Goal: Task Accomplishment & Management: Complete application form

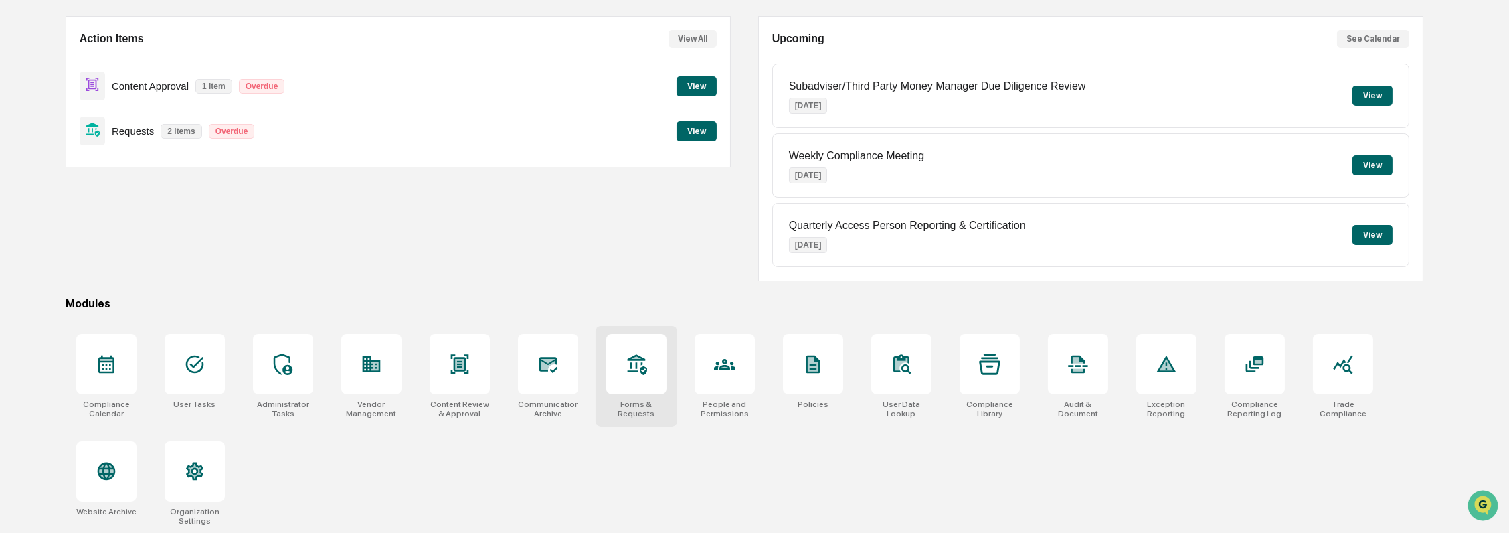
click at [640, 401] on div "Forms & Requests" at bounding box center [636, 408] width 60 height 19
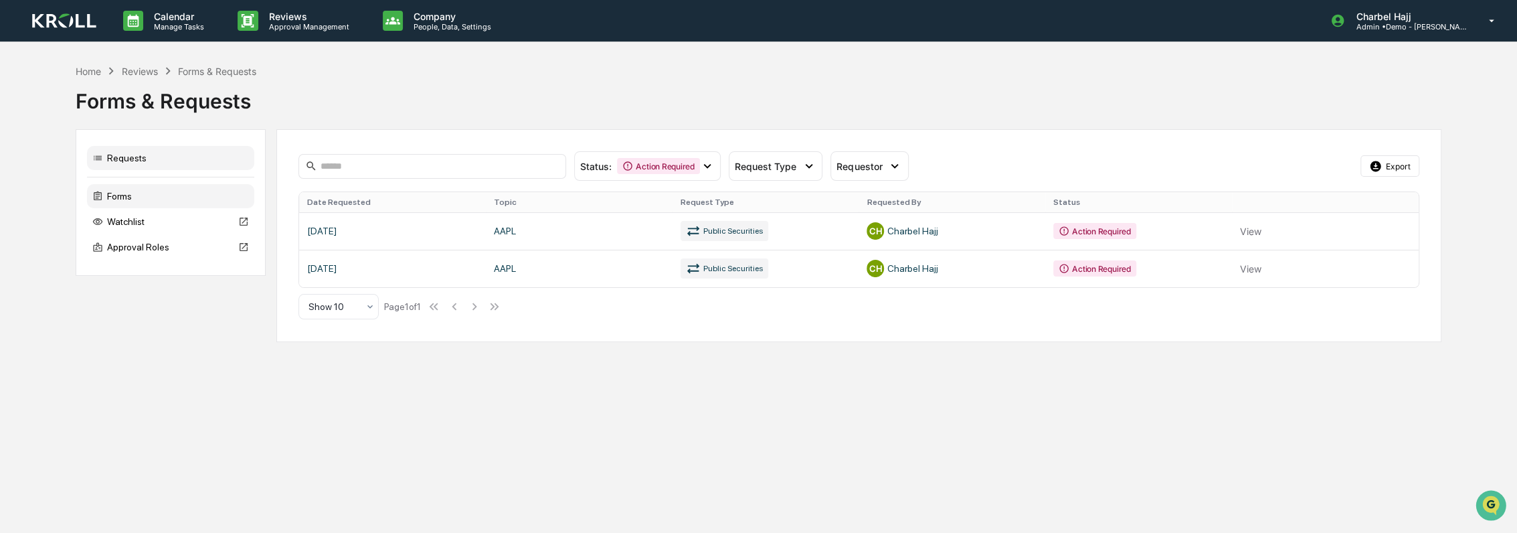
click at [180, 197] on div "Forms" at bounding box center [170, 196] width 167 height 24
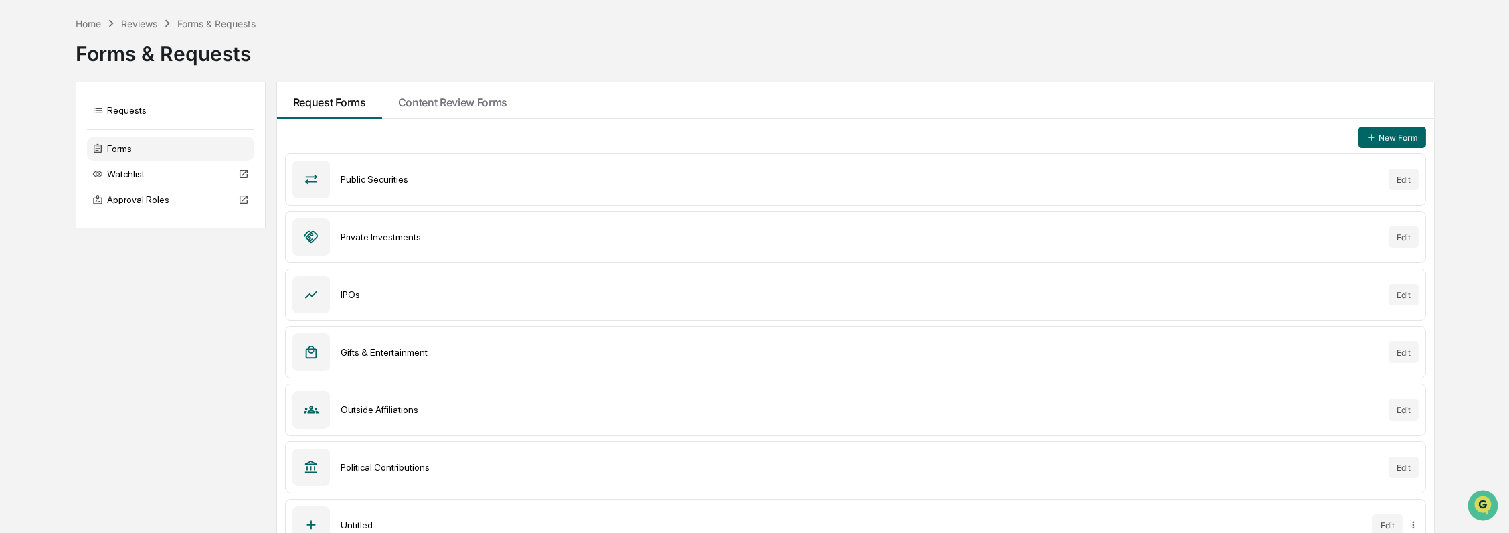
scroll to position [72, 0]
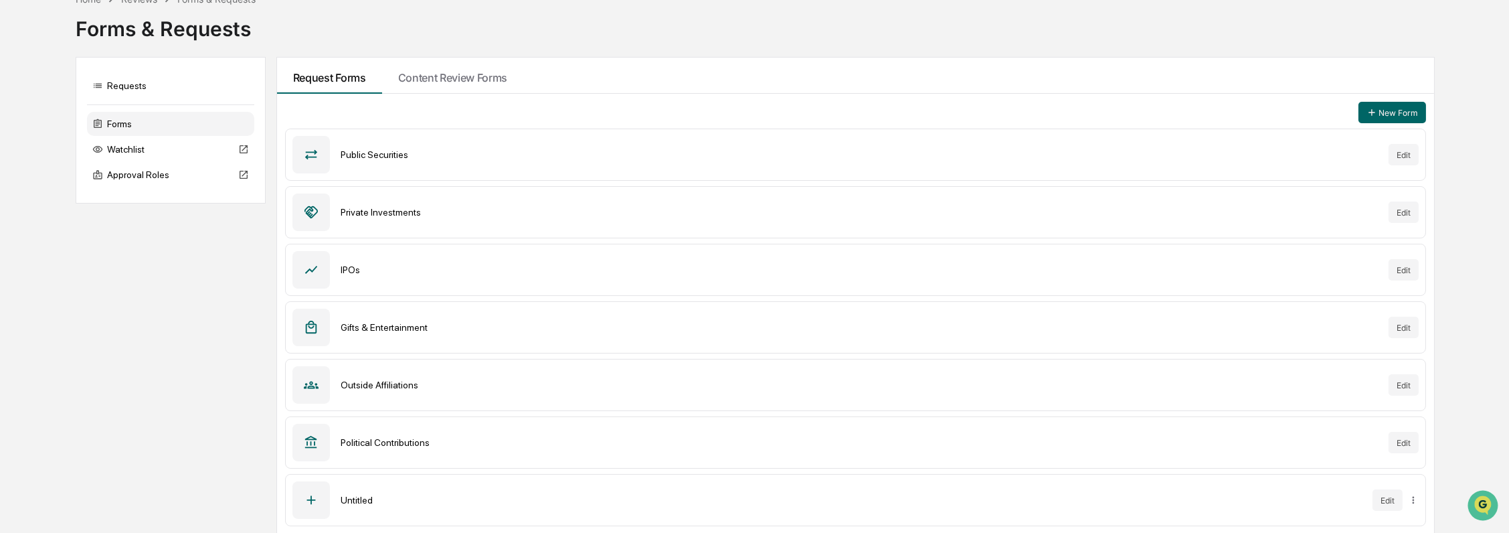
click at [1176, 502] on div "Untitled" at bounding box center [852, 499] width 1022 height 11
click at [1391, 496] on button "Edit" at bounding box center [1387, 499] width 30 height 21
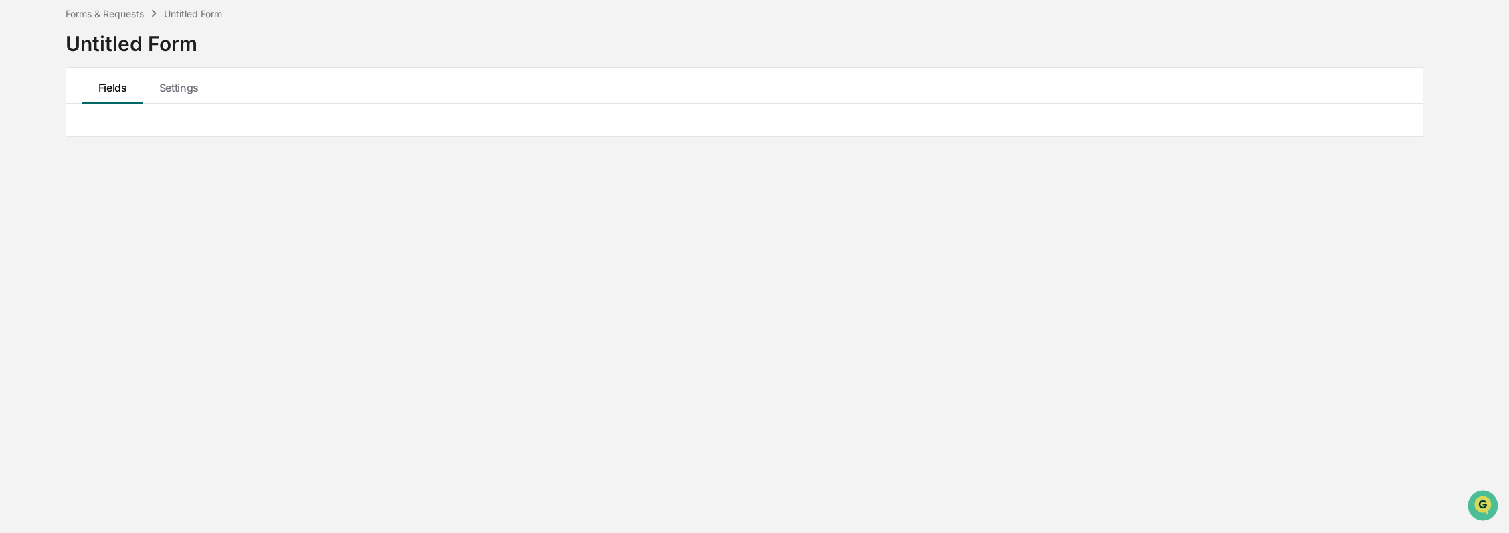
scroll to position [64, 0]
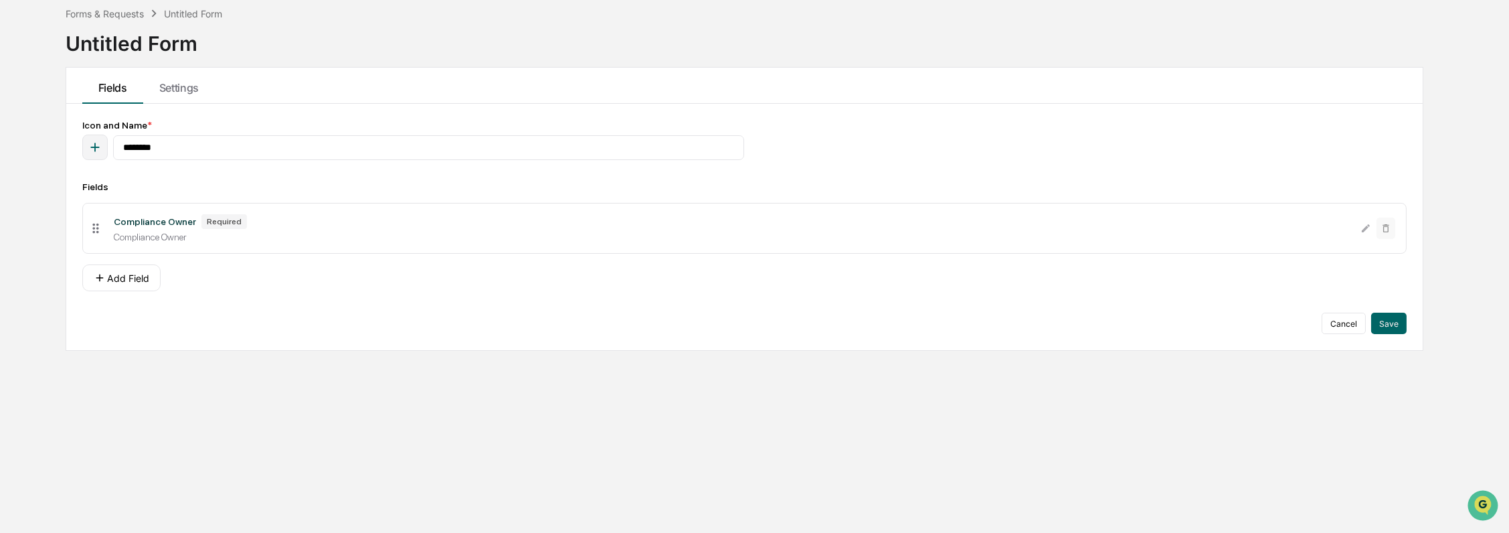
click at [167, 221] on div "Compliance Owner" at bounding box center [155, 221] width 82 height 11
drag, startPoint x: 167, startPoint y: 221, endPoint x: 159, endPoint y: 221, distance: 8.0
copy div "Compliance Owner"
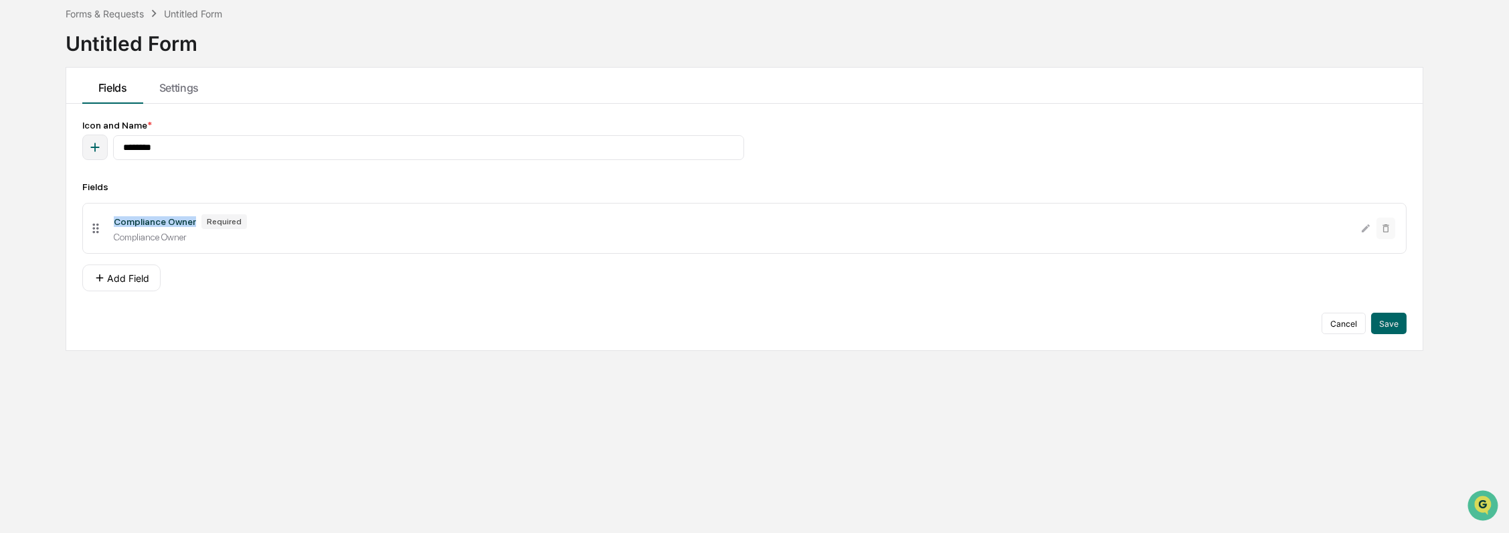
click at [93, 225] on icon at bounding box center [95, 228] width 6 height 10
click at [235, 233] on div "Compliance Owner" at bounding box center [732, 237] width 1236 height 11
click at [1489, 501] on img "Open customer support" at bounding box center [1481, 504] width 33 height 27
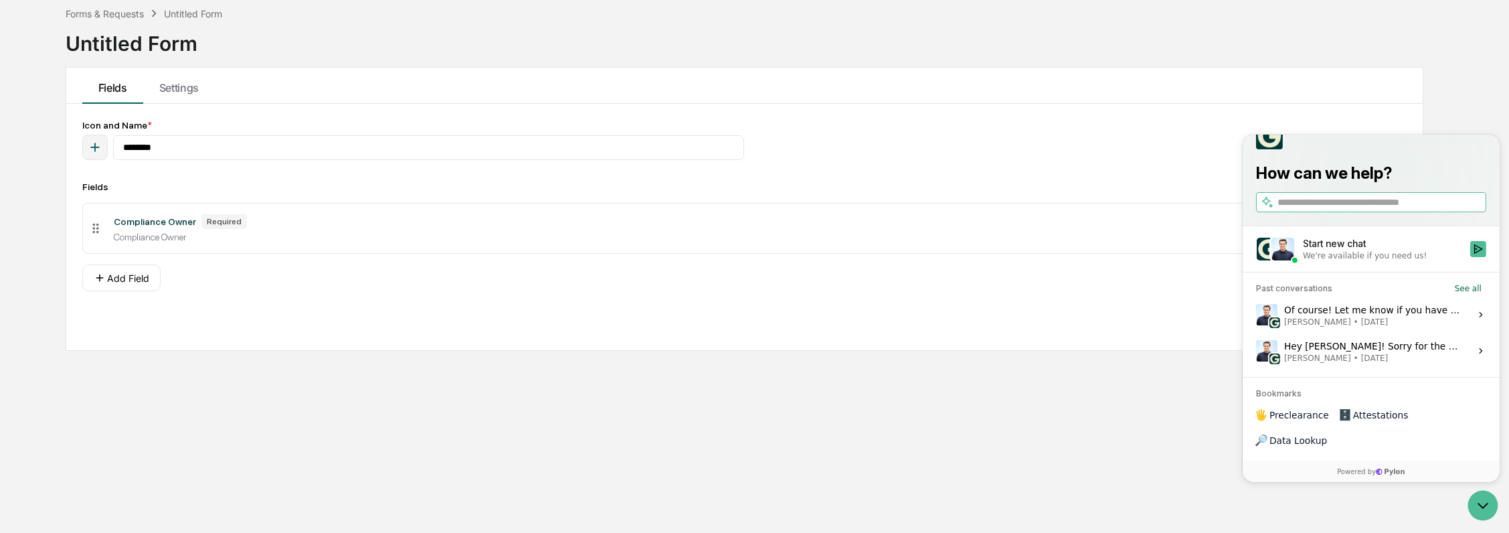
click at [1353, 209] on input "search" at bounding box center [1380, 202] width 206 height 14
type input "**********"
click at [1475, 206] on icon "Search" at bounding box center [1474, 202] width 7 height 7
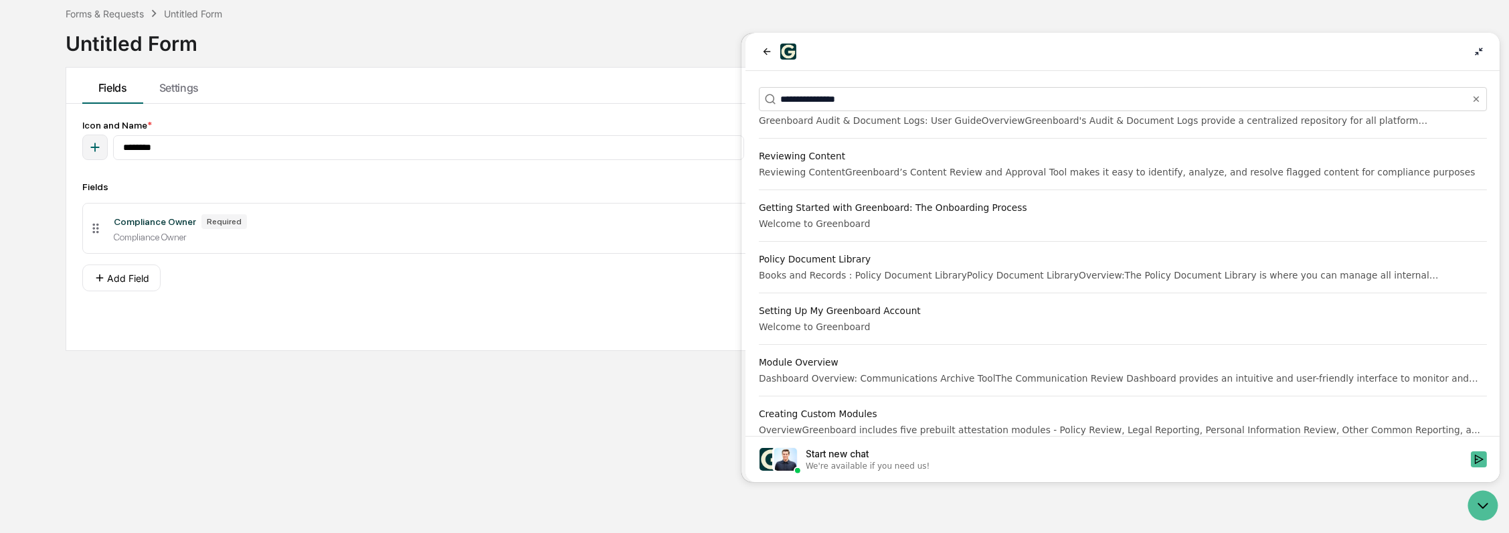
scroll to position [669, 0]
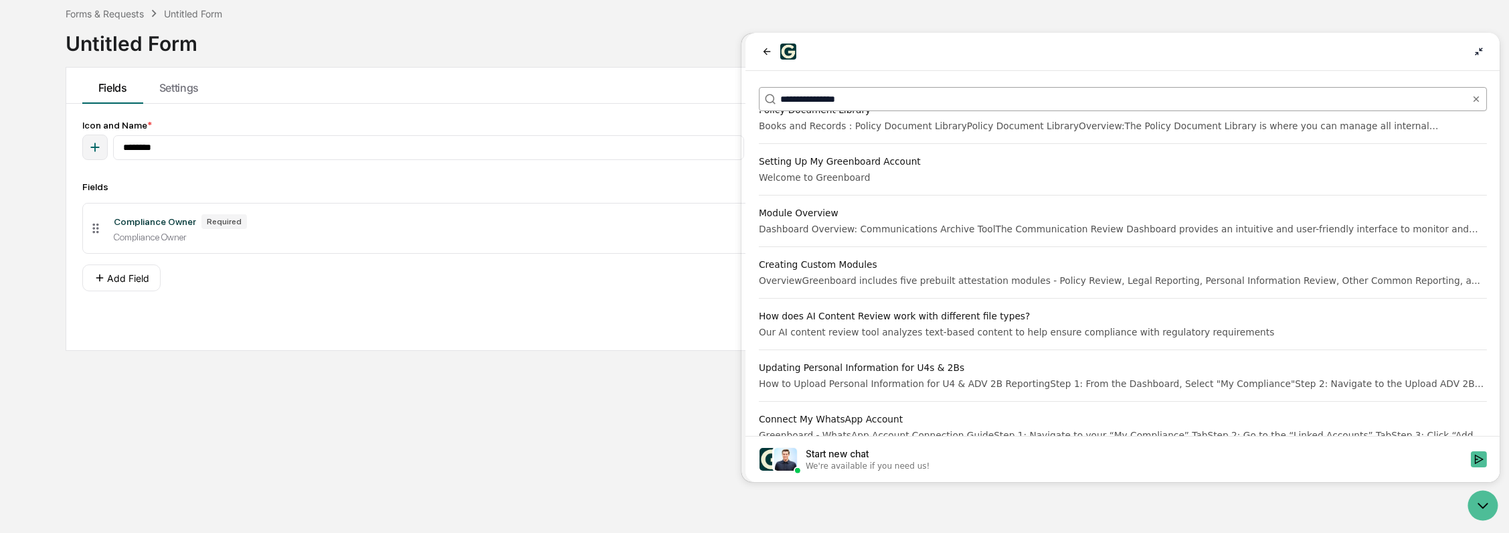
click at [833, 90] on label "**********" at bounding box center [1122, 99] width 728 height 24
click at [833, 92] on input "**********" at bounding box center [1121, 99] width 684 height 14
click at [833, 90] on label "**********" at bounding box center [1122, 99] width 728 height 24
click at [833, 92] on input "**********" at bounding box center [1121, 99] width 684 height 14
drag, startPoint x: 833, startPoint y: 90, endPoint x: 818, endPoint y: 101, distance: 18.6
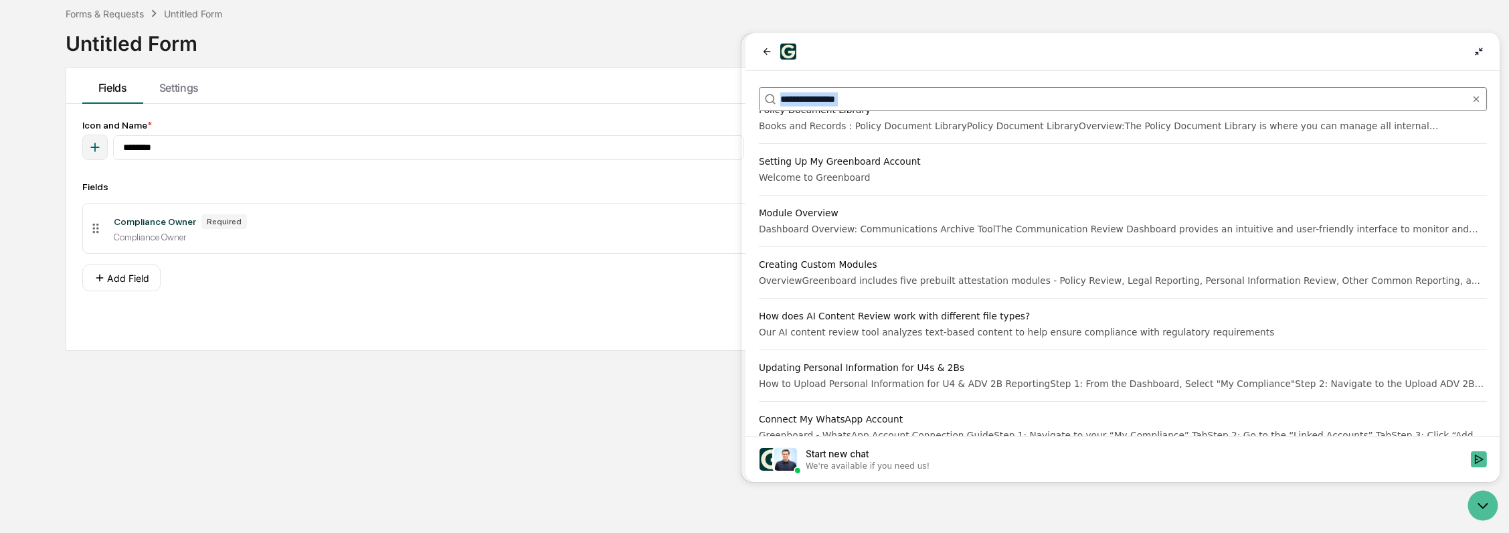
click at [818, 101] on input "**********" at bounding box center [1121, 99] width 684 height 14
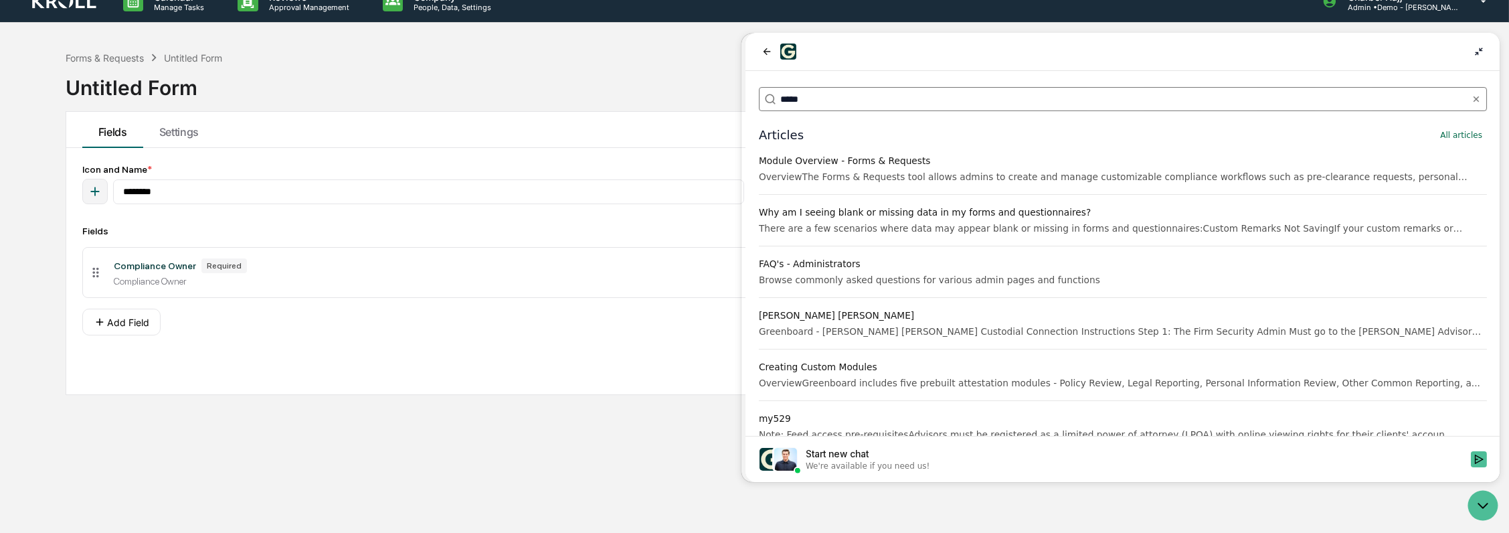
scroll to position [0, 0]
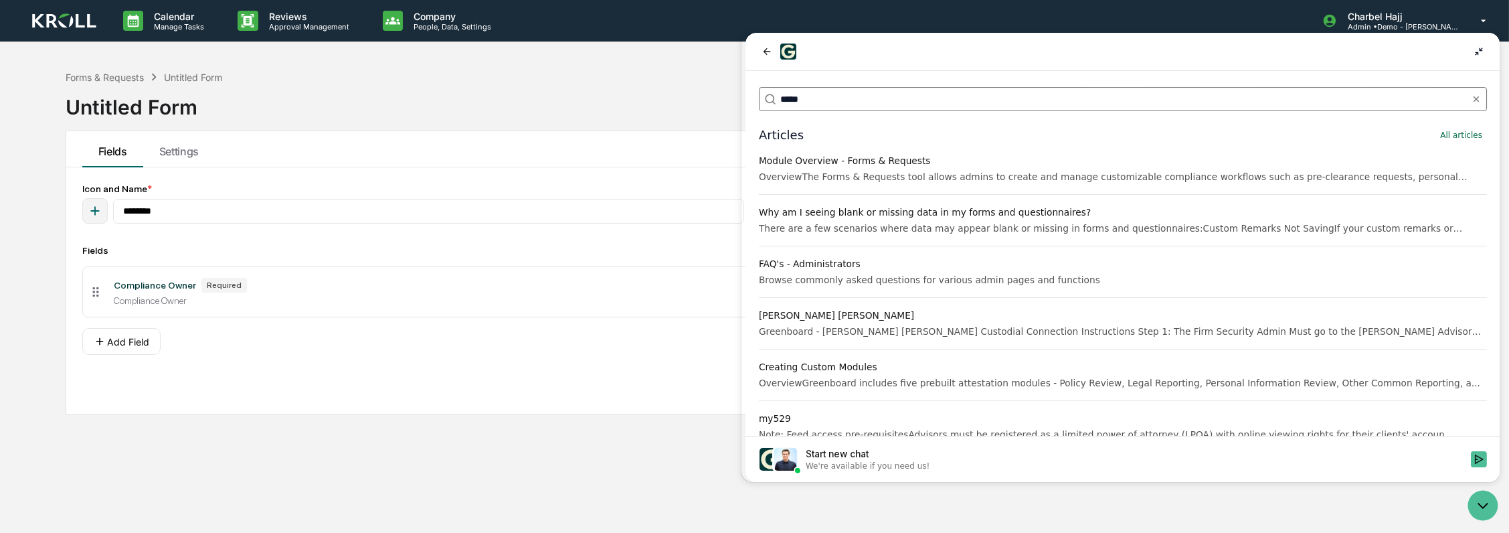
type input "*****"
click at [1095, 181] on div "OverviewThe Forms & Requests tool allows admins to create and manage customizab…" at bounding box center [1122, 176] width 728 height 13
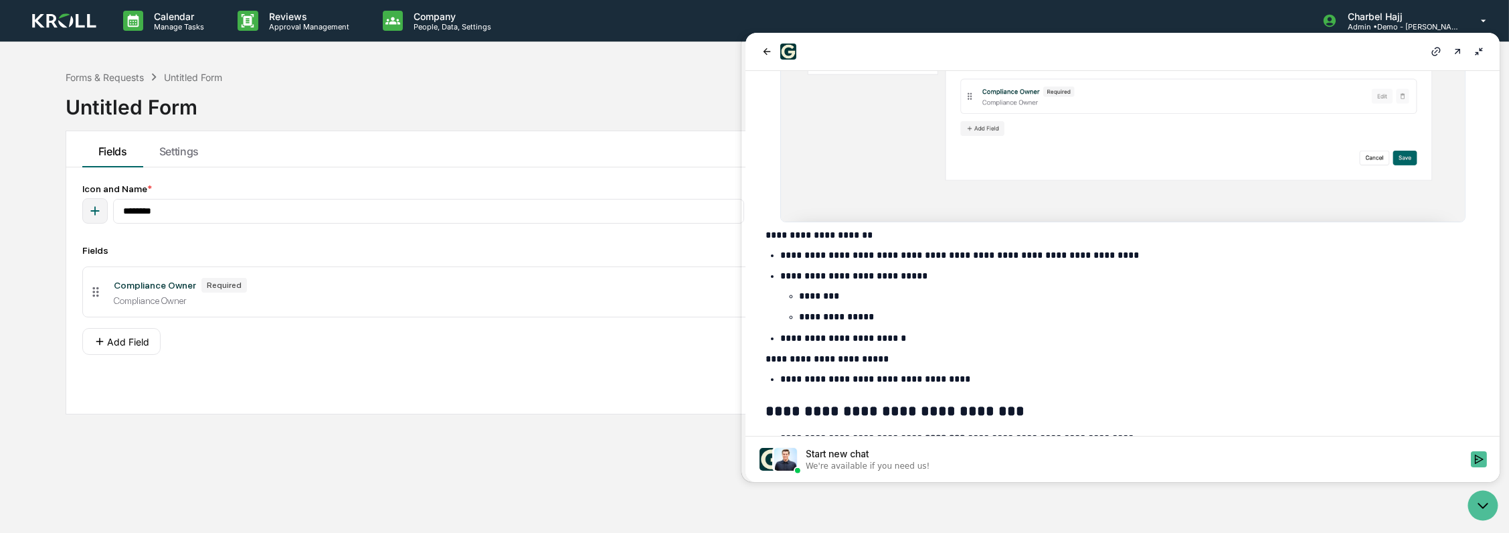
scroll to position [1263, 0]
click at [499, 301] on div "Compliance Owner" at bounding box center [732, 300] width 1236 height 11
click at [490, 245] on div "Fields" at bounding box center [744, 250] width 1325 height 11
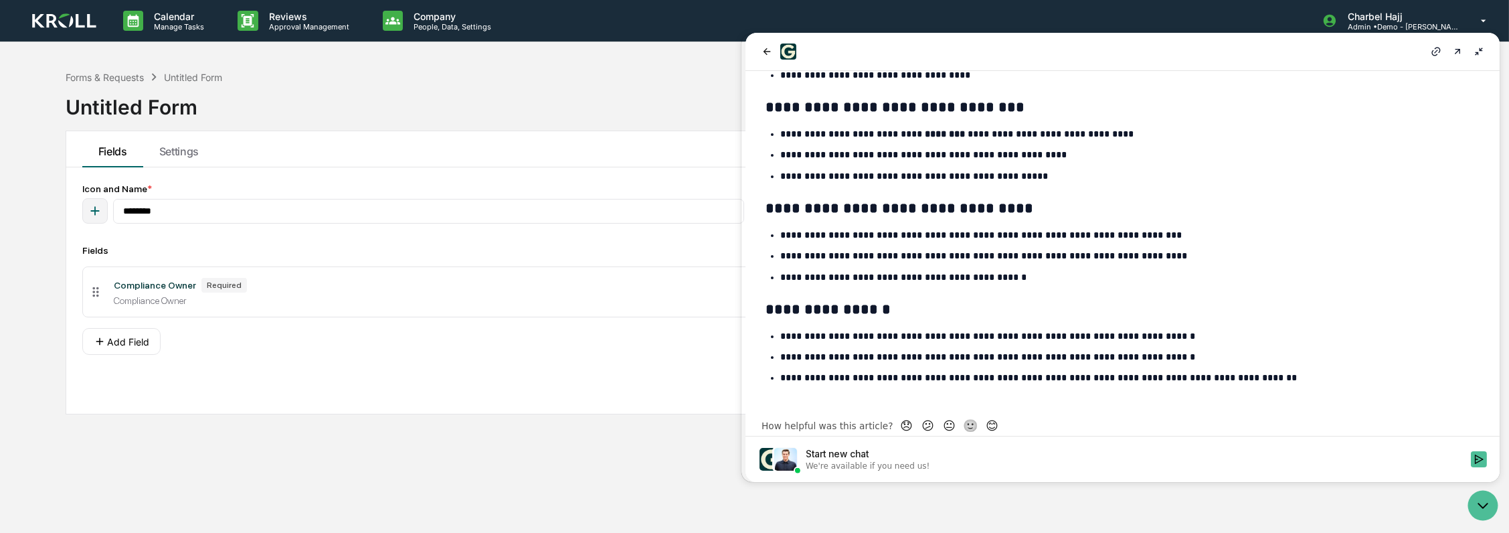
scroll to position [1568, 0]
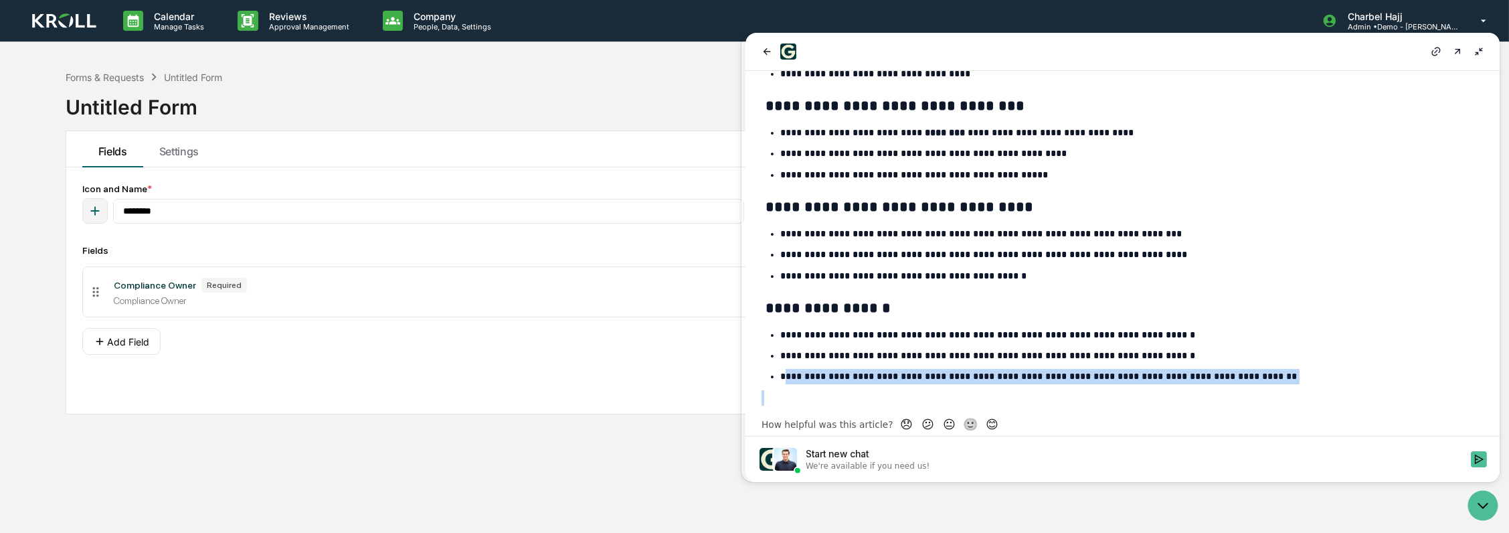
drag, startPoint x: 790, startPoint y: 366, endPoint x: 1091, endPoint y: 375, distance: 300.6
click at [1031, 390] on p at bounding box center [1122, 397] width 723 height 15
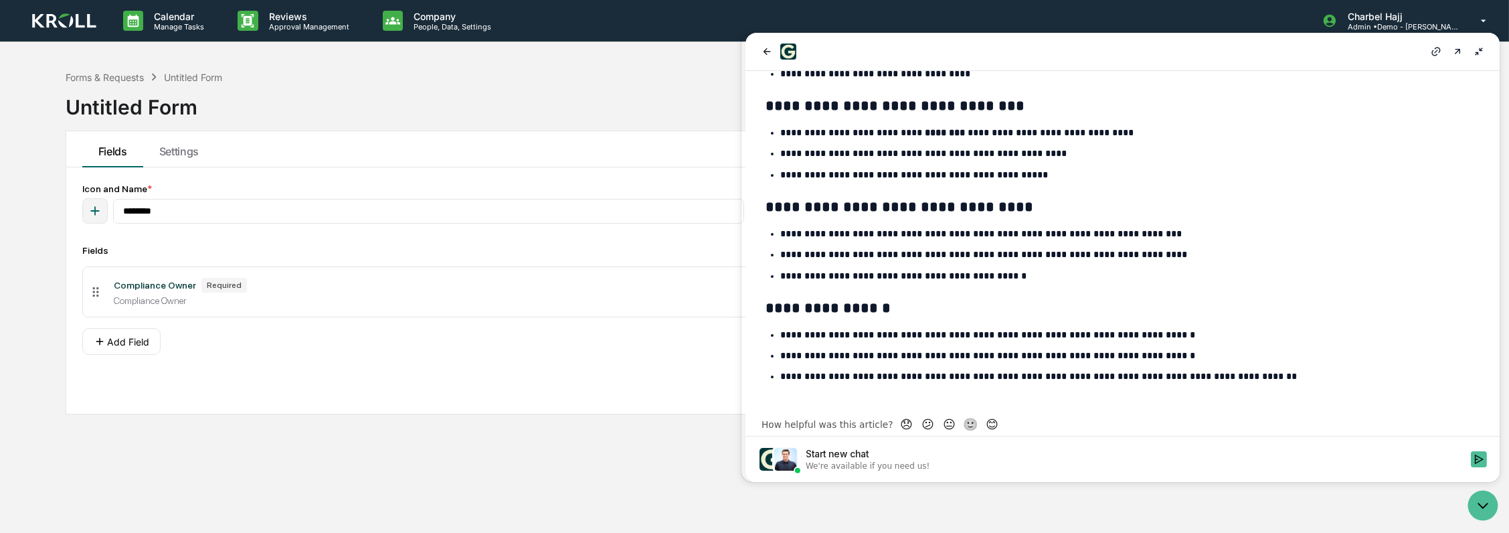
click at [1482, 54] on icon at bounding box center [1478, 51] width 11 height 11
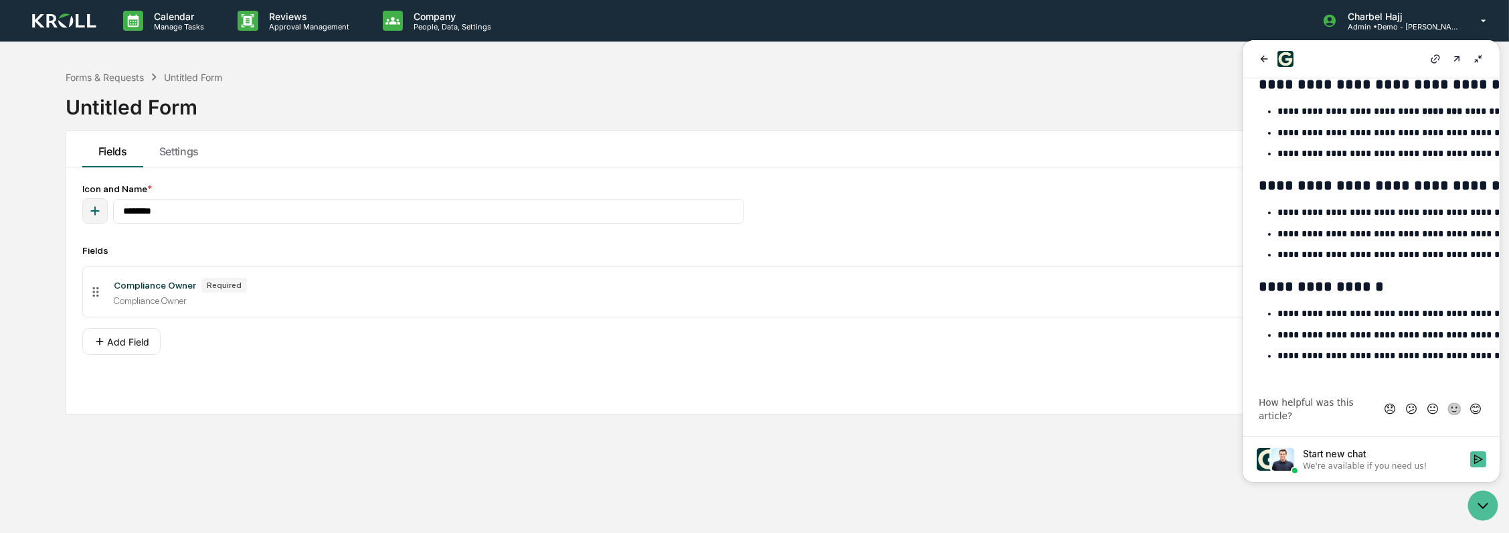
scroll to position [1006, 0]
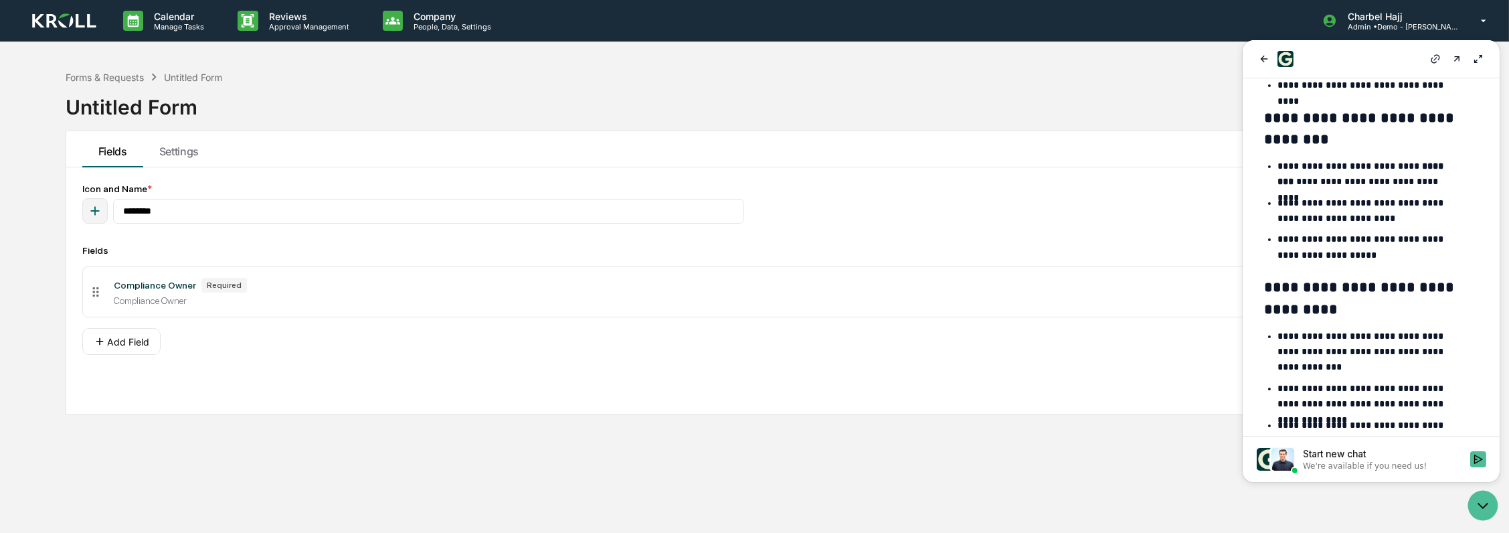
drag, startPoint x: 996, startPoint y: 165, endPoint x: 1200, endPoint y: 130, distance: 207.8
click at [999, 163] on div "Fields Settings" at bounding box center [744, 149] width 1357 height 36
drag, startPoint x: 1491, startPoint y: 505, endPoint x: 1473, endPoint y: 496, distance: 20.9
click at [1491, 505] on icon "Open customer support" at bounding box center [1481, 504] width 33 height 33
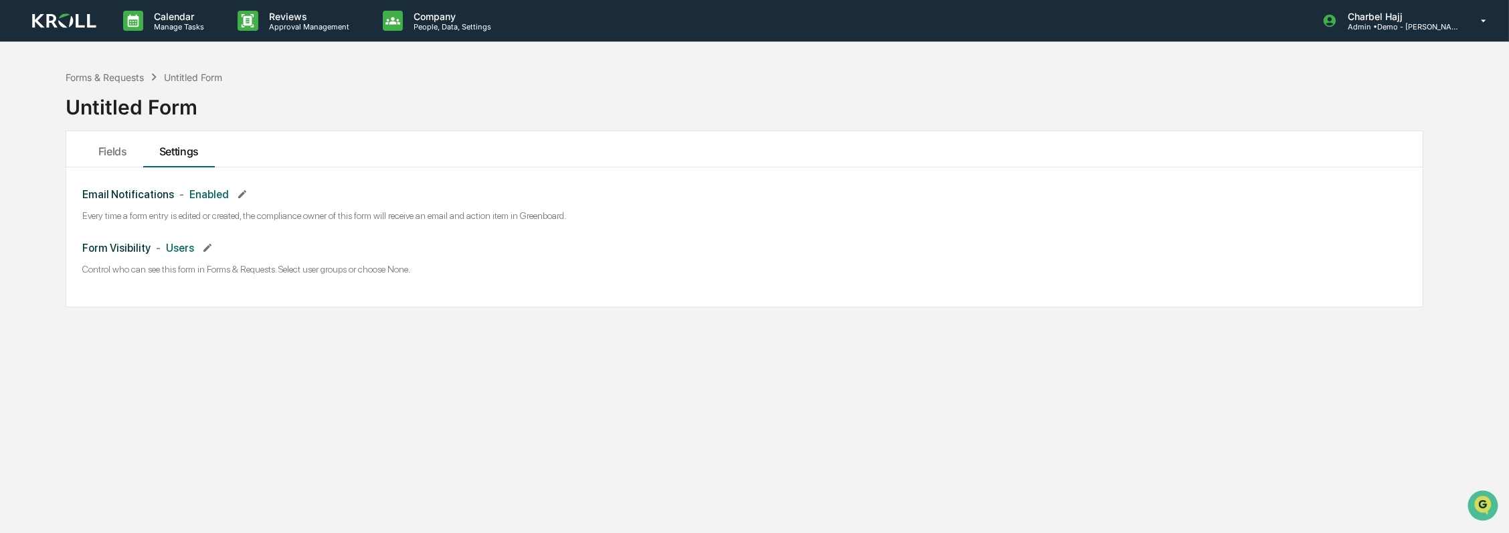
click at [202, 246] on icon at bounding box center [207, 247] width 11 height 11
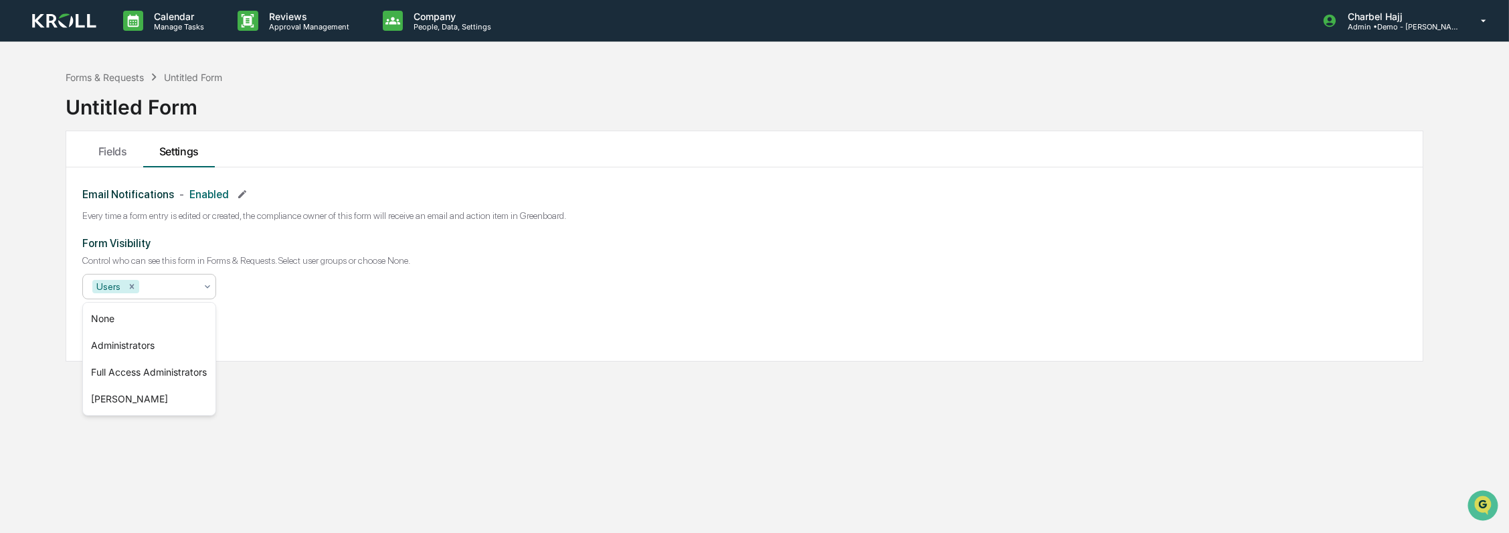
click at [194, 294] on div "Users" at bounding box center [144, 286] width 116 height 21
click at [276, 325] on div "Form Visibility Control who can see this form in Forms & Requests. Select user …" at bounding box center [744, 283] width 1325 height 92
click at [107, 323] on button "Cancel" at bounding box center [103, 317] width 43 height 21
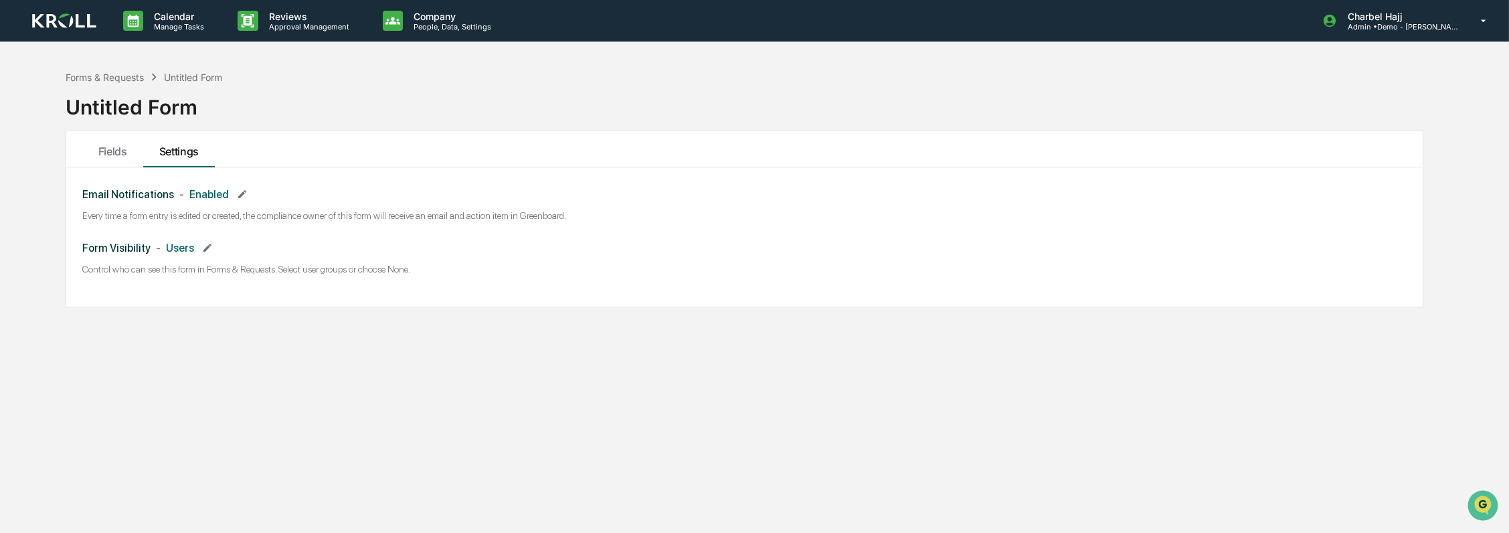
drag, startPoint x: 133, startPoint y: 201, endPoint x: 132, endPoint y: 194, distance: 6.8
click at [134, 201] on h3 "Email Notifications - Enabled" at bounding box center [744, 193] width 1325 height 21
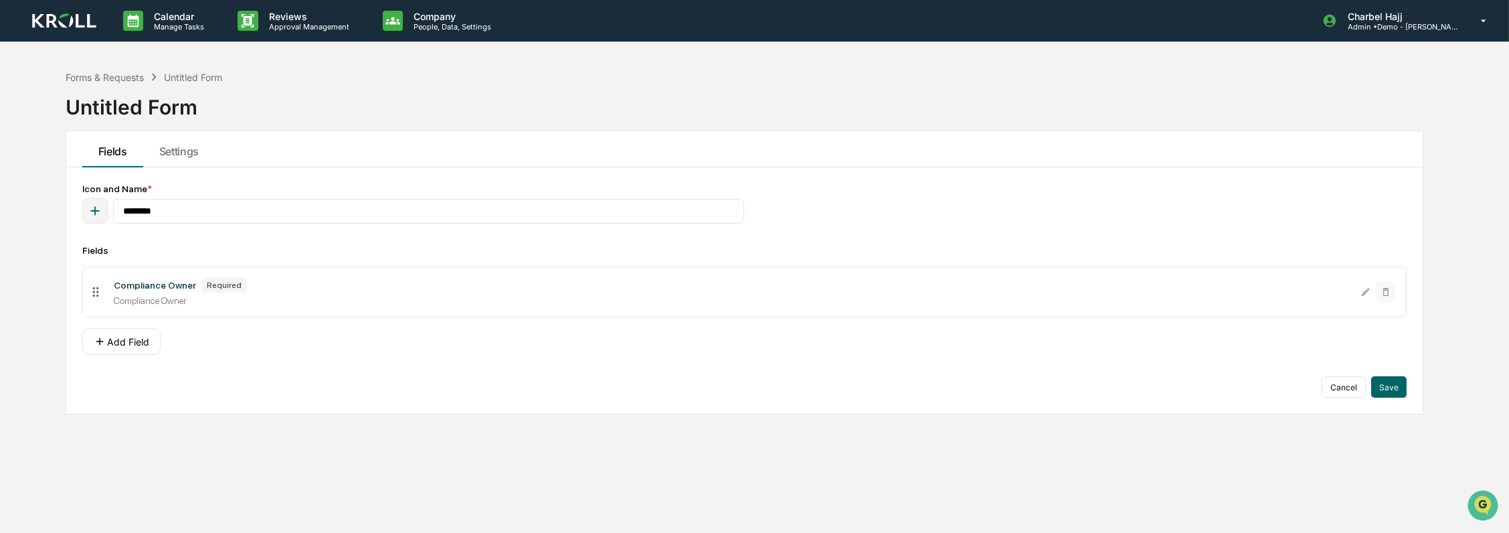
click at [173, 292] on div "Compliance Owner Required" at bounding box center [732, 285] width 1236 height 15
click at [207, 285] on div "Required" at bounding box center [223, 285] width 45 height 15
drag, startPoint x: 207, startPoint y: 285, endPoint x: 90, endPoint y: 291, distance: 116.6
click at [90, 291] on icon at bounding box center [95, 291] width 15 height 15
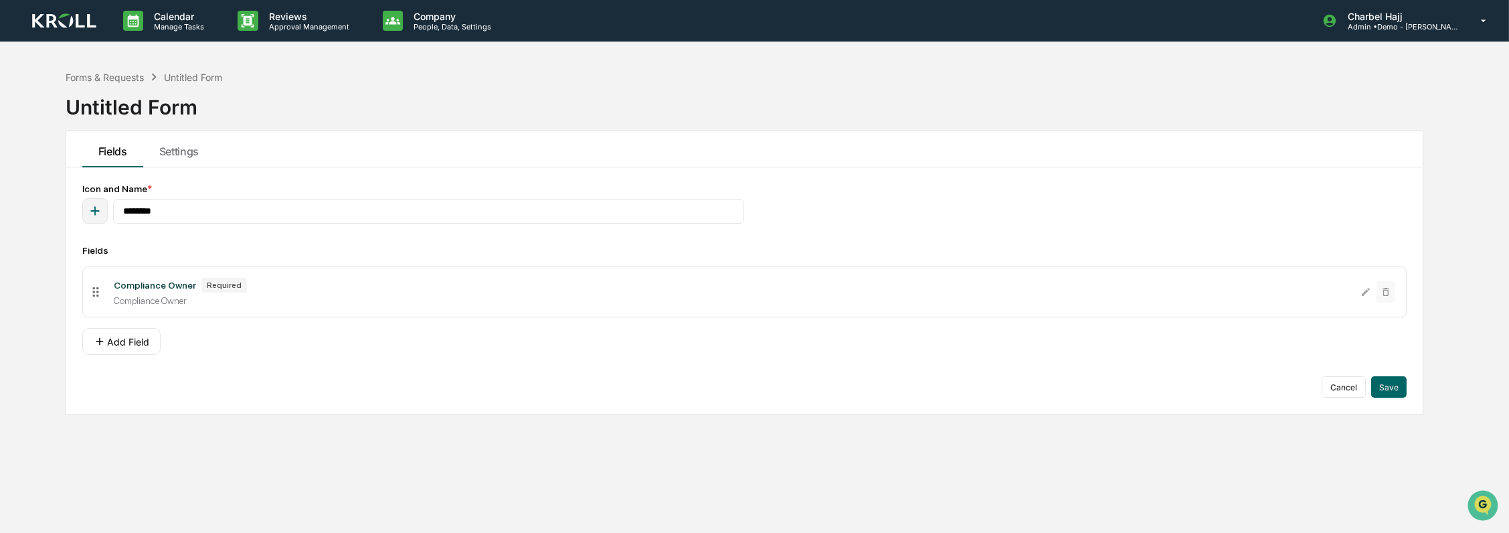
drag, startPoint x: 127, startPoint y: 291, endPoint x: 141, endPoint y: 290, distance: 13.4
click at [128, 291] on div "Compliance Owner Required" at bounding box center [732, 285] width 1236 height 15
click at [139, 288] on div "Compliance Owner" at bounding box center [155, 285] width 82 height 11
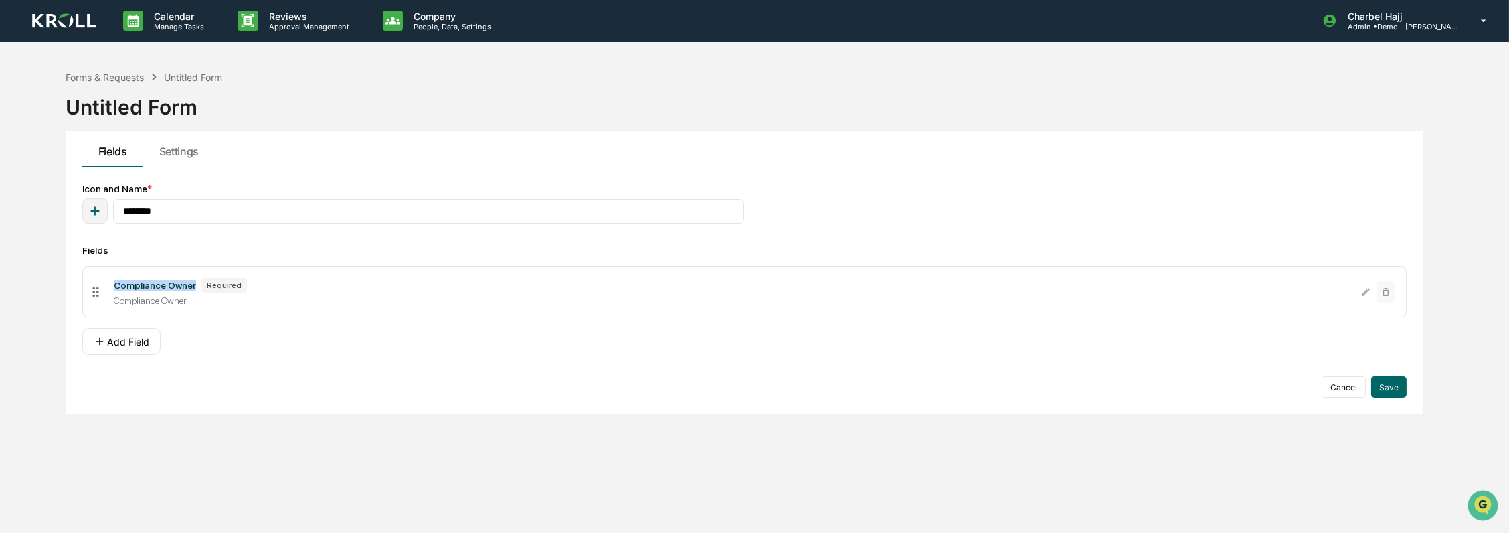
drag, startPoint x: 139, startPoint y: 288, endPoint x: 151, endPoint y: 287, distance: 12.1
drag, startPoint x: 151, startPoint y: 287, endPoint x: 161, endPoint y: 302, distance: 18.7
click at [159, 305] on div "Compliance Owner" at bounding box center [732, 300] width 1236 height 11
click at [208, 284] on div "Required" at bounding box center [223, 285] width 45 height 15
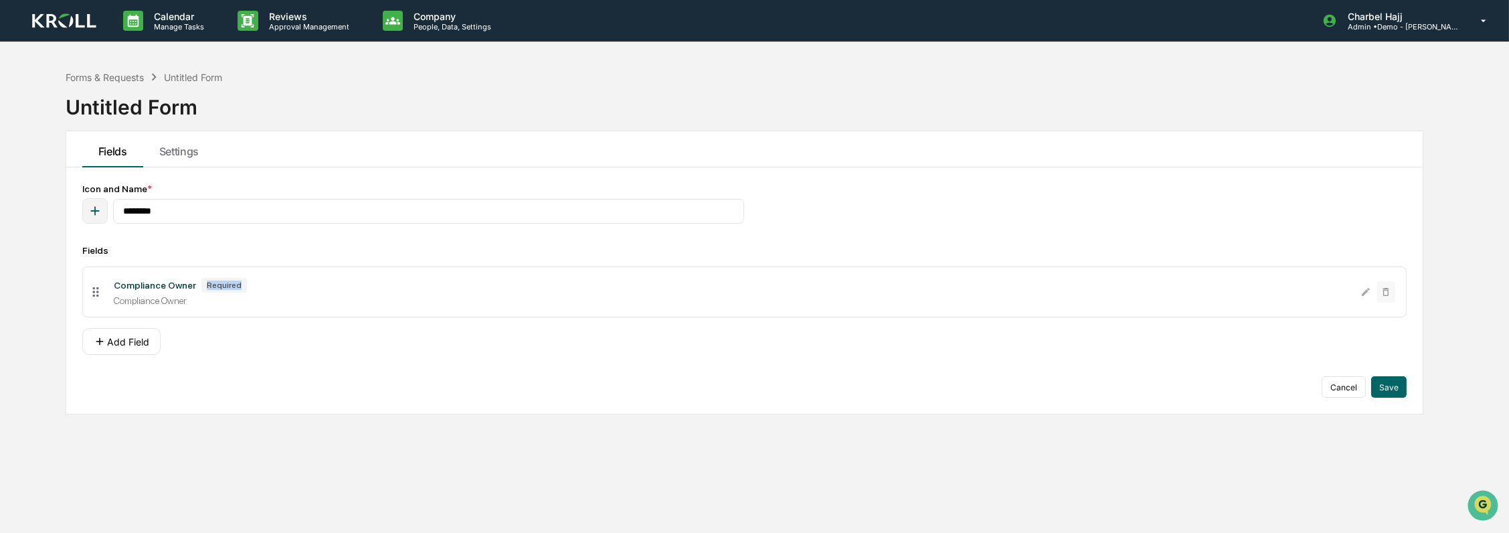
click at [208, 284] on div "Required" at bounding box center [223, 285] width 45 height 15
drag, startPoint x: 208, startPoint y: 284, endPoint x: 241, endPoint y: 294, distance: 34.1
click at [272, 292] on div "Compliance Owner Required" at bounding box center [732, 285] width 1236 height 15
click at [153, 288] on div "Compliance Owner" at bounding box center [155, 285] width 82 height 11
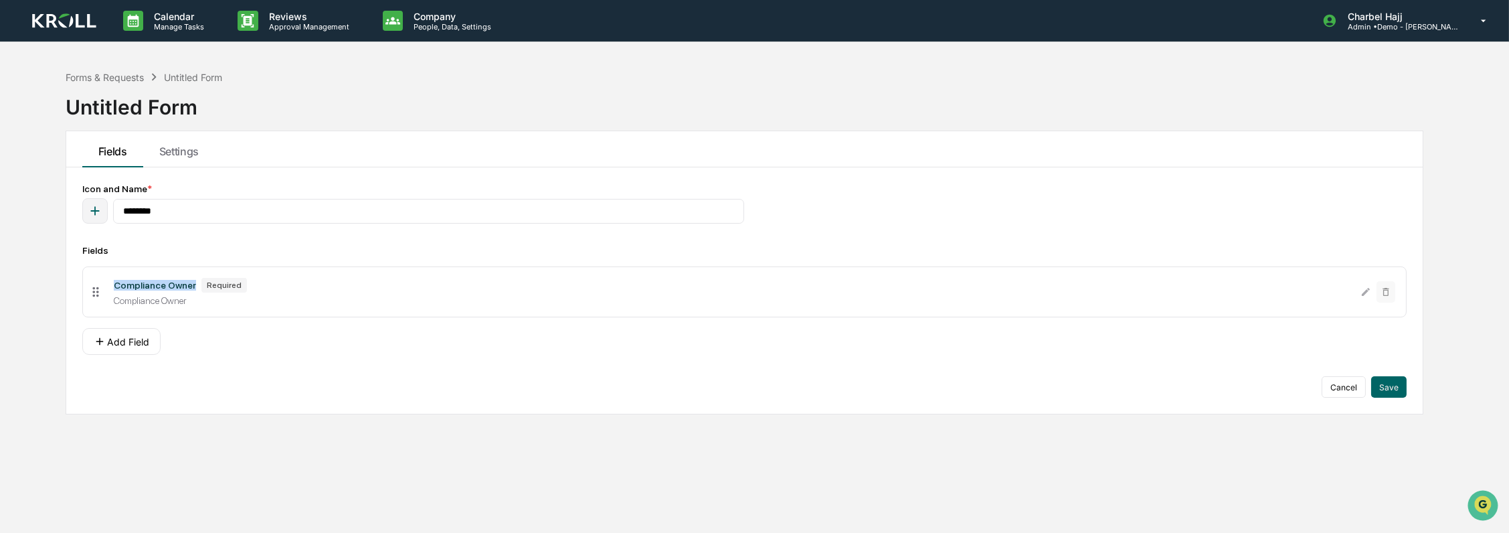
click at [153, 288] on div "Compliance Owner" at bounding box center [155, 285] width 82 height 11
click at [1380, 380] on button "Save" at bounding box center [1388, 386] width 35 height 21
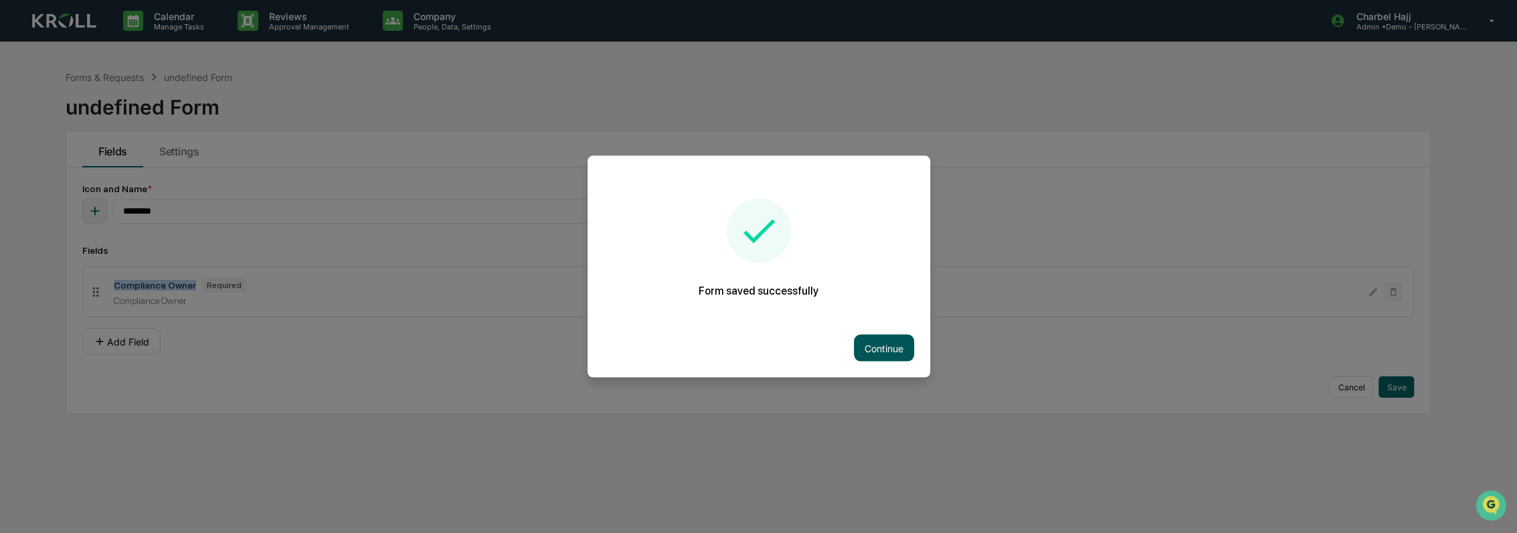
click at [854, 344] on button "Continue" at bounding box center [884, 348] width 60 height 27
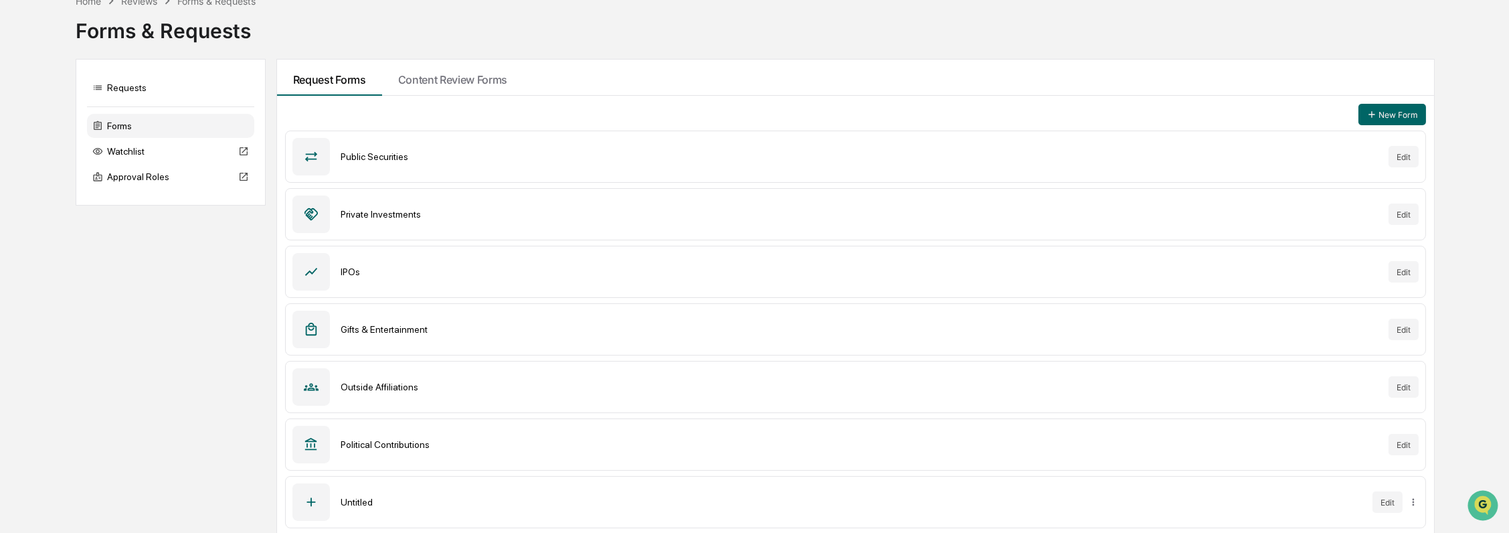
scroll to position [72, 0]
click at [359, 495] on div "Untitled" at bounding box center [852, 499] width 1022 height 11
click at [304, 502] on icon at bounding box center [311, 499] width 15 height 15
click at [1413, 460] on html "Calendar Manage Tasks Reviews Approval Management Company People, Data, Setting…" at bounding box center [754, 194] width 1509 height 533
click at [1431, 470] on div "Archive" at bounding box center [1413, 469] width 86 height 21
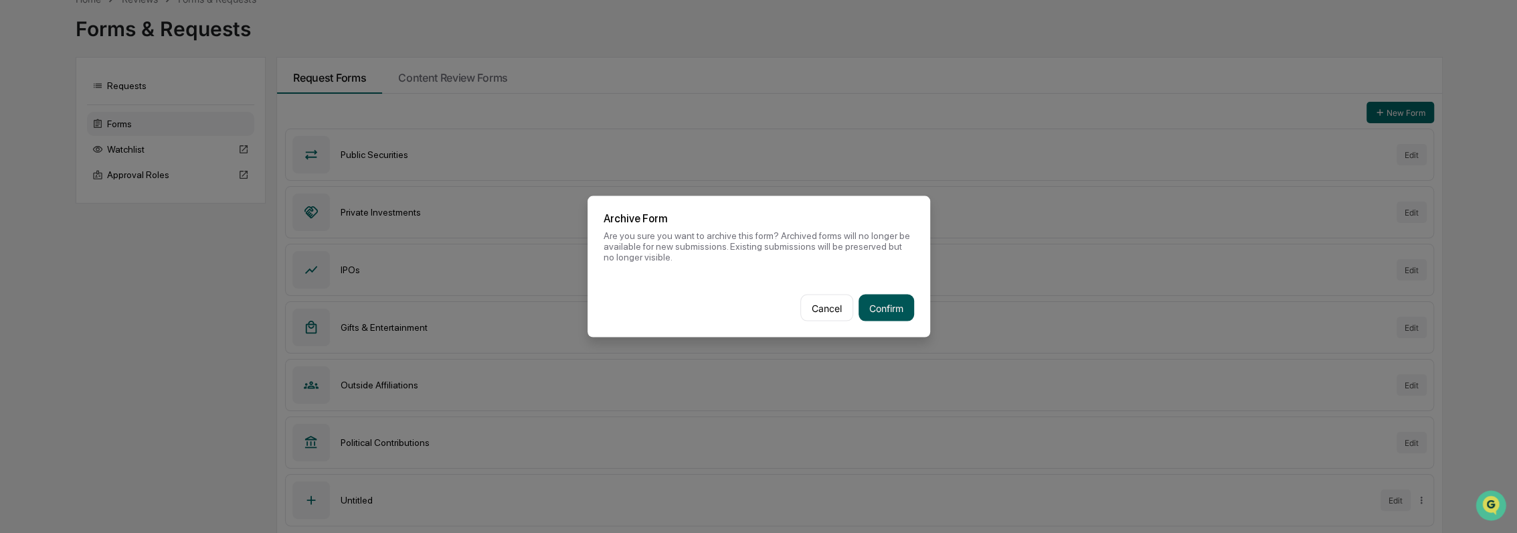
click at [878, 306] on button "Confirm" at bounding box center [886, 307] width 56 height 27
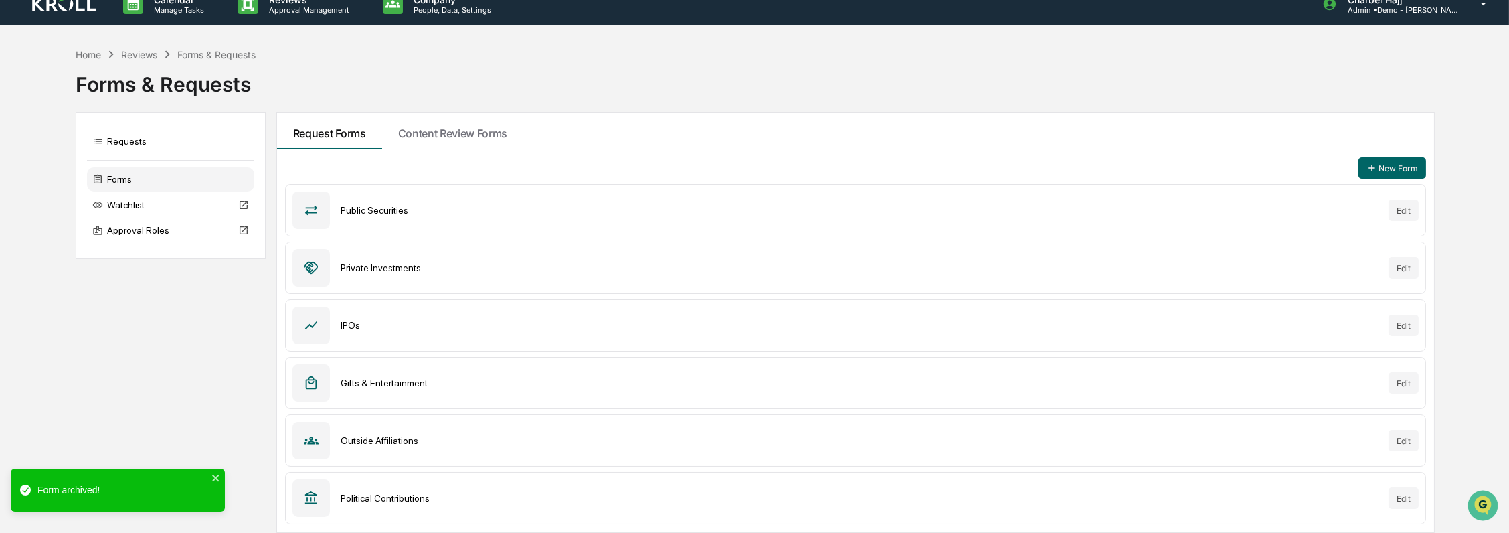
scroll to position [15, 0]
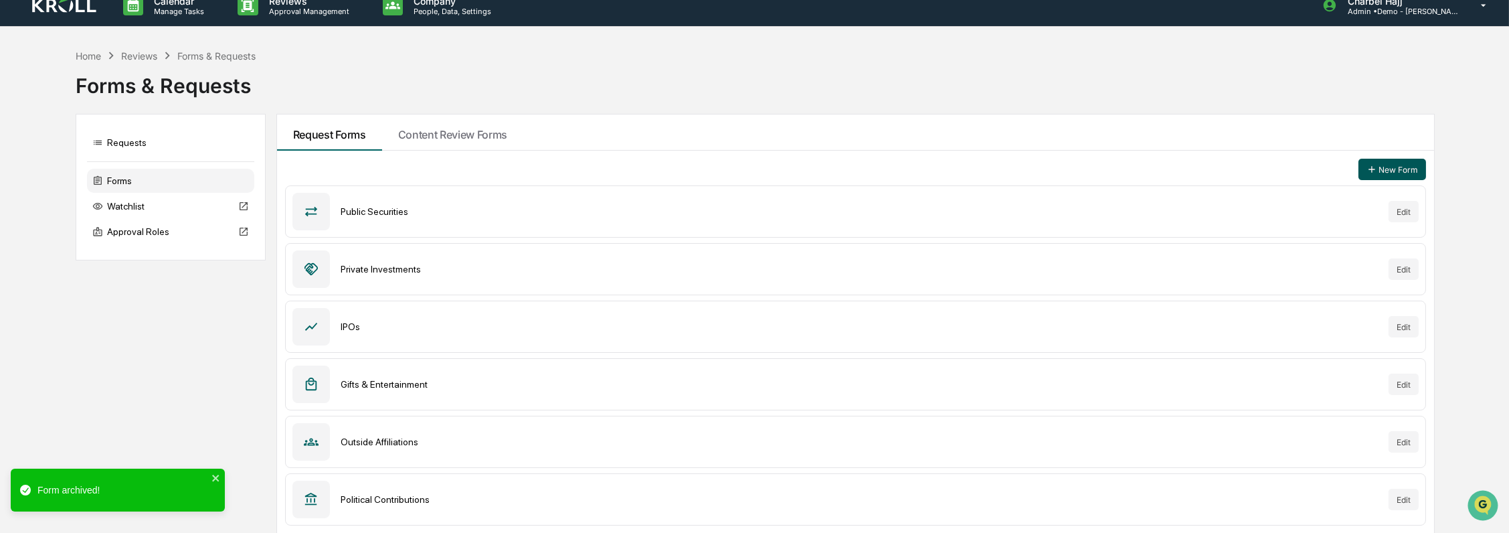
click at [1402, 169] on button "New Form" at bounding box center [1392, 169] width 68 height 21
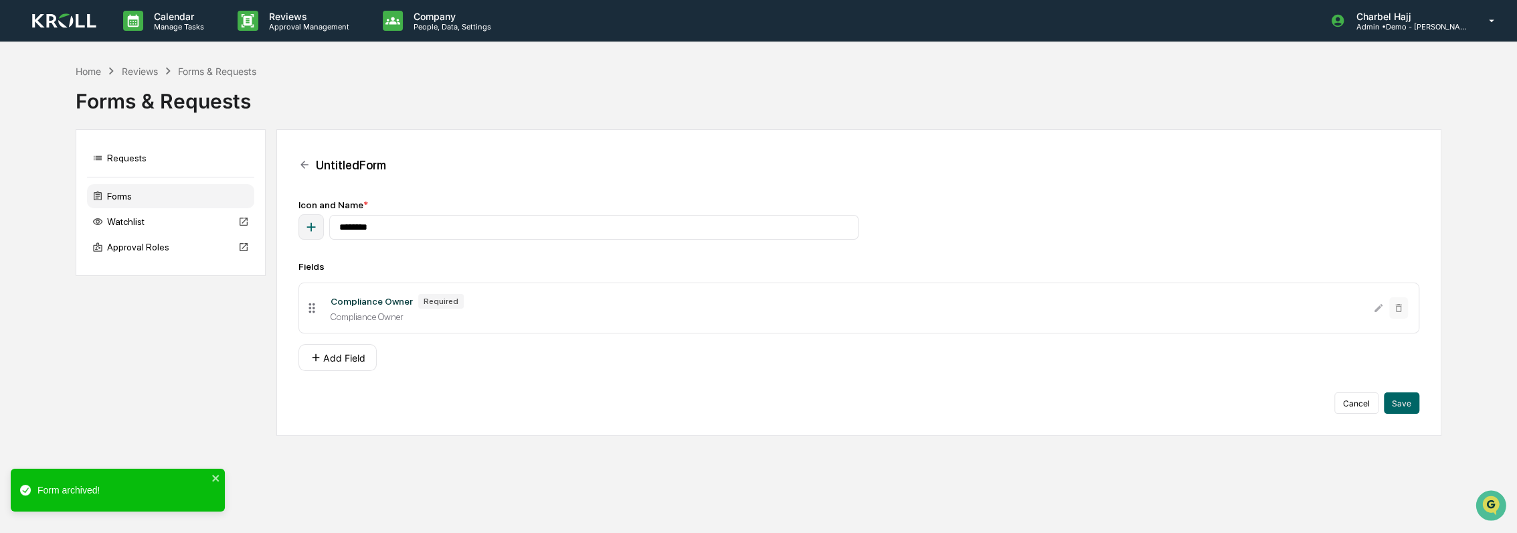
drag, startPoint x: 413, startPoint y: 306, endPoint x: 462, endPoint y: 306, distance: 48.8
click at [418, 306] on div "Required" at bounding box center [440, 301] width 45 height 15
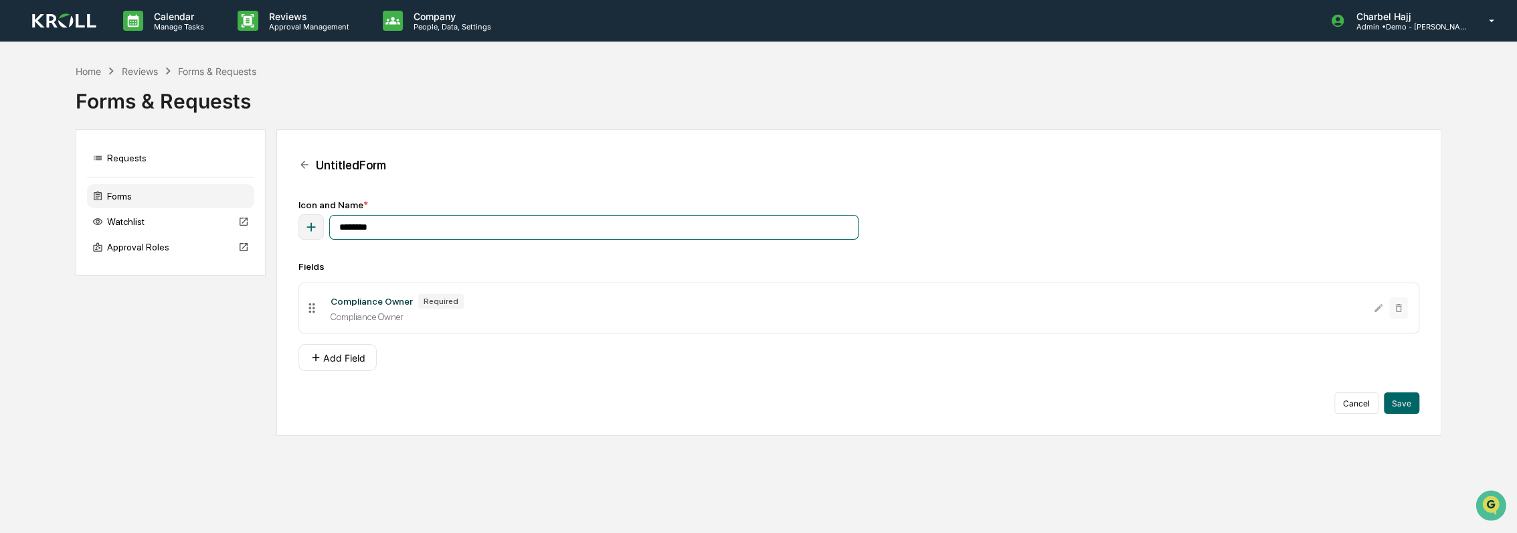
click at [403, 217] on input "********" at bounding box center [593, 227] width 529 height 25
click at [403, 218] on input "********" at bounding box center [593, 227] width 529 height 25
type input "****"
click at [345, 355] on button "Add Field" at bounding box center [337, 357] width 78 height 27
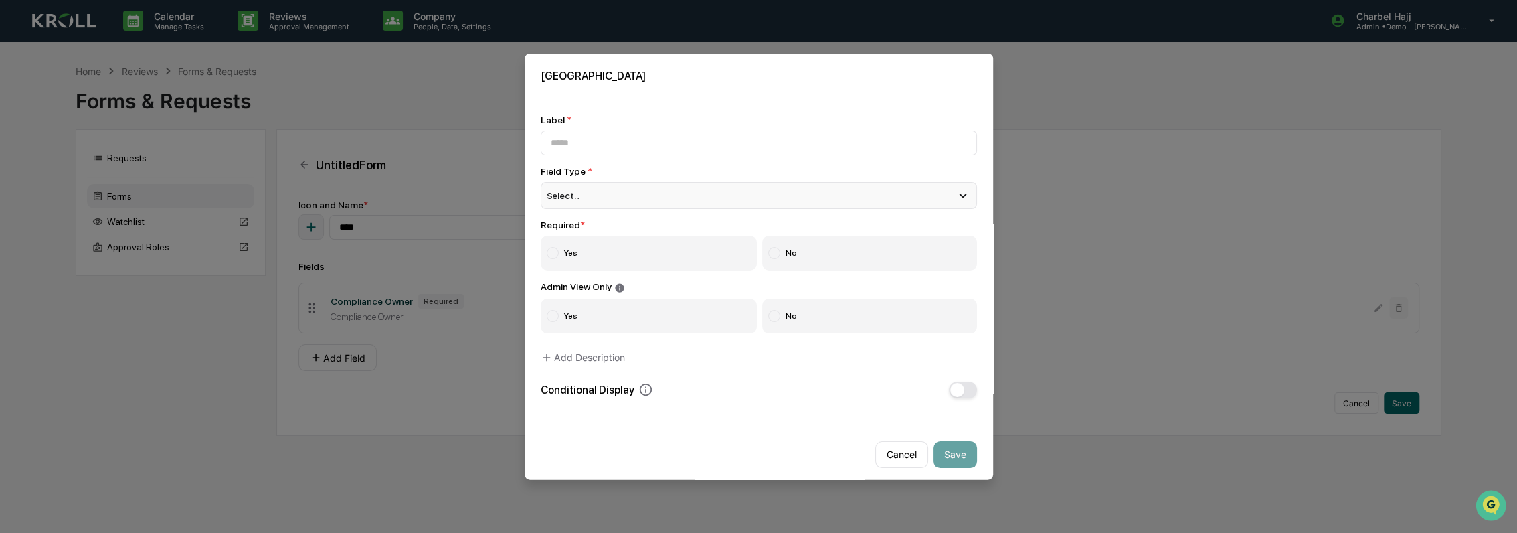
click at [601, 194] on div "Select..." at bounding box center [759, 195] width 436 height 27
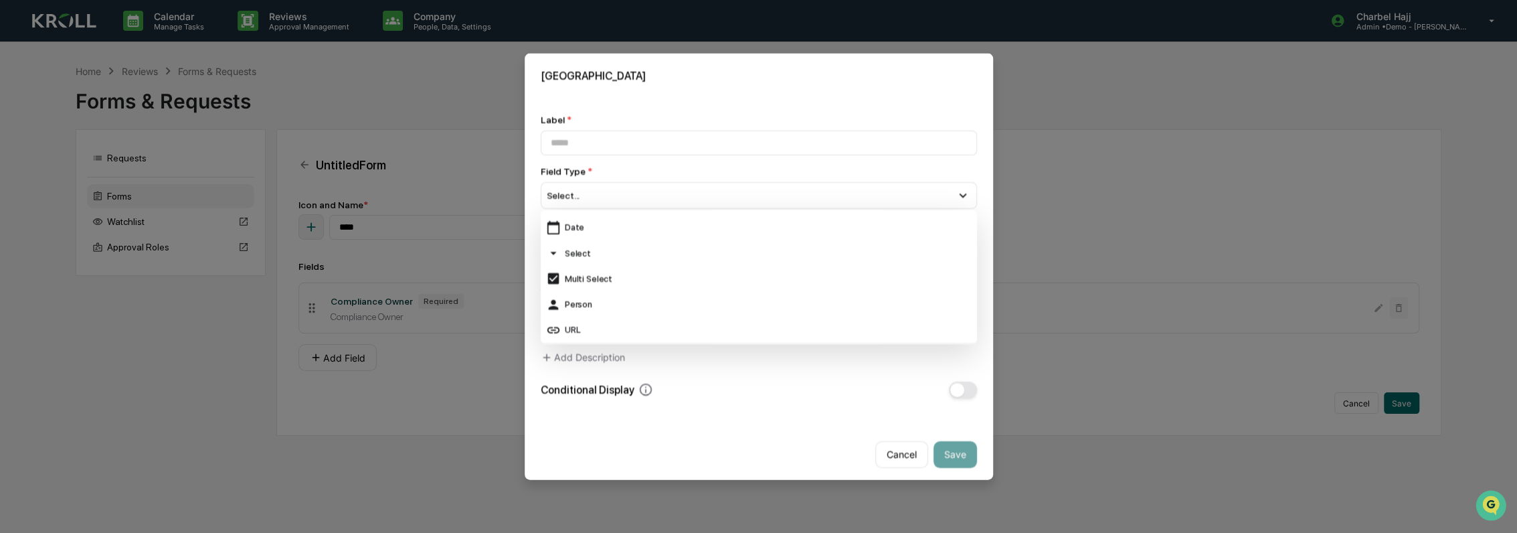
scroll to position [149, 0]
click at [586, 278] on div "Person" at bounding box center [759, 279] width 426 height 15
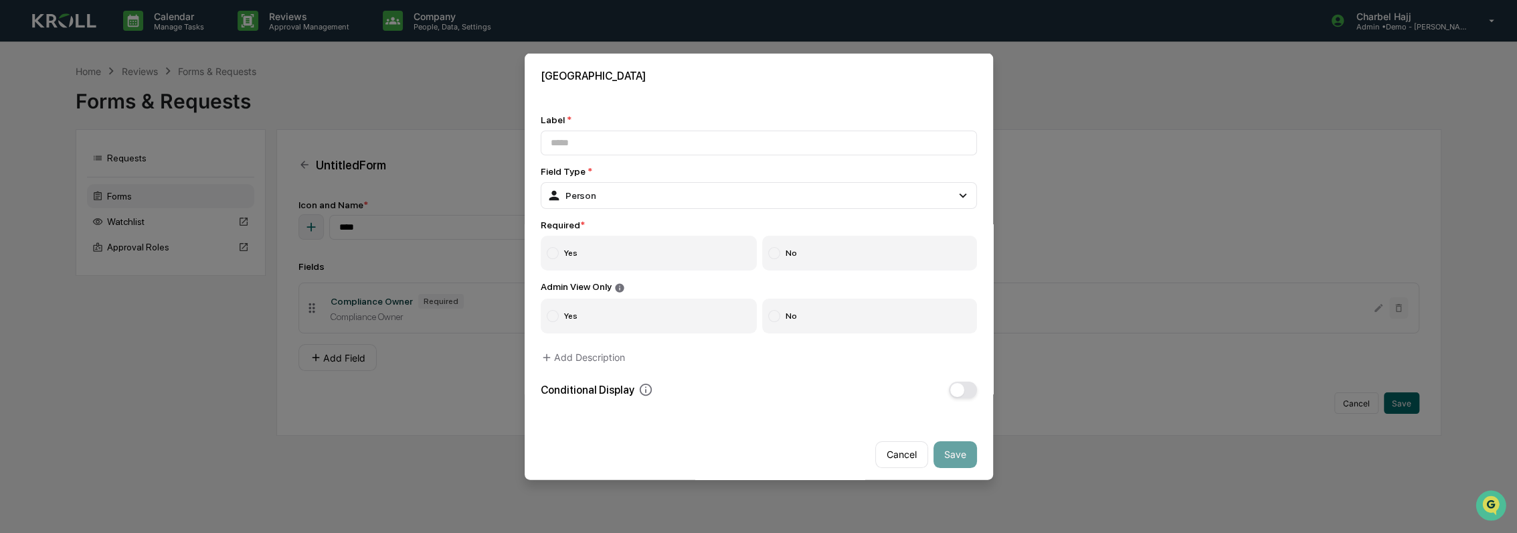
click at [593, 250] on label "Yes" at bounding box center [649, 253] width 217 height 35
click at [597, 361] on button "Add Description" at bounding box center [583, 356] width 84 height 27
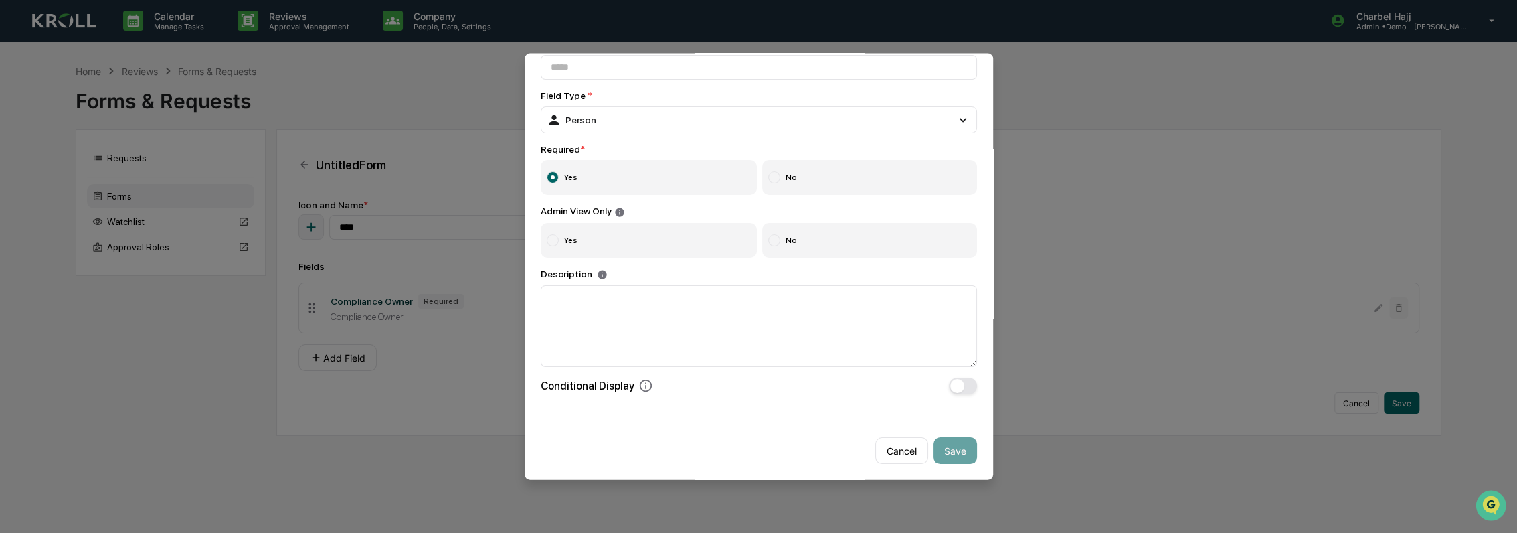
scroll to position [85, 0]
click at [950, 380] on span "button" at bounding box center [957, 386] width 14 height 14
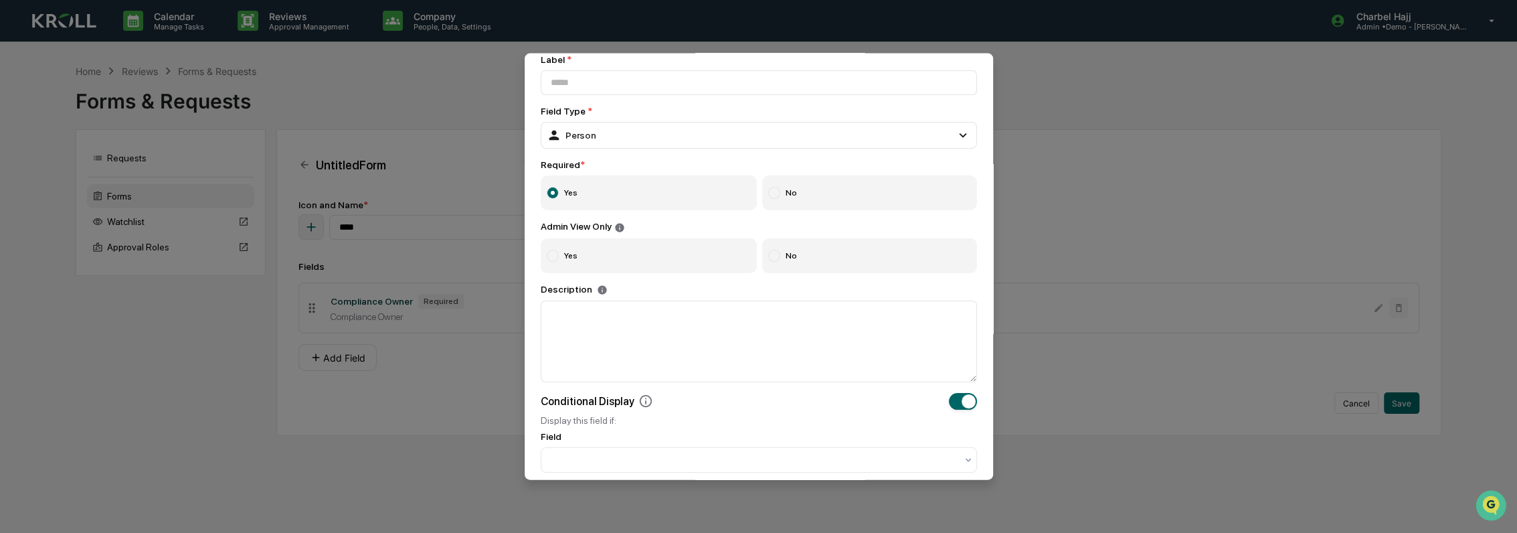
scroll to position [0, 0]
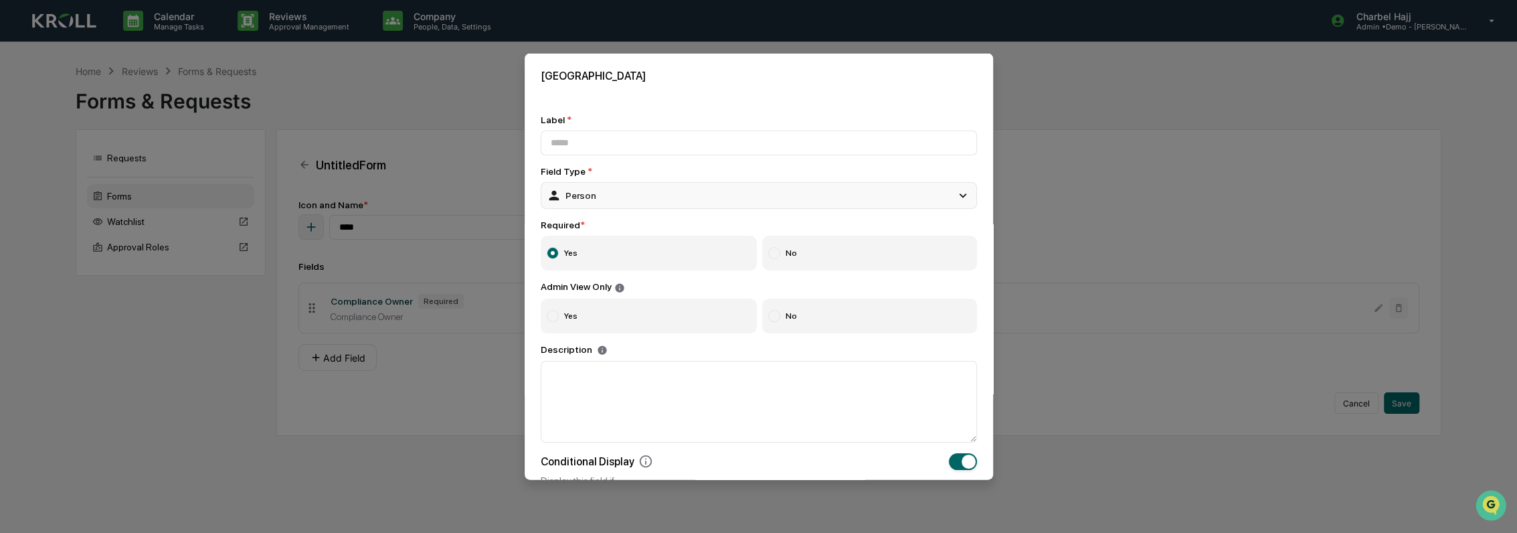
click at [628, 198] on div "Person" at bounding box center [759, 195] width 436 height 27
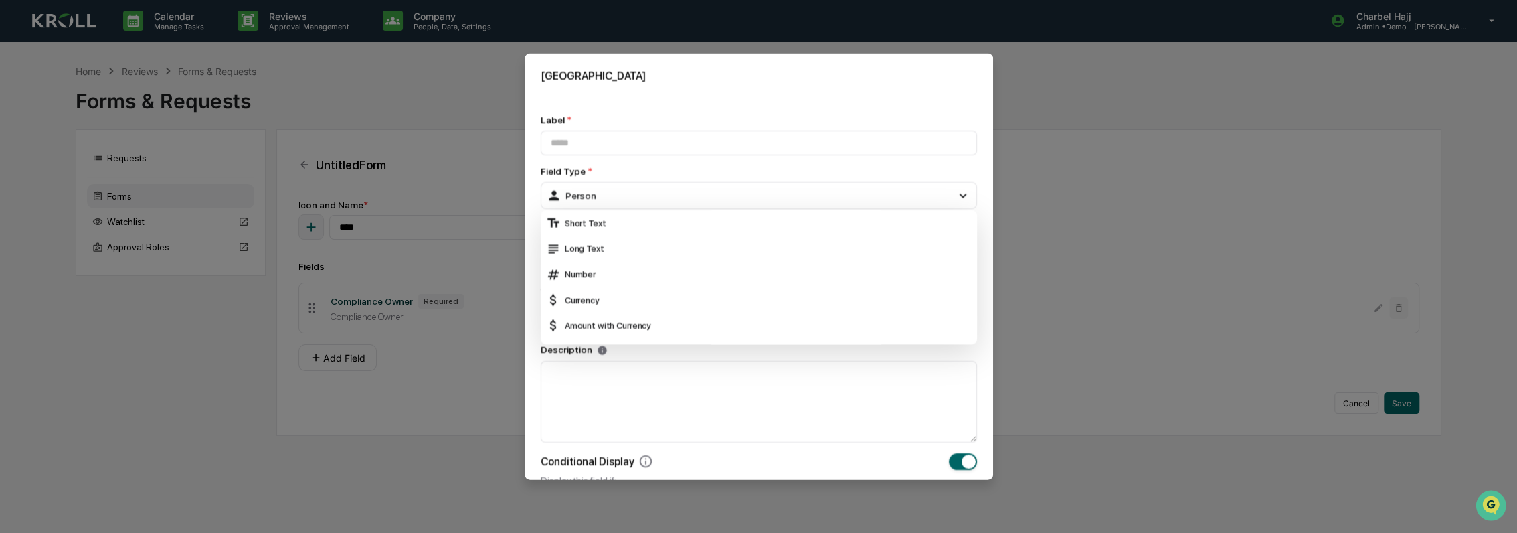
drag, startPoint x: 1131, startPoint y: 274, endPoint x: 1121, endPoint y: 270, distance: 10.8
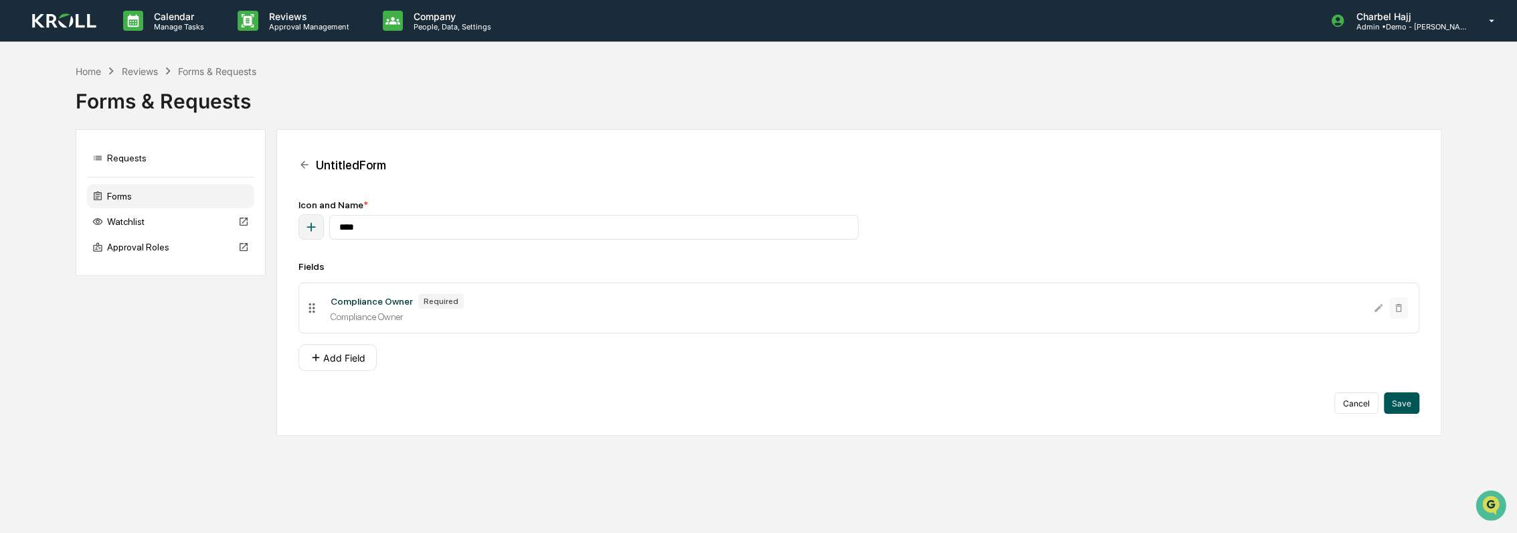
click at [1400, 401] on button "Save" at bounding box center [1401, 402] width 35 height 21
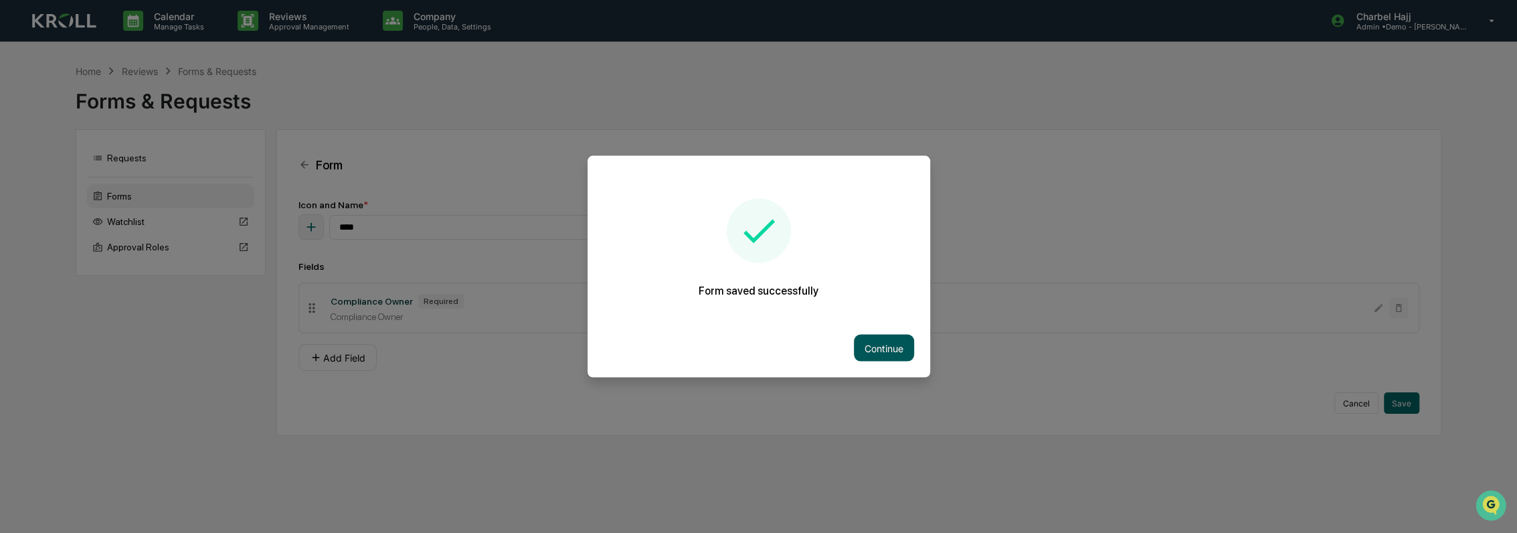
click at [880, 339] on button "Continue" at bounding box center [884, 348] width 60 height 27
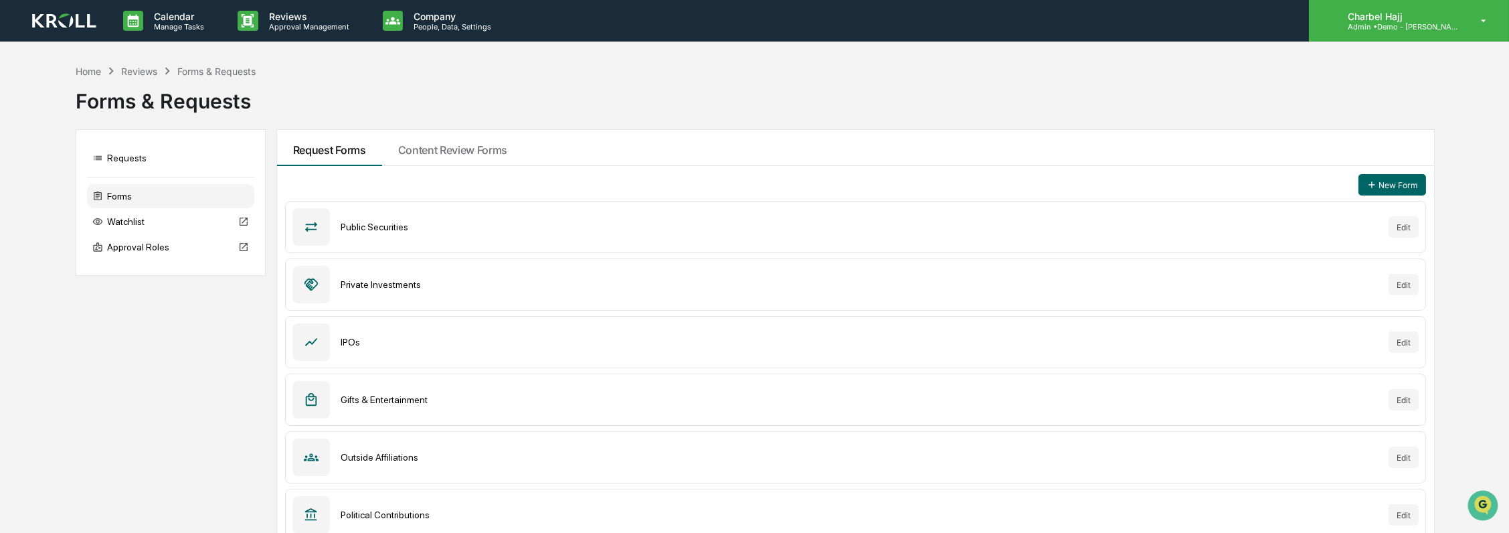
click at [1455, 35] on div "Charbel Hajj Admin • Demo - [PERSON_NAME]" at bounding box center [1409, 20] width 200 height 41
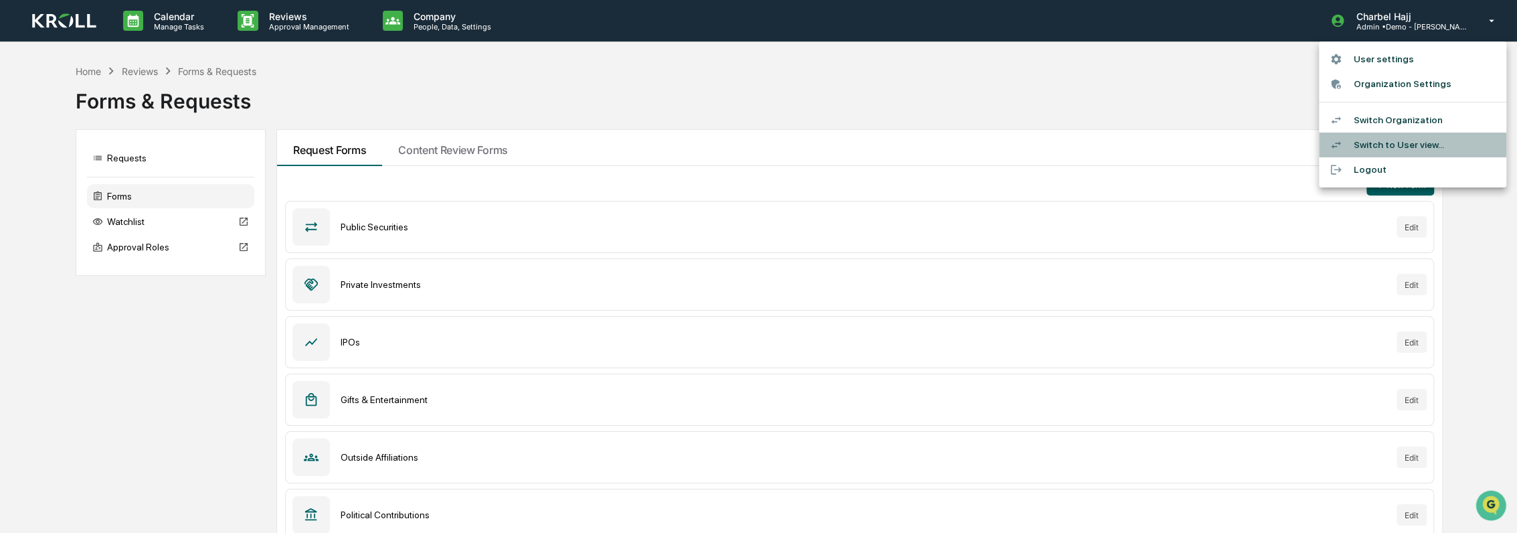
click at [1420, 151] on li "Switch to User view..." at bounding box center [1412, 144] width 187 height 25
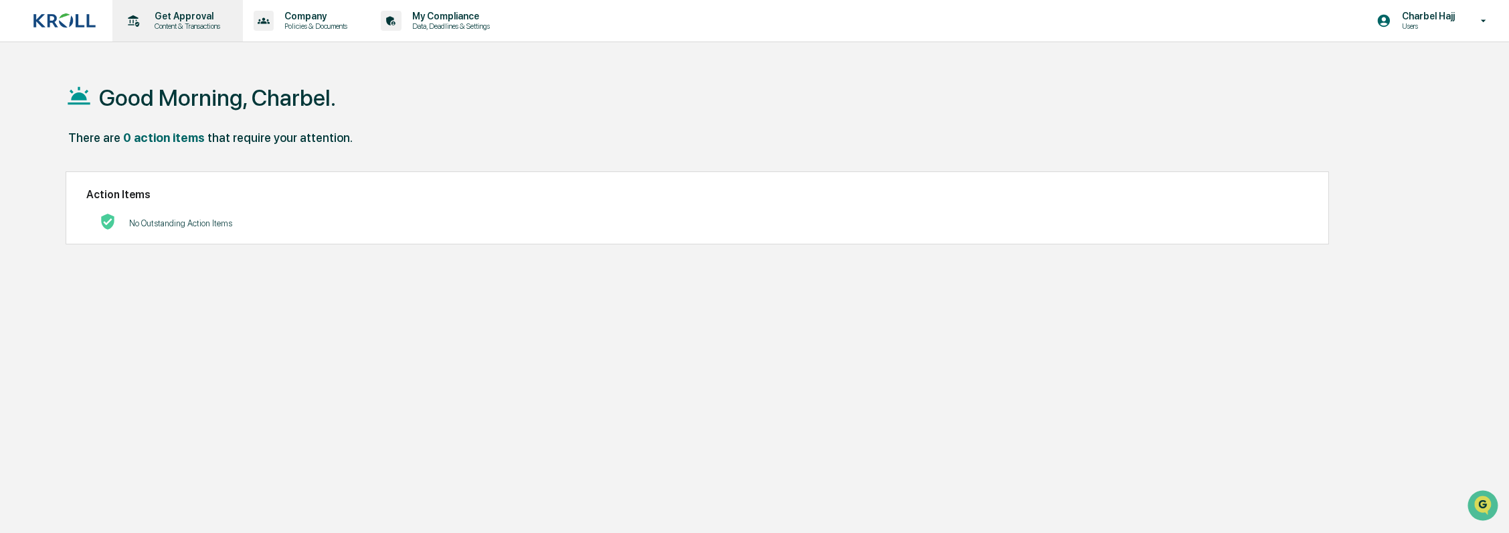
click at [217, 27] on p "Content & Transactions" at bounding box center [185, 25] width 83 height 9
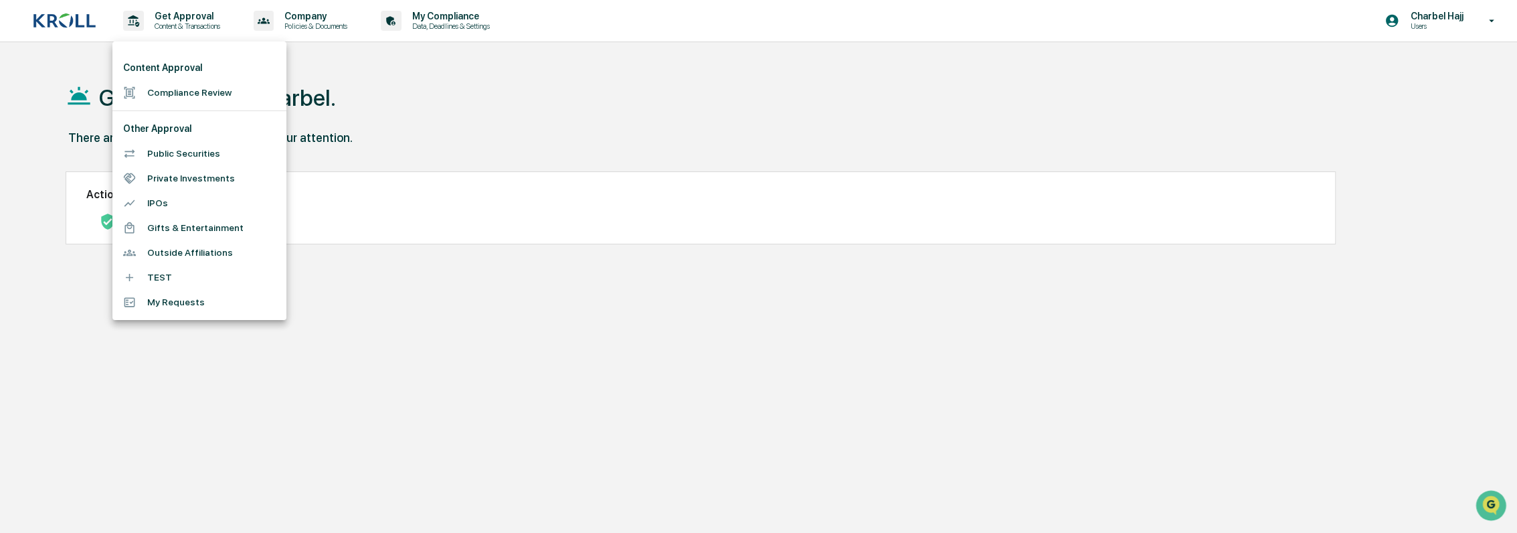
click at [200, 279] on li "TEST" at bounding box center [199, 277] width 174 height 25
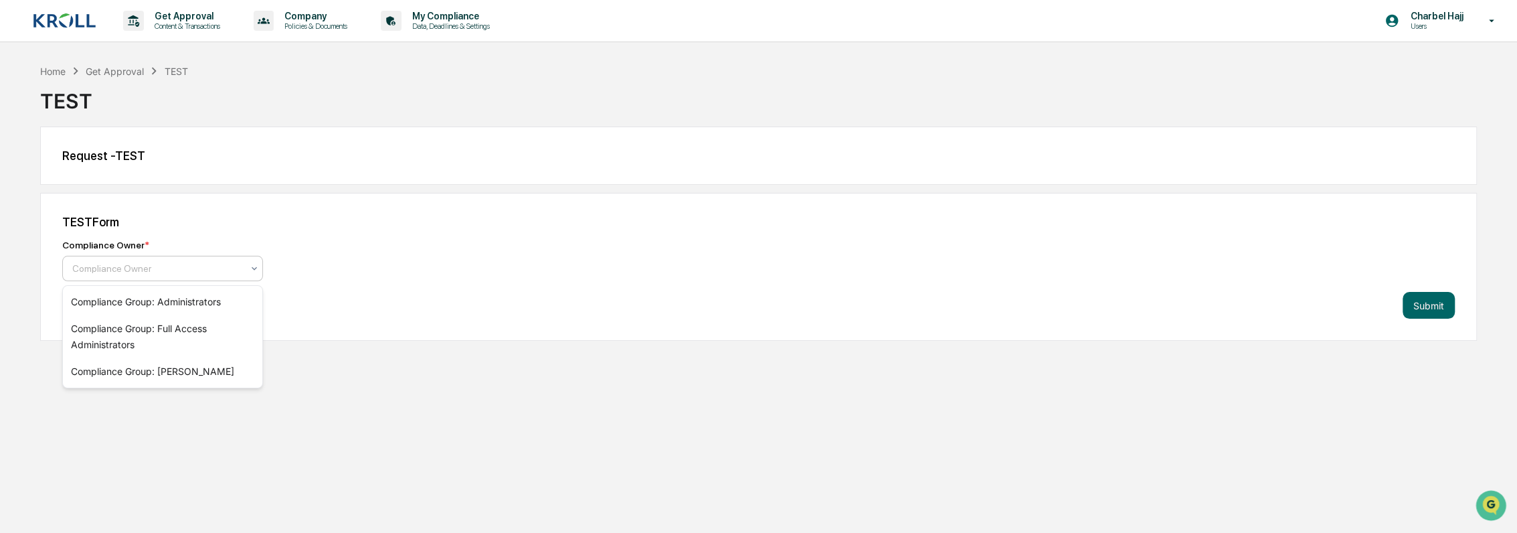
click at [199, 270] on div at bounding box center [157, 268] width 170 height 13
click at [486, 305] on div "Submit" at bounding box center [758, 305] width 1392 height 27
click at [1482, 502] on img "Open customer support" at bounding box center [1490, 505] width 33 height 27
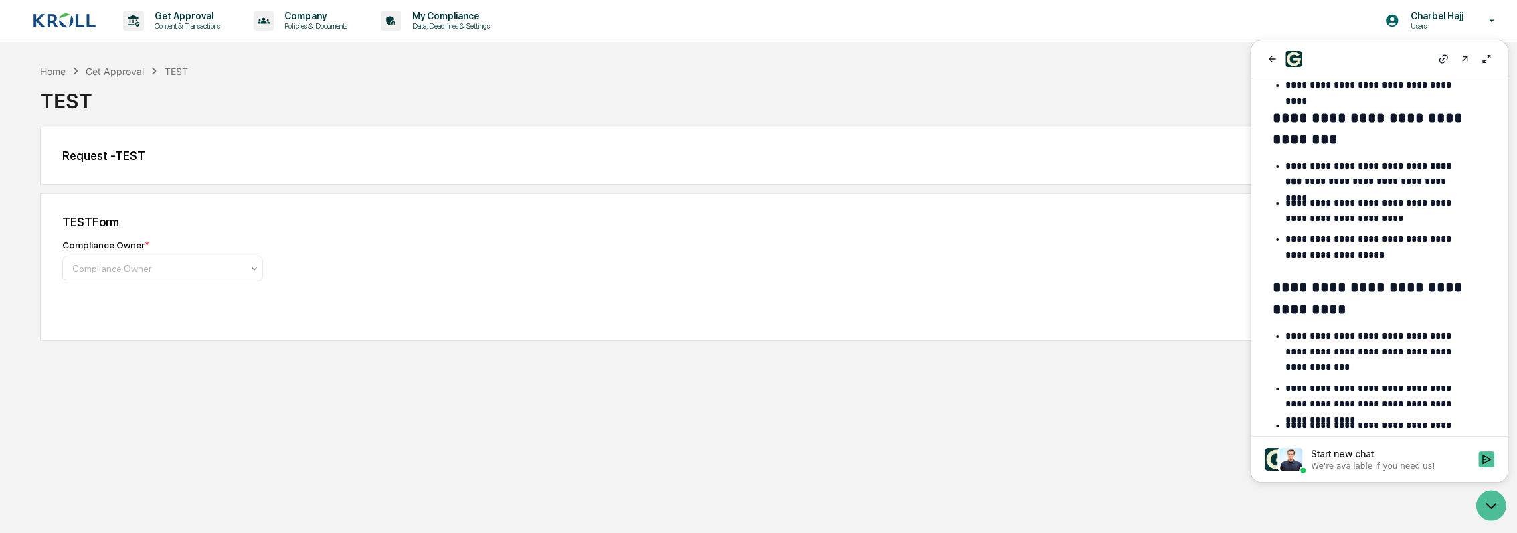
click at [1354, 459] on div "Start new chat" at bounding box center [1390, 453] width 159 height 13
click at [1478, 459] on button "Start new chat We're available if you need us!" at bounding box center [1486, 459] width 16 height 16
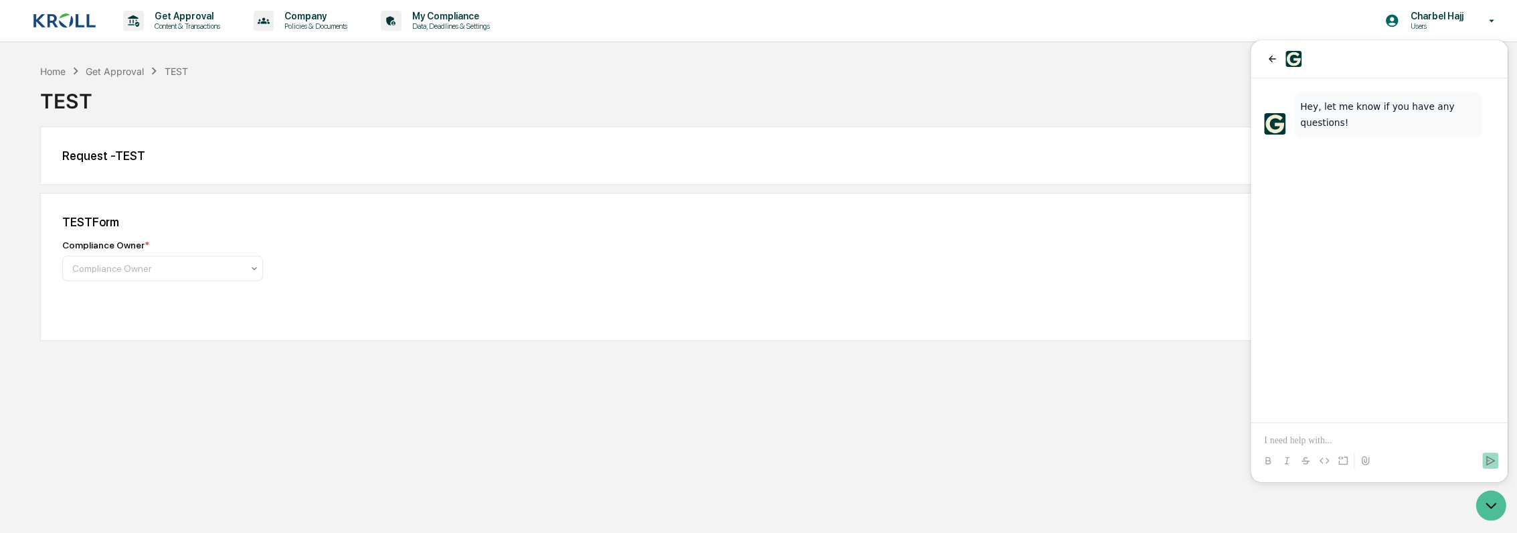
click at [1352, 434] on p at bounding box center [1379, 440] width 230 height 13
click at [177, 278] on div "Compliance Owner" at bounding box center [157, 268] width 183 height 19
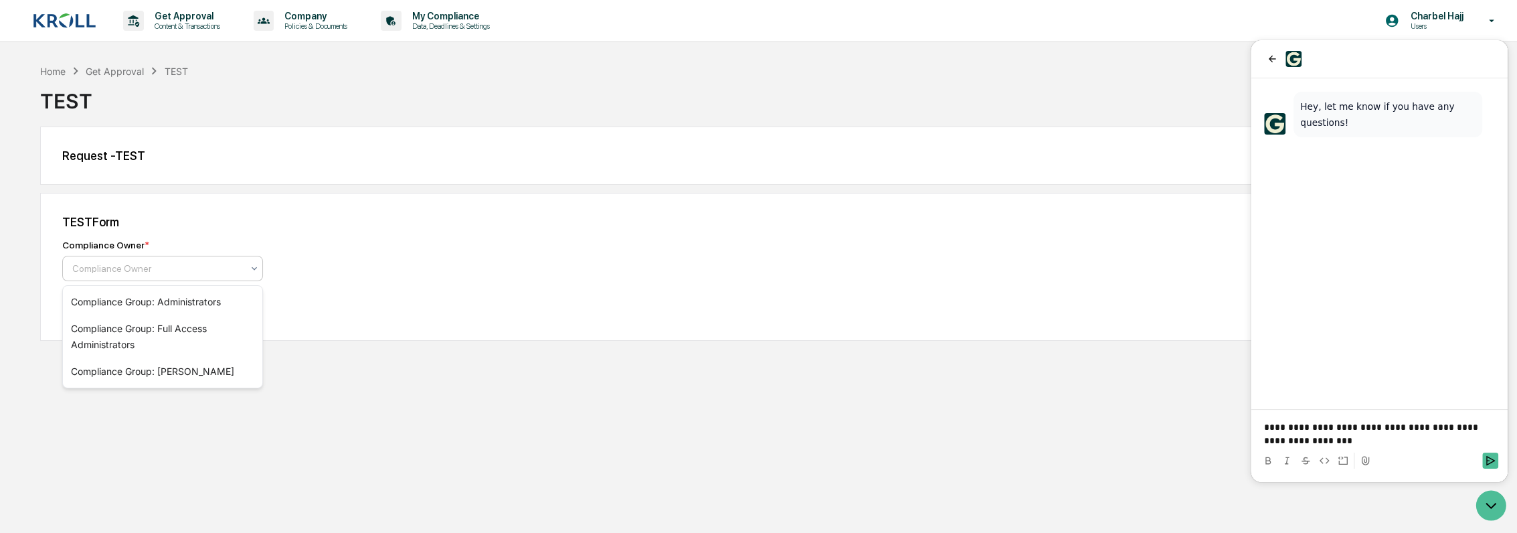
click at [1368, 444] on p "**********" at bounding box center [1379, 433] width 230 height 27
click at [128, 272] on div at bounding box center [157, 268] width 170 height 13
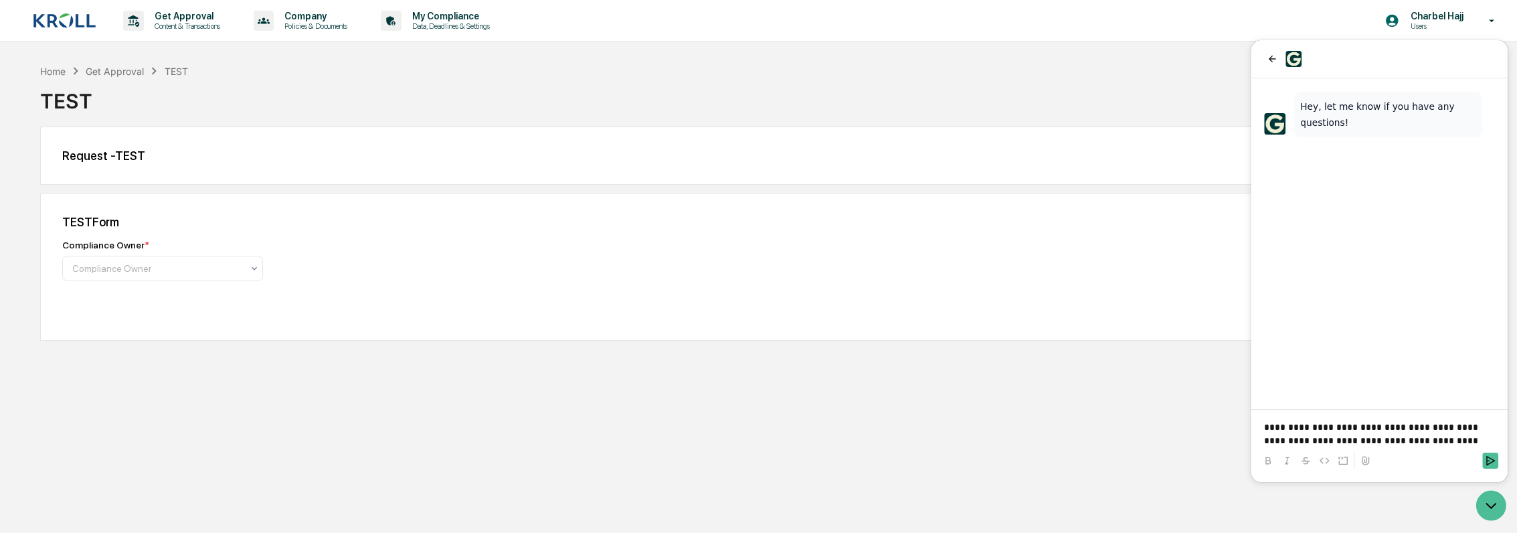
drag, startPoint x: 353, startPoint y: 310, endPoint x: 200, endPoint y: 126, distance: 239.5
click at [353, 310] on div "Submit" at bounding box center [758, 305] width 1392 height 27
click at [130, 70] on div "Get Approval" at bounding box center [115, 71] width 58 height 11
click at [1475, 439] on p "**********" at bounding box center [1379, 433] width 230 height 27
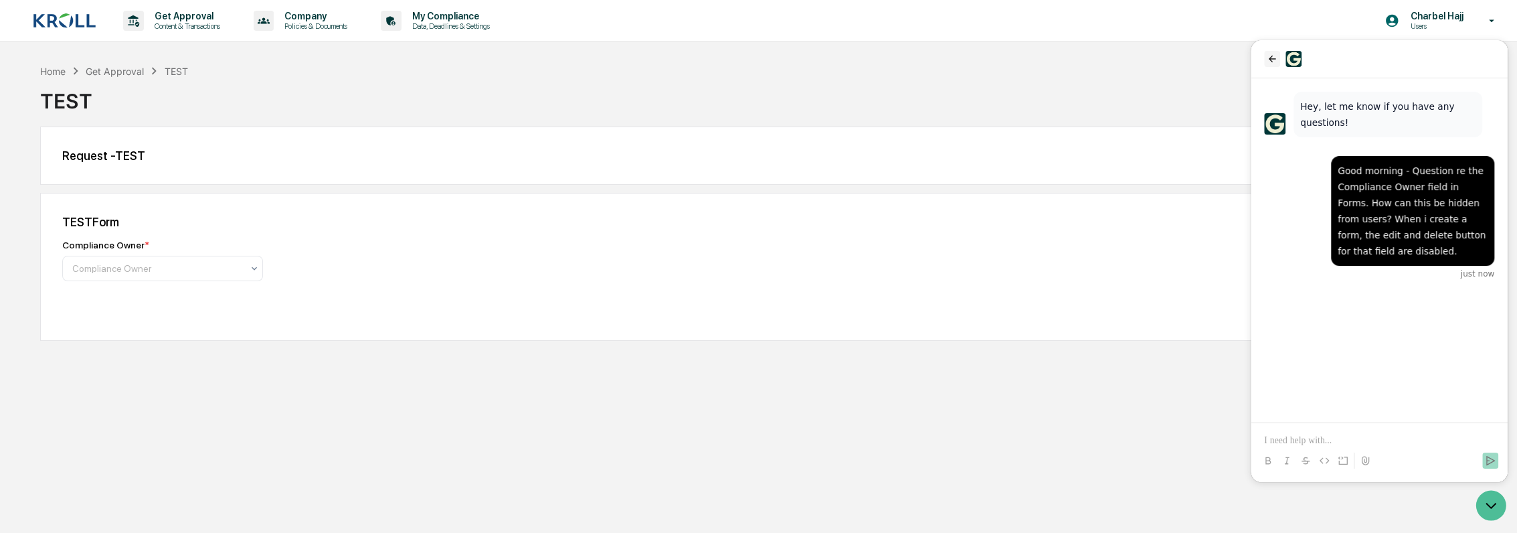
click at [1272, 60] on icon "back" at bounding box center [1272, 59] width 11 height 11
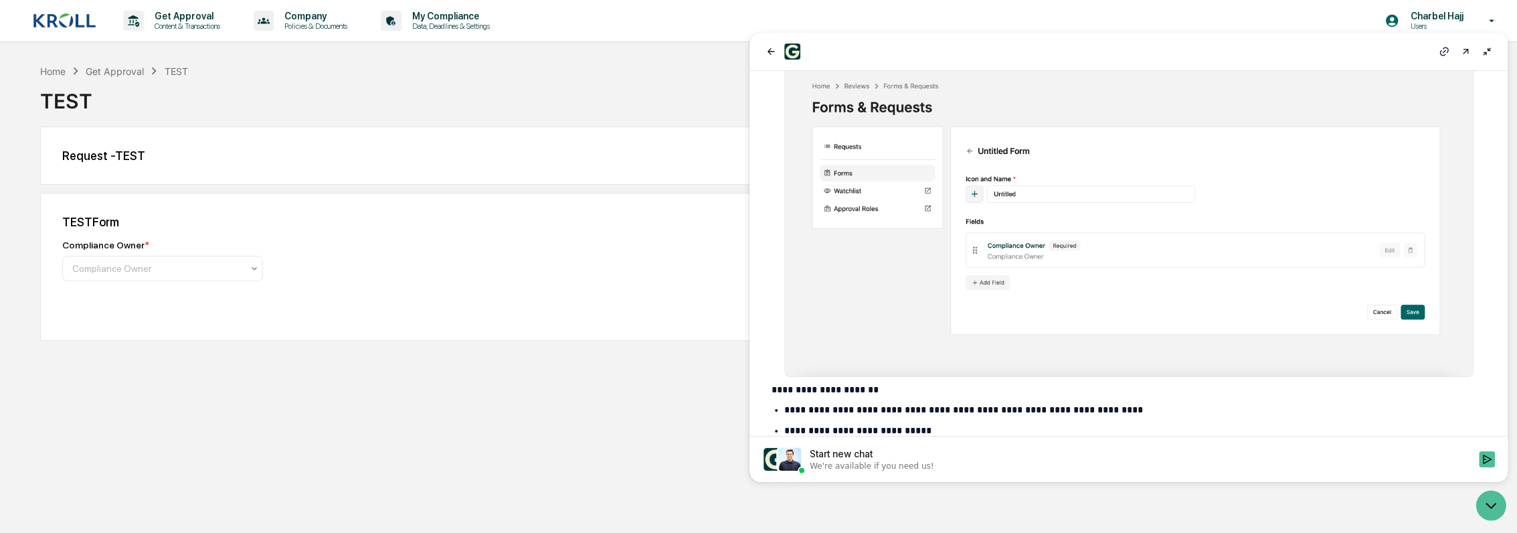
scroll to position [1338, 0]
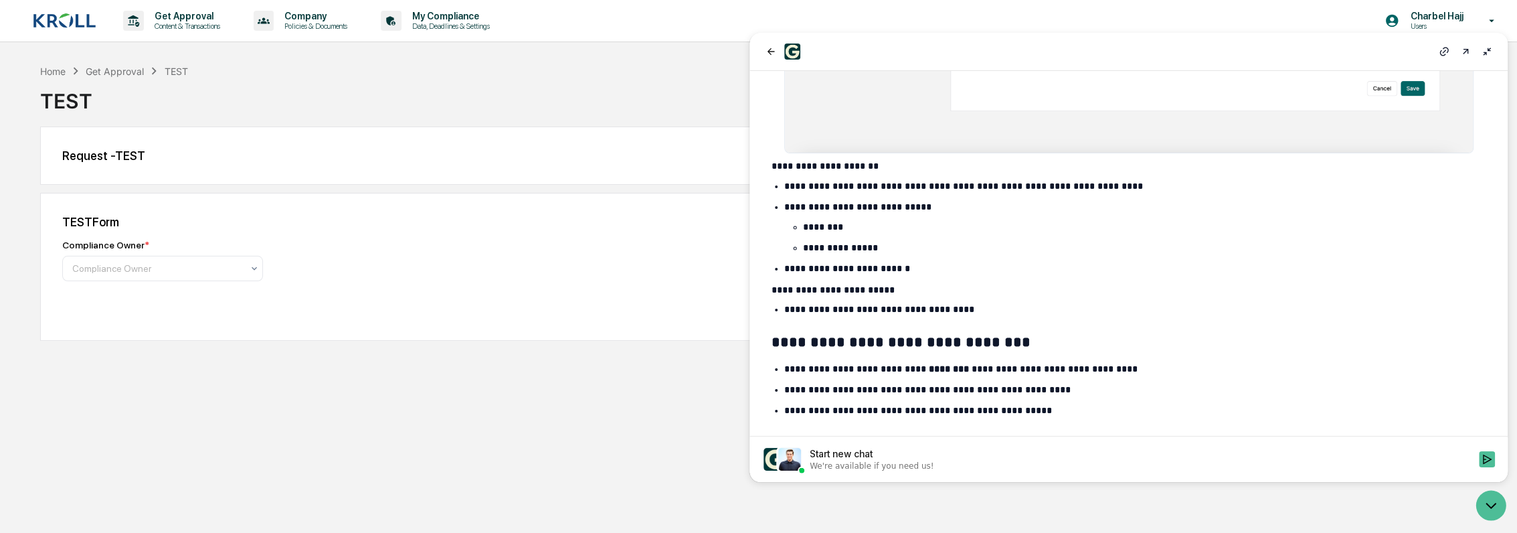
click at [492, 327] on div "TEST Form Compliance Owner * Compliance Owner Submit" at bounding box center [758, 267] width 1437 height 148
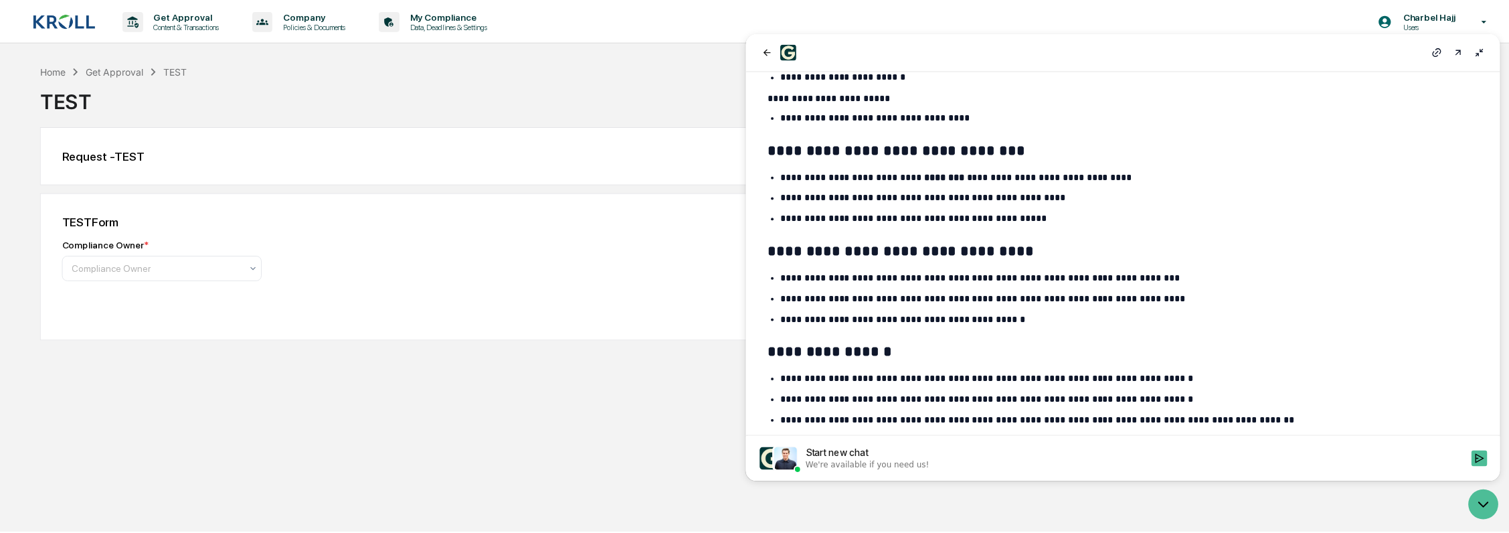
scroll to position [1568, 0]
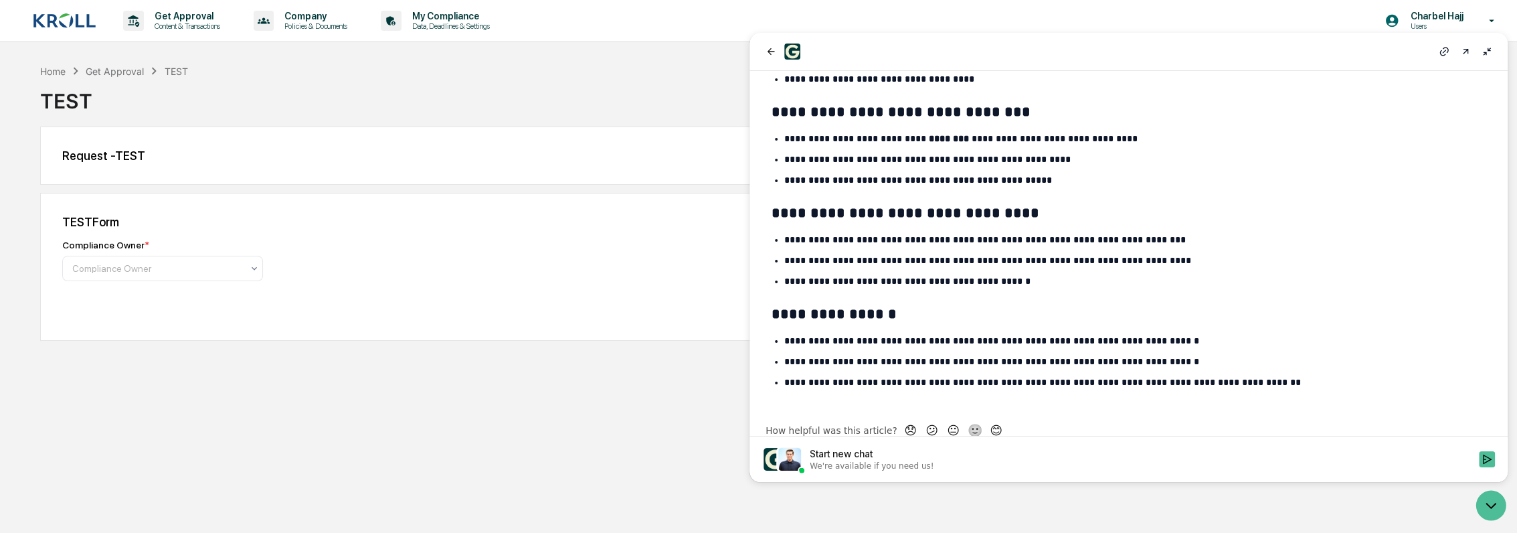
click at [839, 354] on p "**********" at bounding box center [1122, 361] width 677 height 15
click at [994, 354] on p "**********" at bounding box center [1122, 361] width 677 height 15
click at [1493, 510] on icon "Open customer support" at bounding box center [1490, 504] width 33 height 33
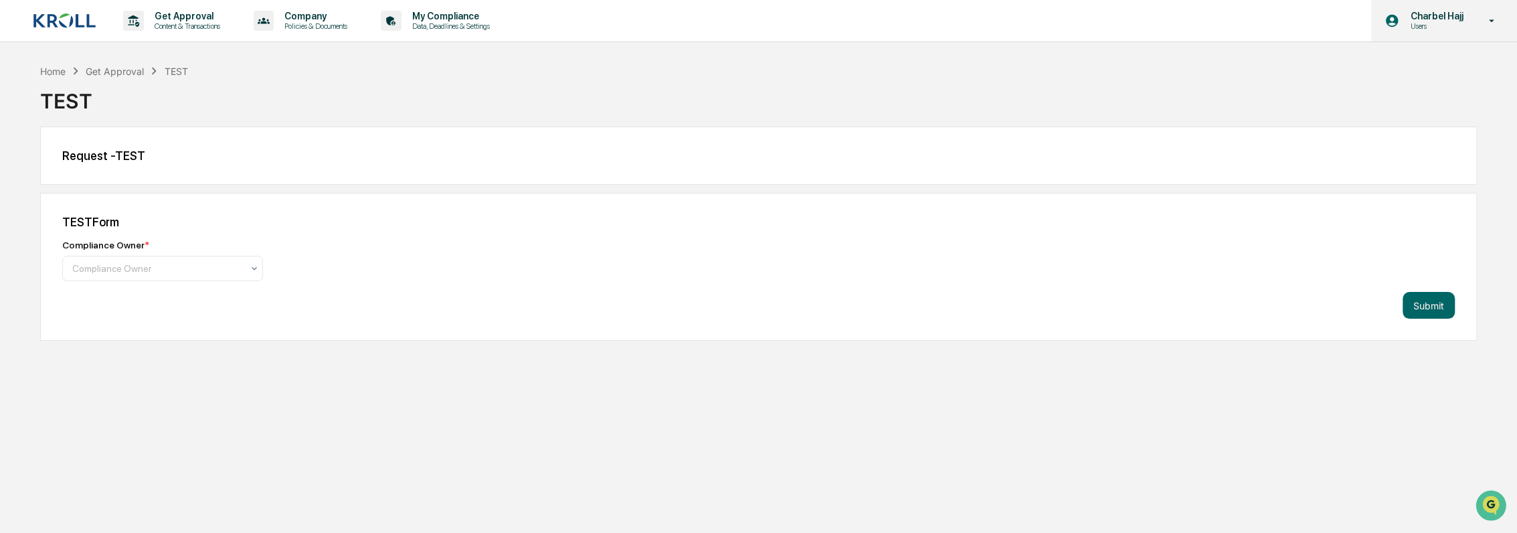
click at [1451, 21] on p "Charbel Hajj" at bounding box center [1434, 16] width 70 height 11
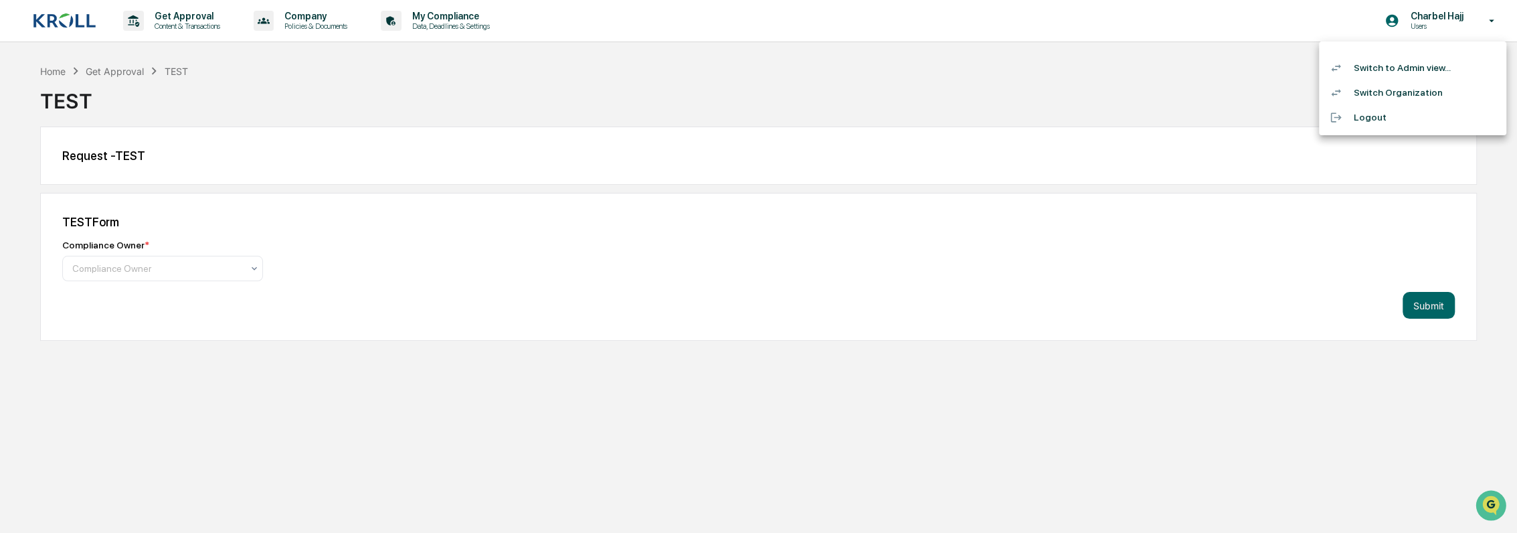
click at [1429, 64] on li "Switch to Admin view..." at bounding box center [1412, 68] width 187 height 25
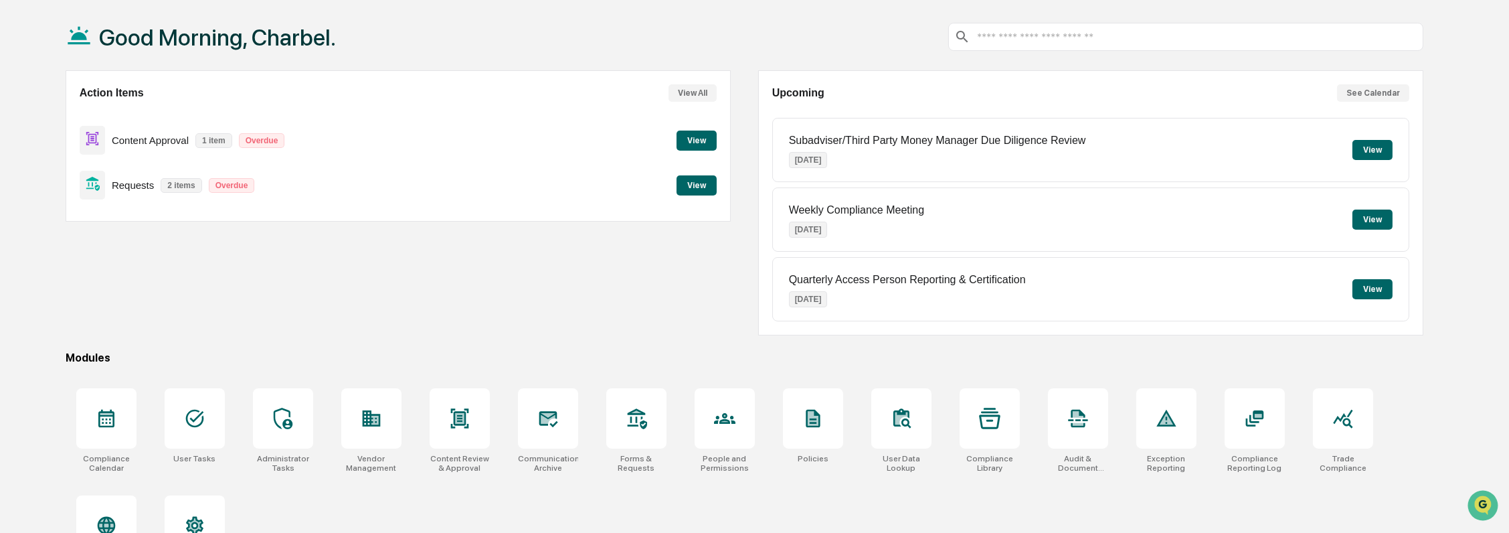
scroll to position [114, 0]
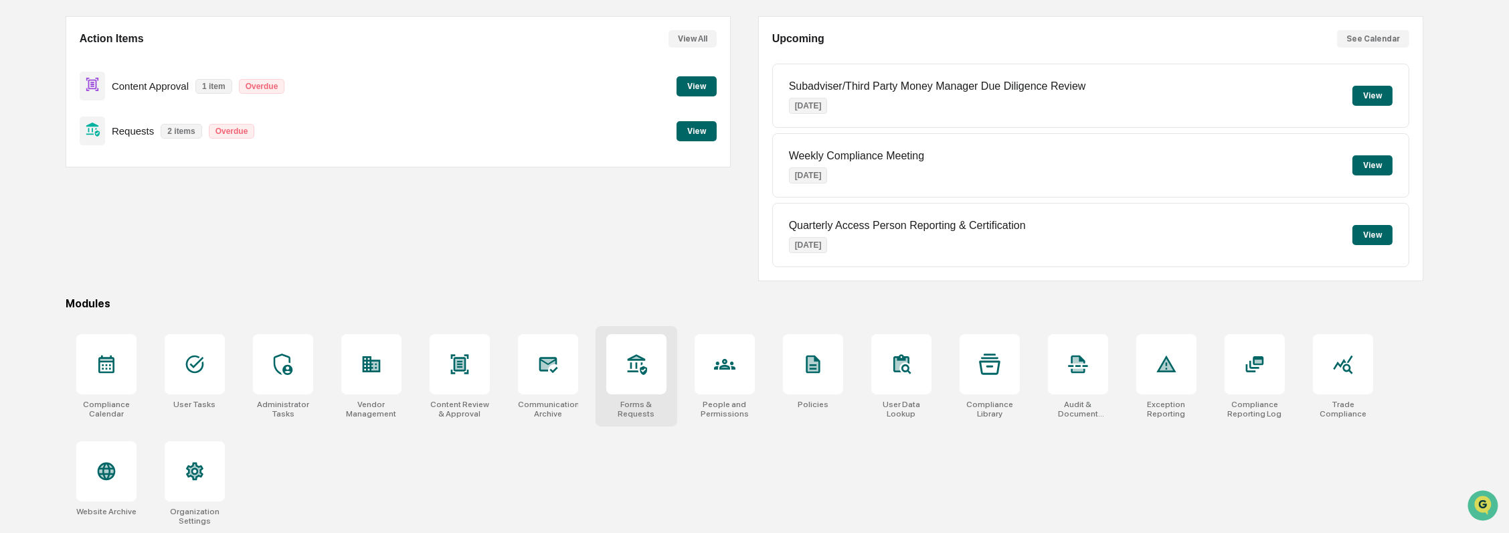
click at [632, 373] on icon at bounding box center [636, 363] width 21 height 21
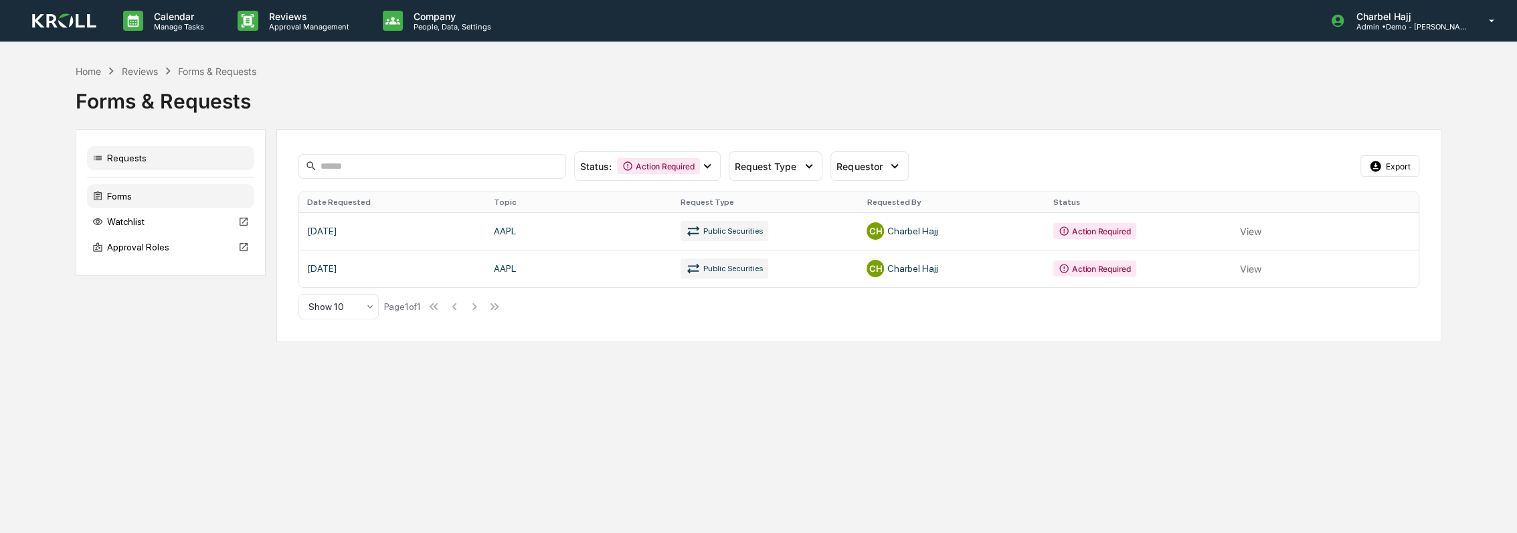
click at [155, 195] on div "Forms" at bounding box center [170, 196] width 167 height 24
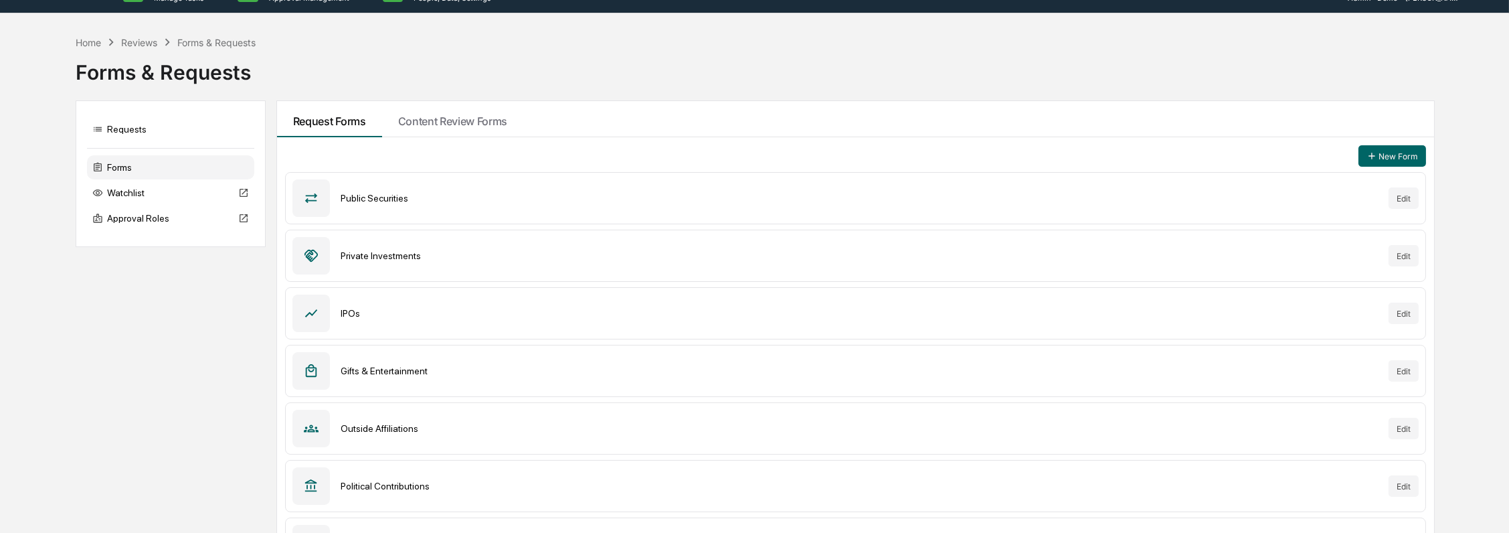
scroll to position [72, 0]
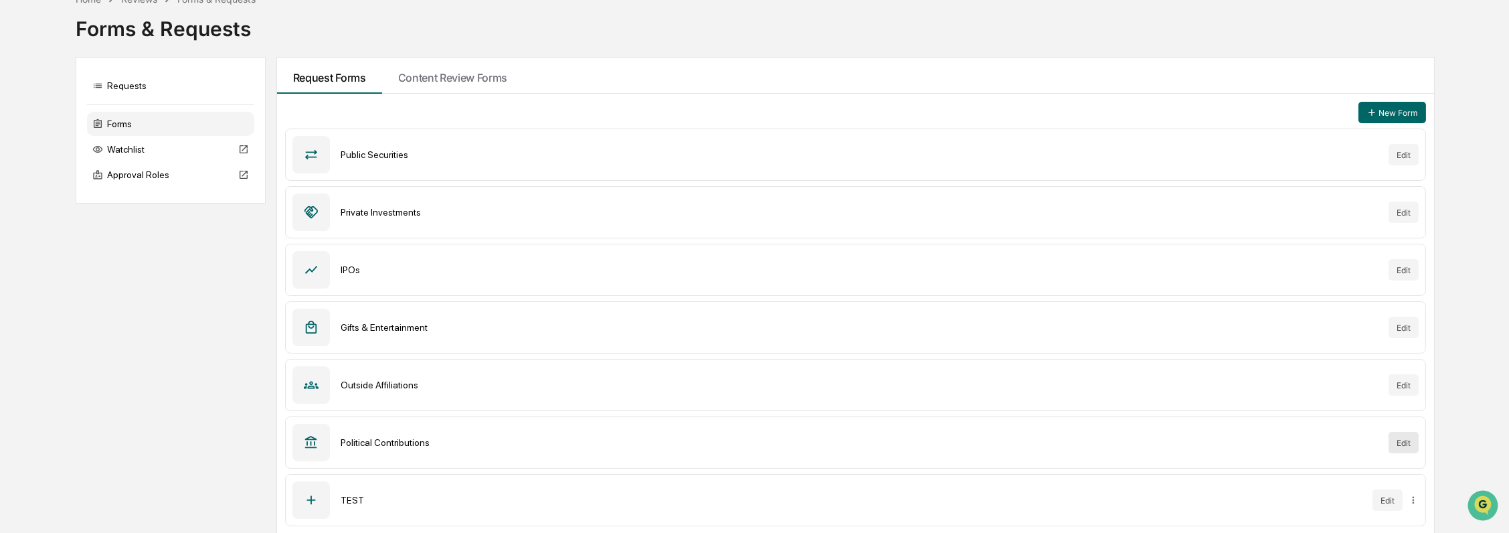
click at [1396, 444] on button "Edit" at bounding box center [1403, 442] width 30 height 21
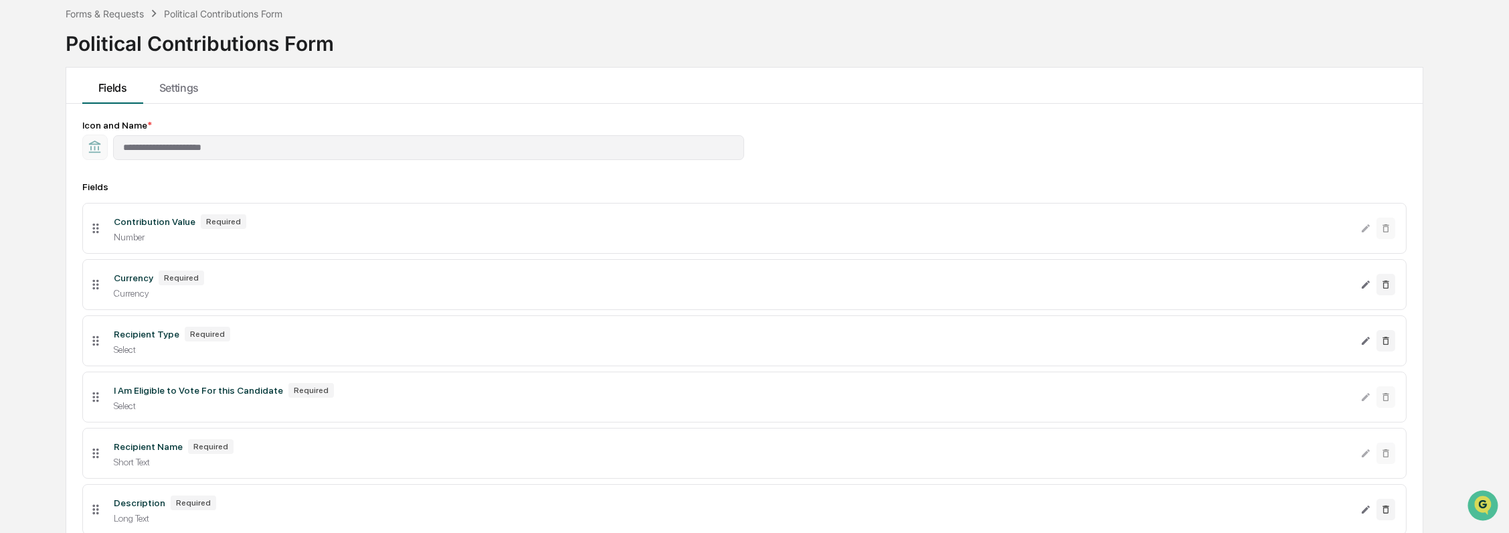
scroll to position [72, 0]
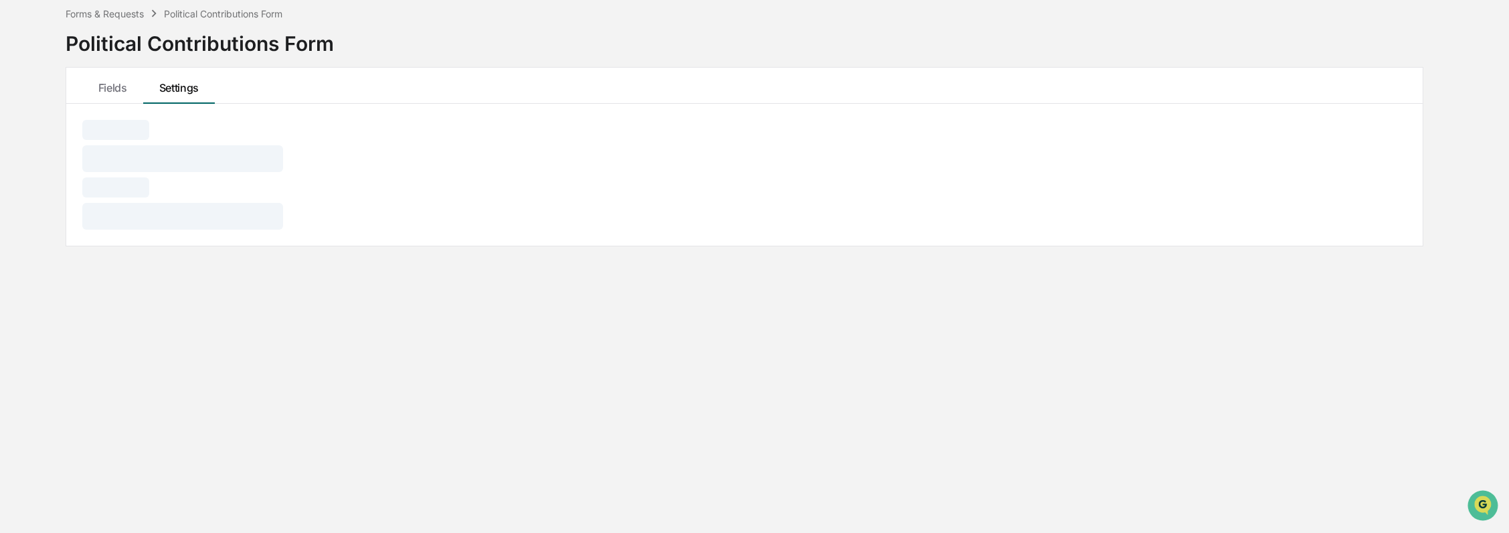
scroll to position [64, 0]
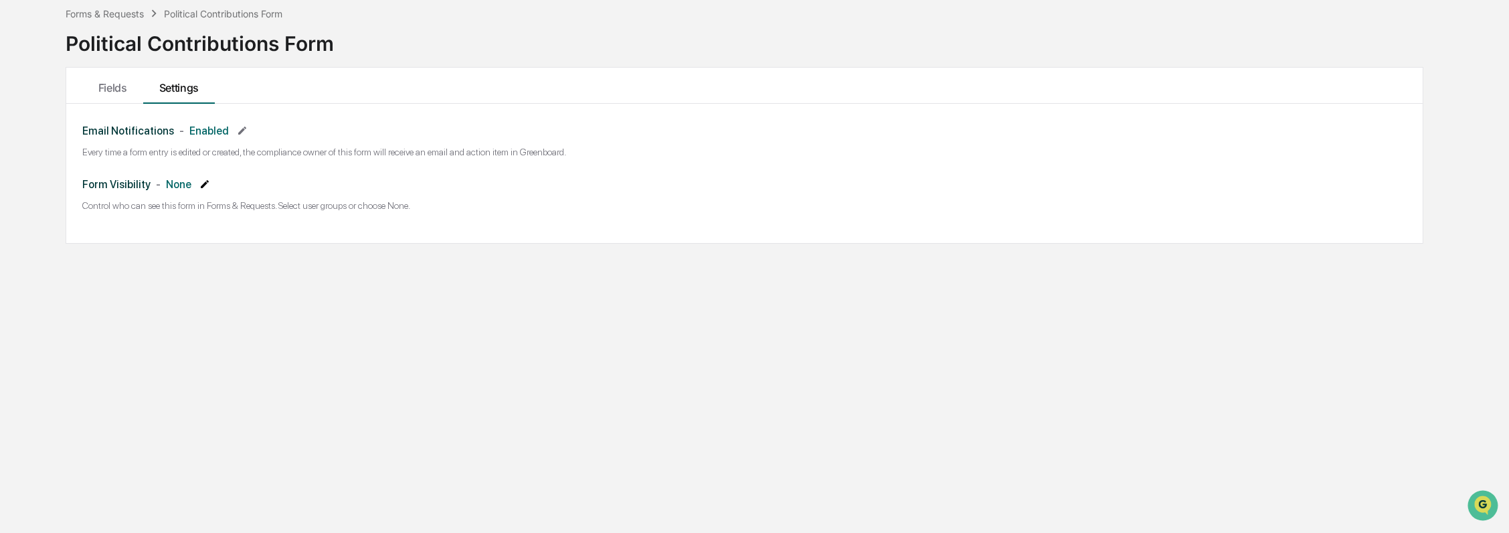
click at [199, 183] on icon at bounding box center [204, 184] width 11 height 11
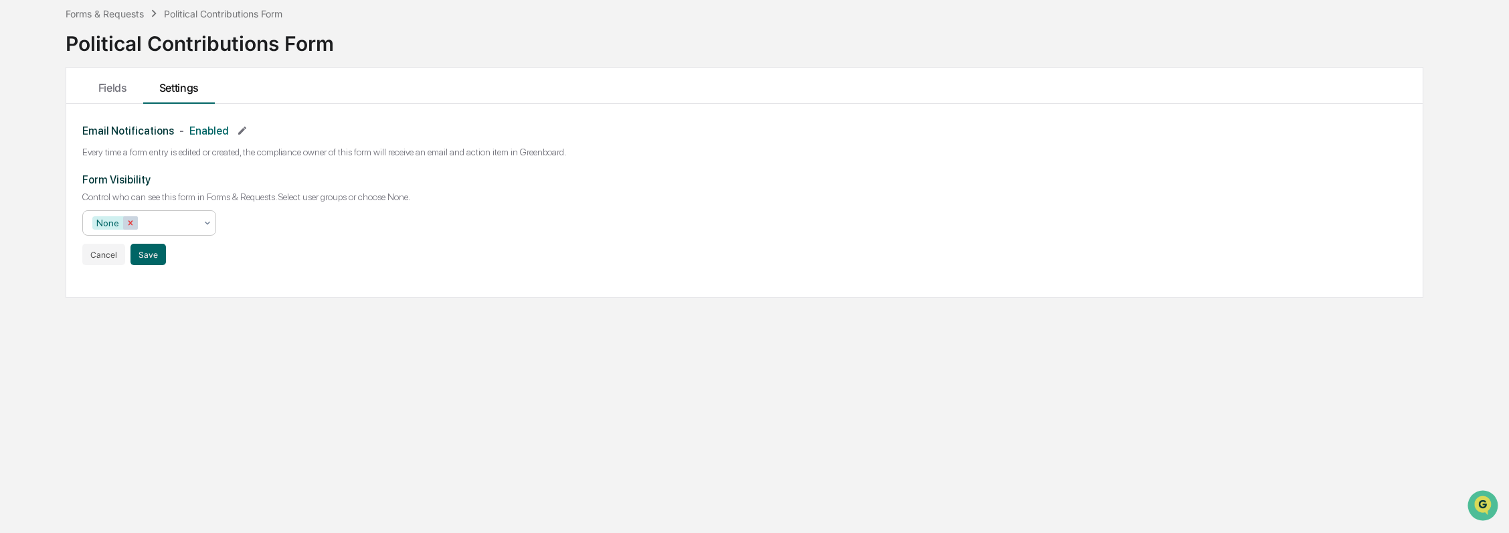
click at [128, 223] on icon "Remove None" at bounding box center [130, 222] width 5 height 5
click at [164, 223] on div at bounding box center [143, 222] width 103 height 13
click at [149, 375] on div "Users" at bounding box center [149, 362] width 132 height 27
drag, startPoint x: 272, startPoint y: 239, endPoint x: 140, endPoint y: 282, distance: 139.2
click at [272, 241] on div "Form Visibility Control who can see this form in Forms & Requests. Select user …" at bounding box center [744, 219] width 1325 height 92
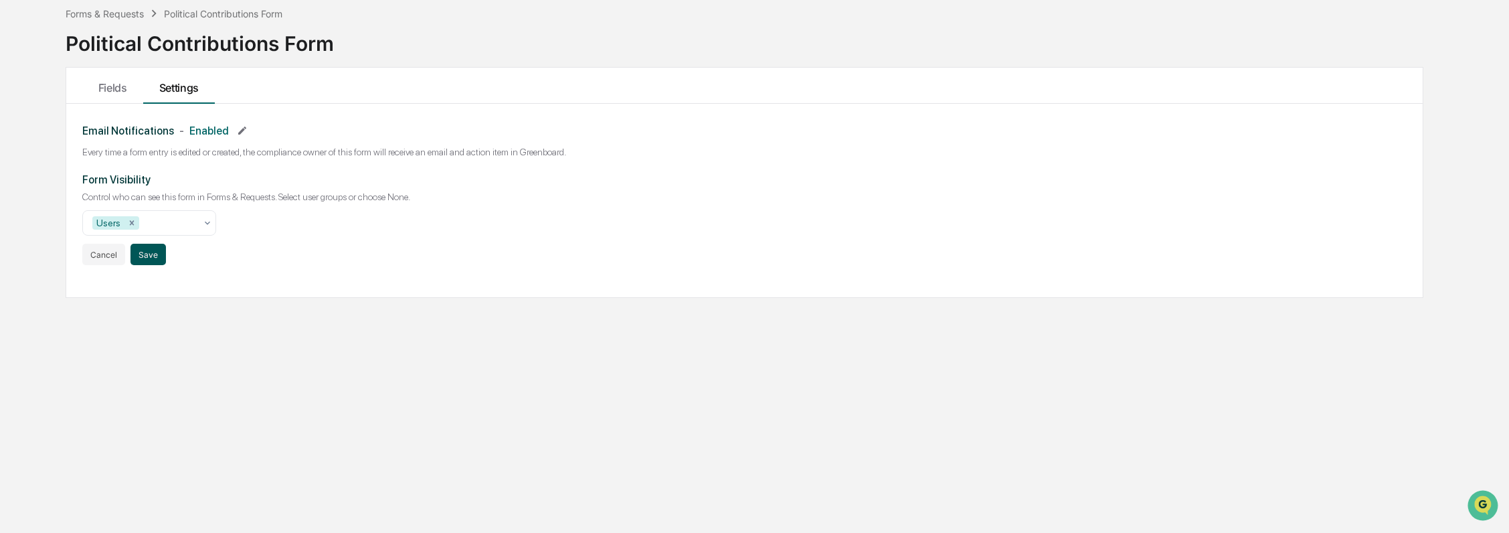
click at [145, 252] on button "Save" at bounding box center [147, 254] width 35 height 21
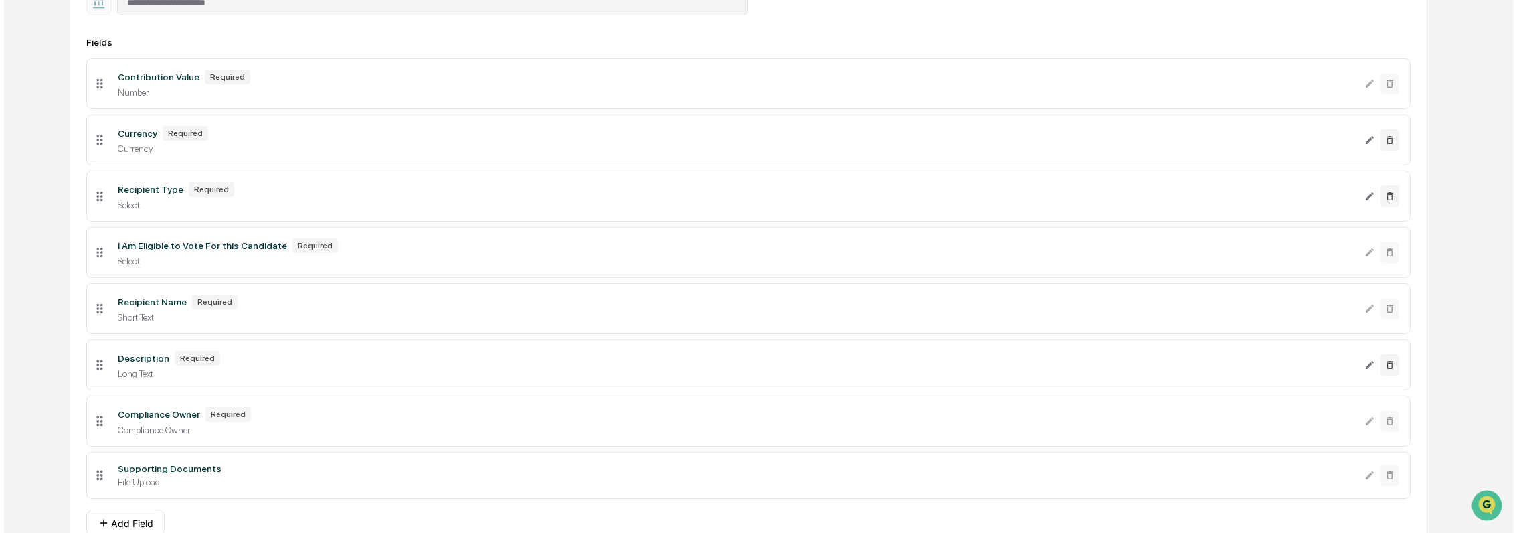
scroll to position [276, 0]
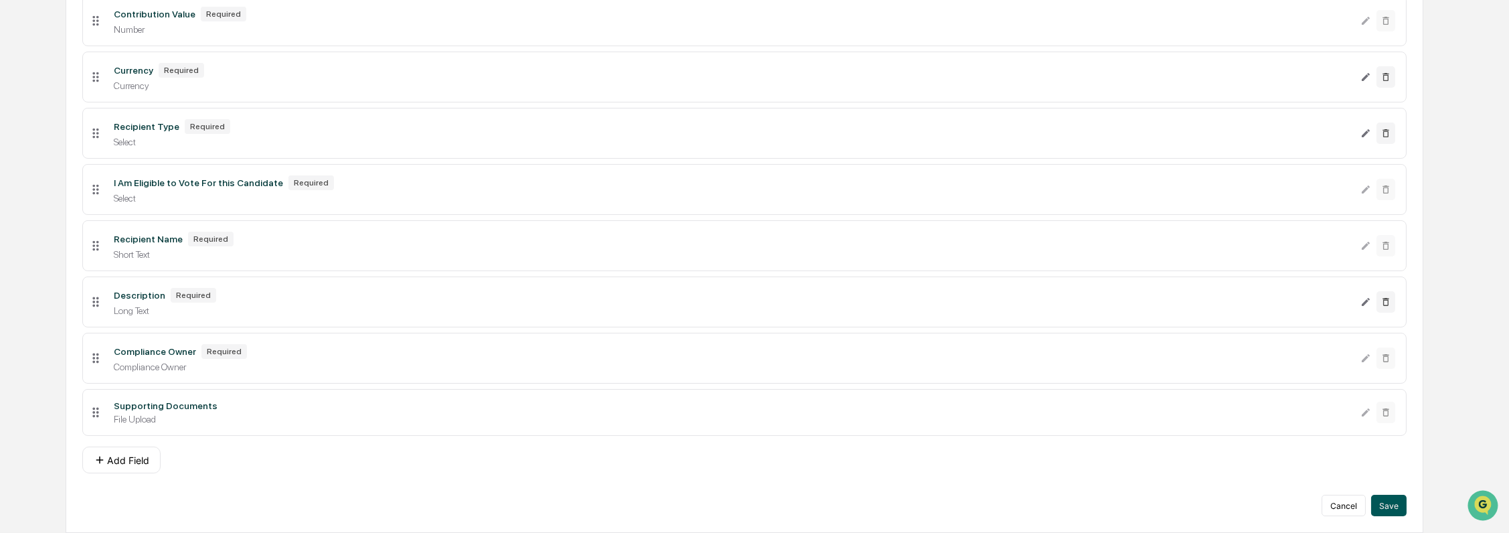
click at [1394, 502] on button "Save" at bounding box center [1388, 504] width 35 height 21
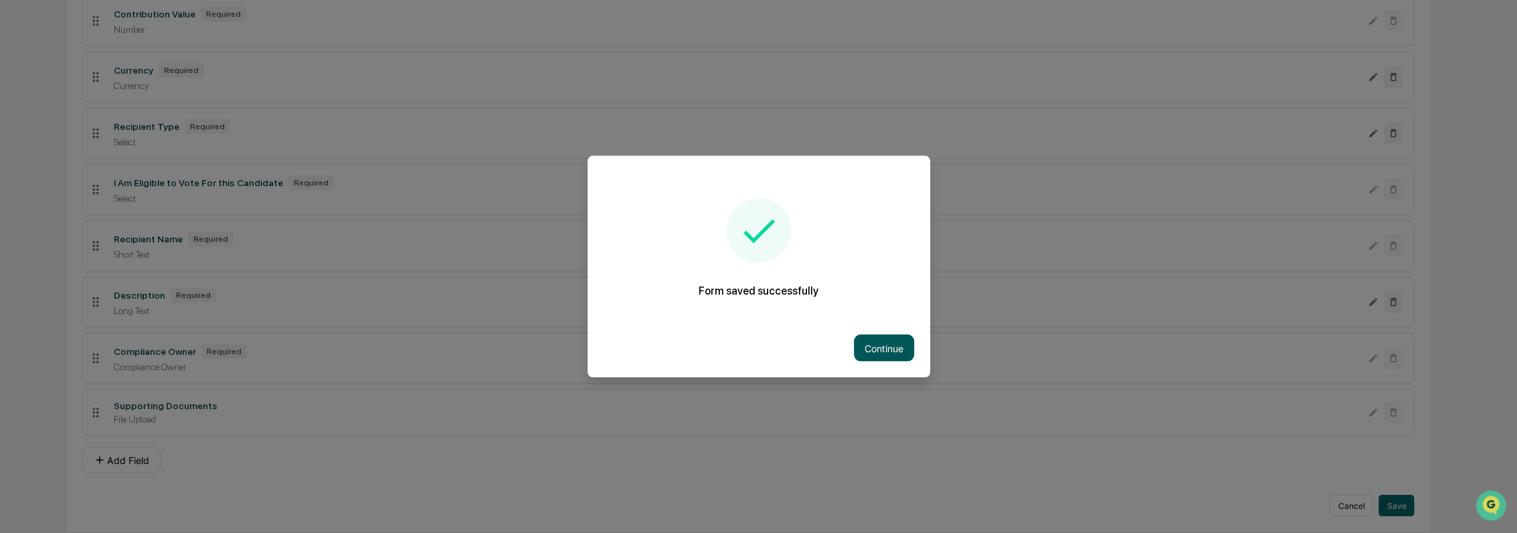
click at [860, 336] on button "Continue" at bounding box center [884, 348] width 60 height 27
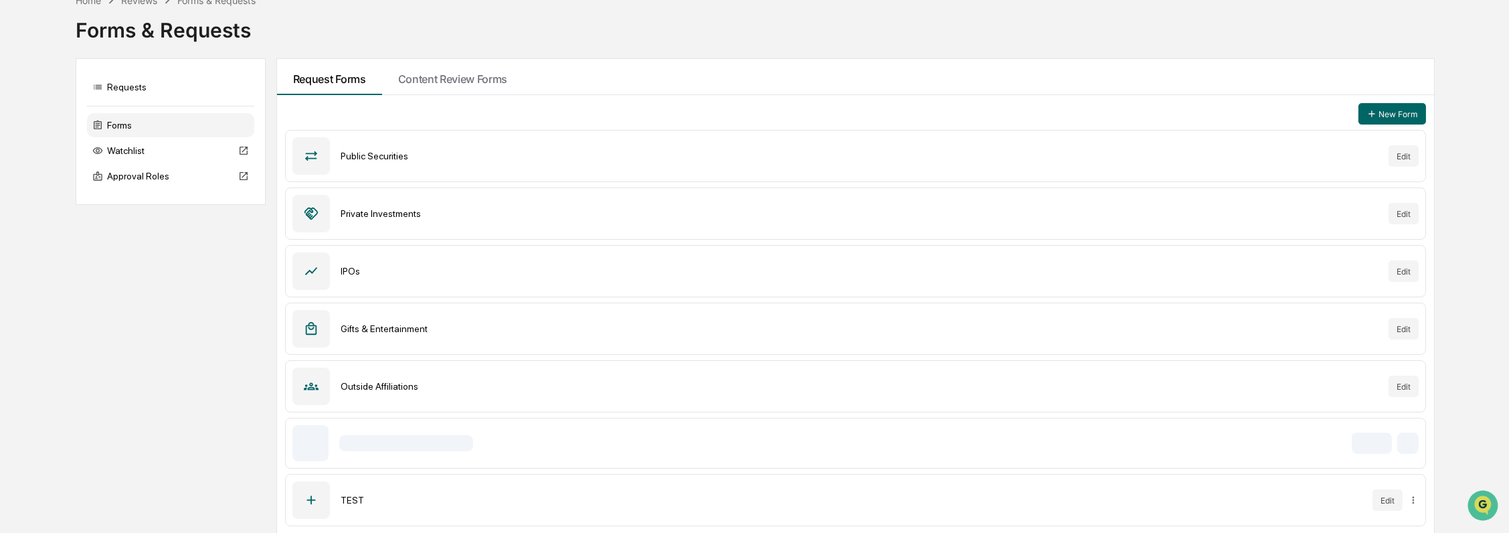
scroll to position [72, 0]
click at [1378, 502] on button "Edit" at bounding box center [1387, 499] width 30 height 21
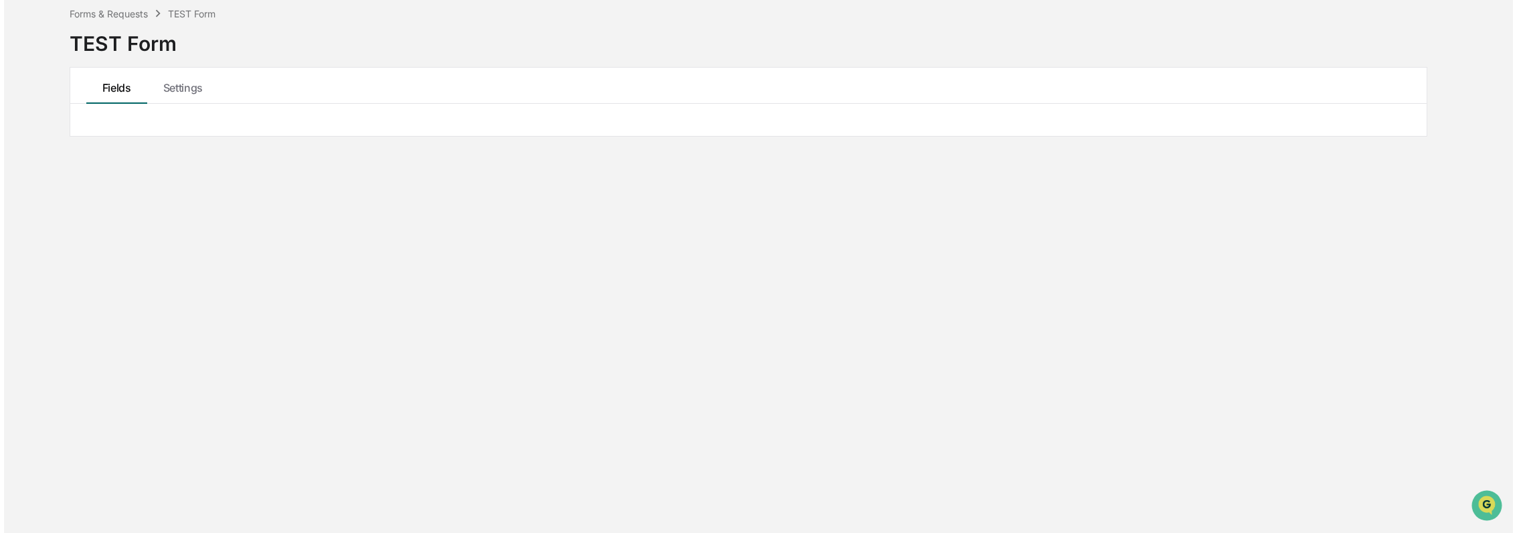
scroll to position [64, 0]
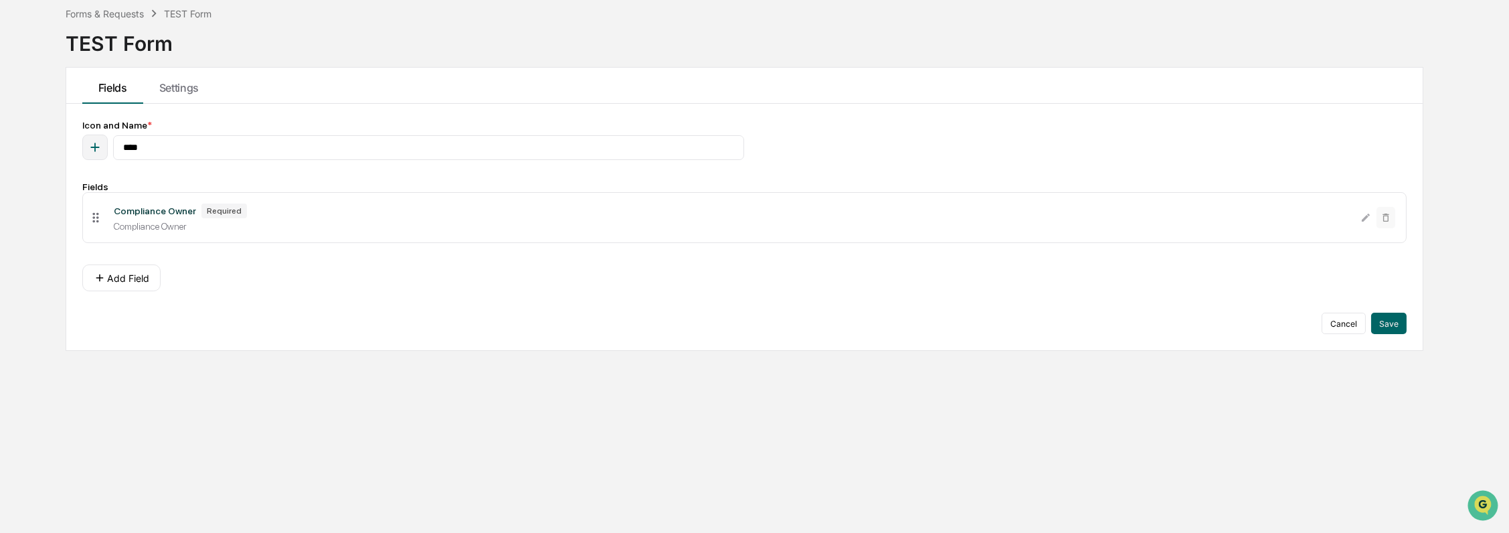
drag, startPoint x: 92, startPoint y: 232, endPoint x: 98, endPoint y: 223, distance: 10.2
click at [98, 223] on icon at bounding box center [95, 217] width 15 height 15
click at [110, 272] on button "Add Field" at bounding box center [121, 277] width 78 height 27
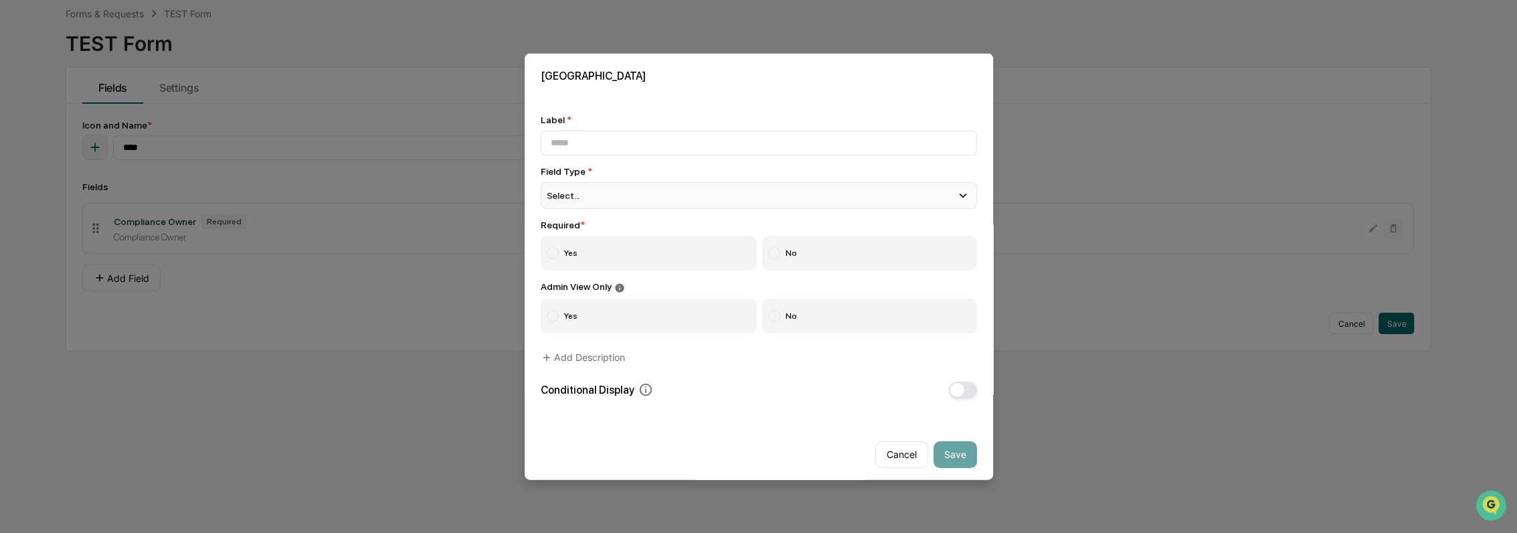
click at [593, 197] on div "Select..." at bounding box center [759, 195] width 436 height 27
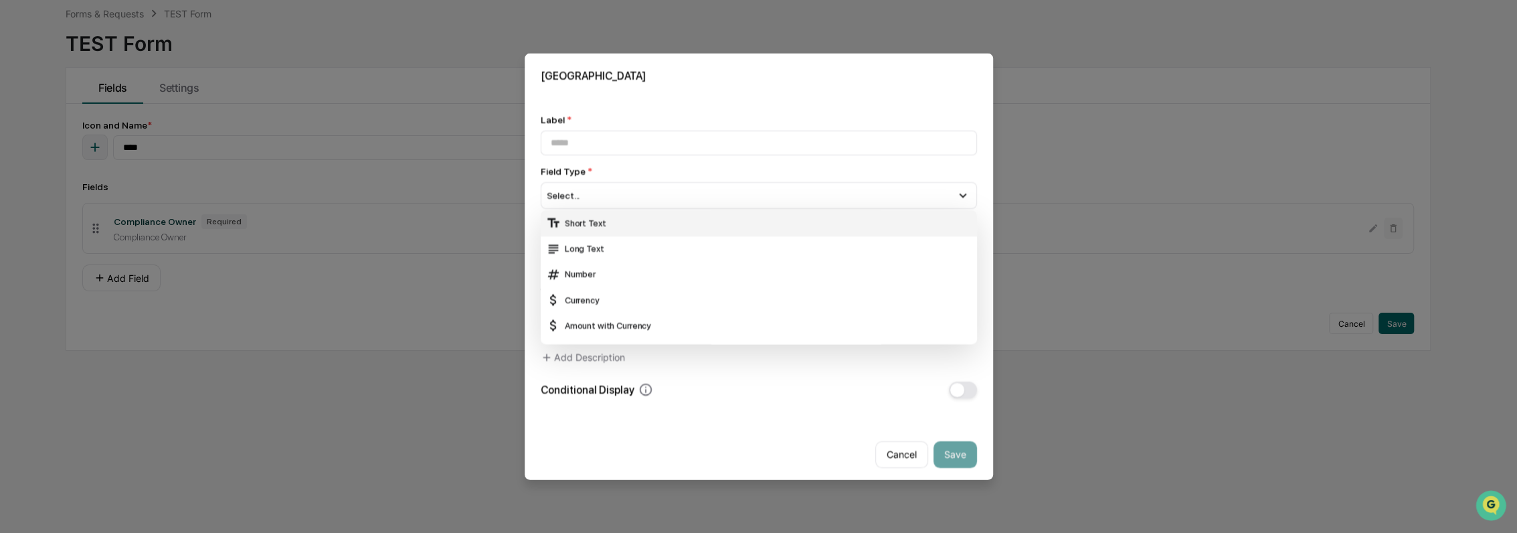
click at [607, 225] on div "Short Text" at bounding box center [759, 222] width 426 height 15
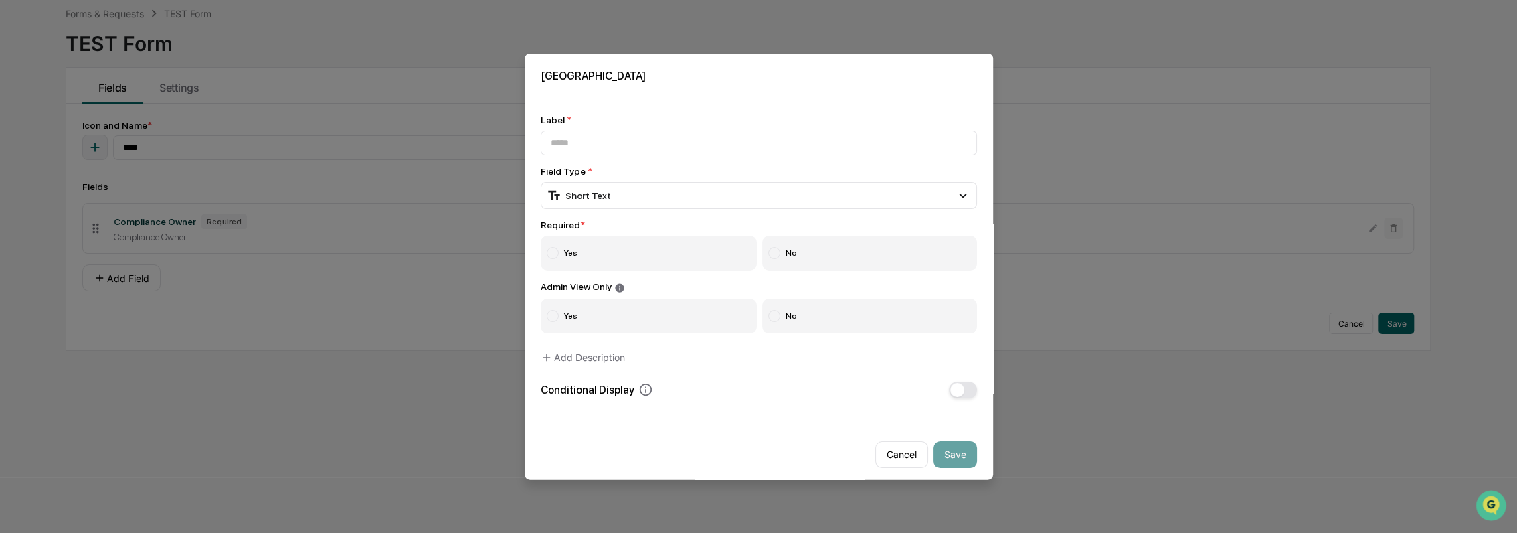
click at [604, 258] on label "Yes" at bounding box center [649, 253] width 217 height 35
drag, startPoint x: 675, startPoint y: 318, endPoint x: 693, endPoint y: 332, distance: 22.9
click at [674, 318] on label "Yes" at bounding box center [649, 315] width 217 height 35
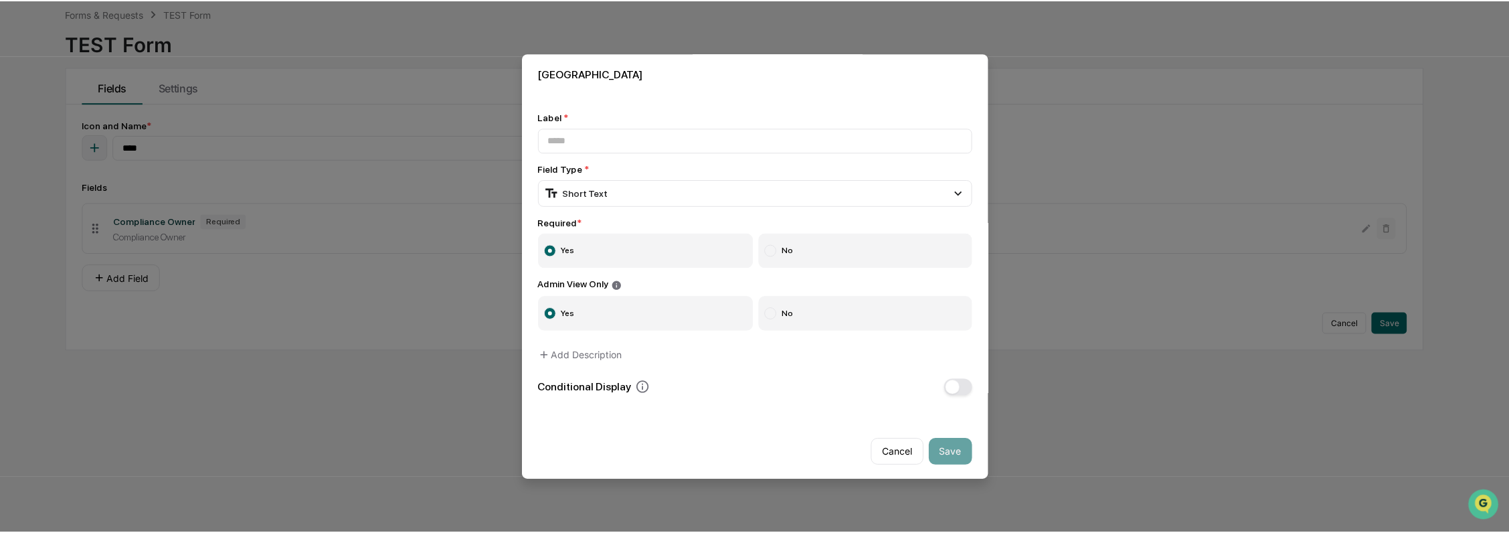
scroll to position [0, 0]
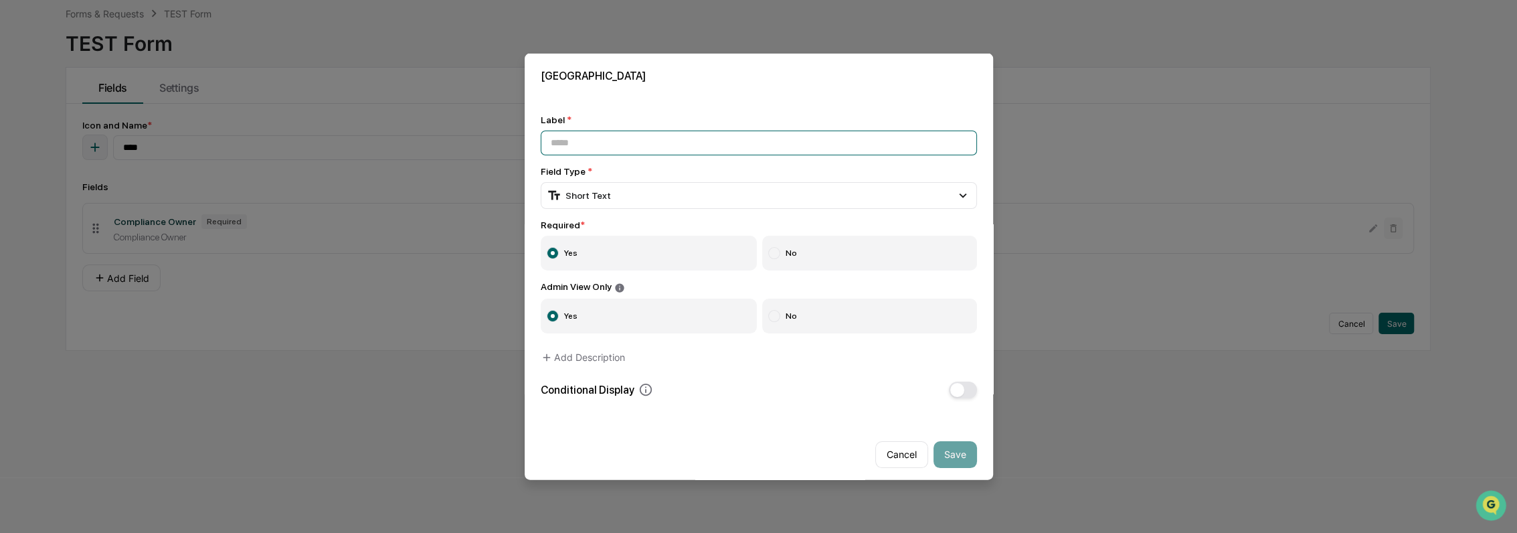
click at [614, 143] on input at bounding box center [759, 142] width 436 height 25
type input "****"
click at [956, 460] on button "Save" at bounding box center [954, 453] width 43 height 27
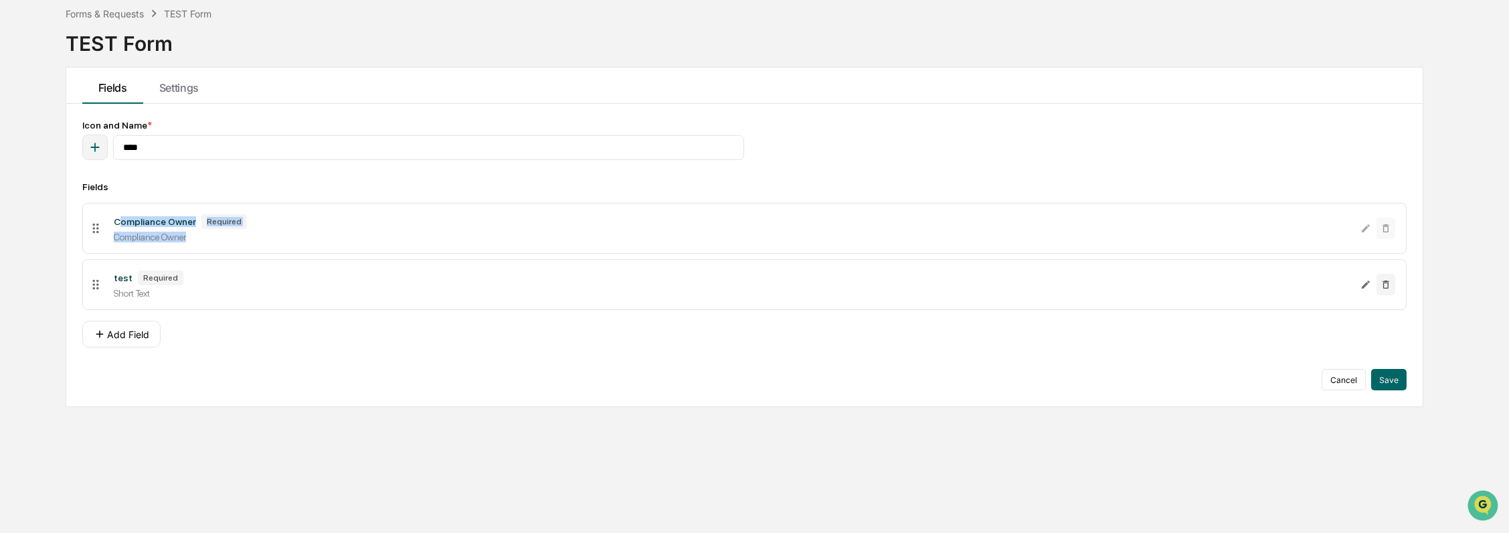
drag, startPoint x: 118, startPoint y: 219, endPoint x: 193, endPoint y: 238, distance: 77.1
click at [193, 238] on div "Compliance Owner Required Compliance Owner" at bounding box center [731, 228] width 1257 height 28
click at [193, 237] on div "Compliance Owner" at bounding box center [732, 237] width 1236 height 11
click at [197, 236] on div "Compliance Owner" at bounding box center [732, 237] width 1236 height 11
drag, startPoint x: 194, startPoint y: 236, endPoint x: 100, endPoint y: 214, distance: 96.7
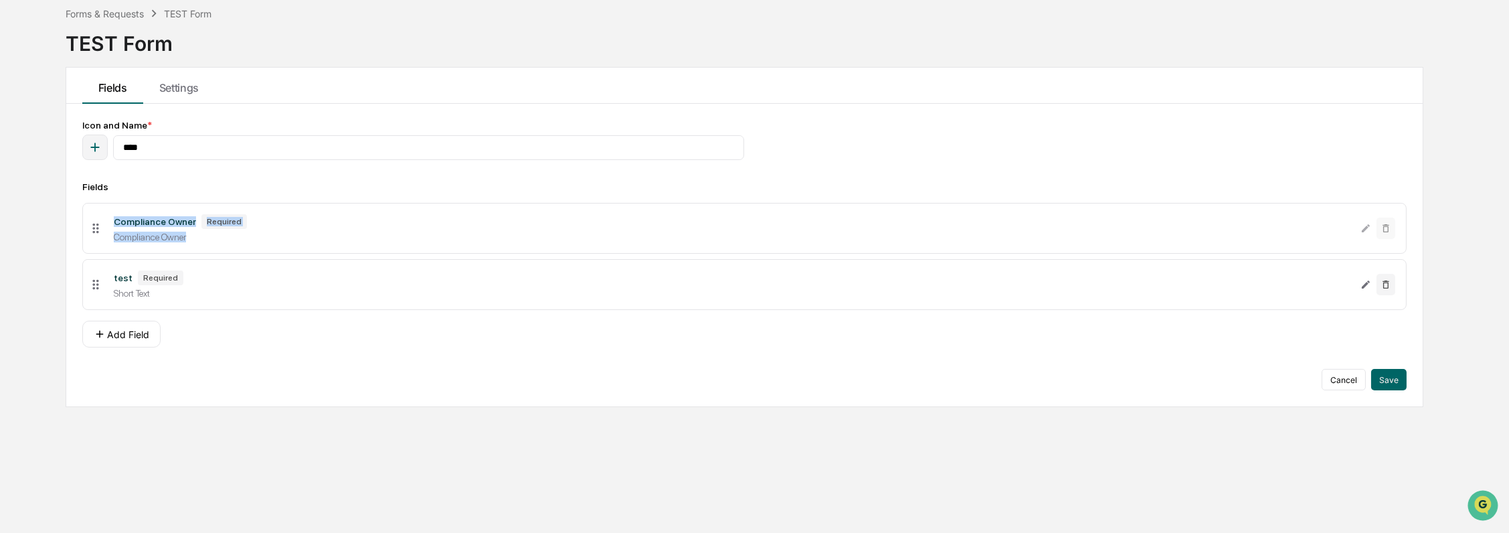
click at [100, 214] on li "Compliance Owner Required Compliance Owner" at bounding box center [744, 228] width 1325 height 51
drag, startPoint x: 100, startPoint y: 214, endPoint x: 155, endPoint y: 225, distance: 55.9
click at [154, 225] on div "Compliance Owner" at bounding box center [155, 221] width 82 height 11
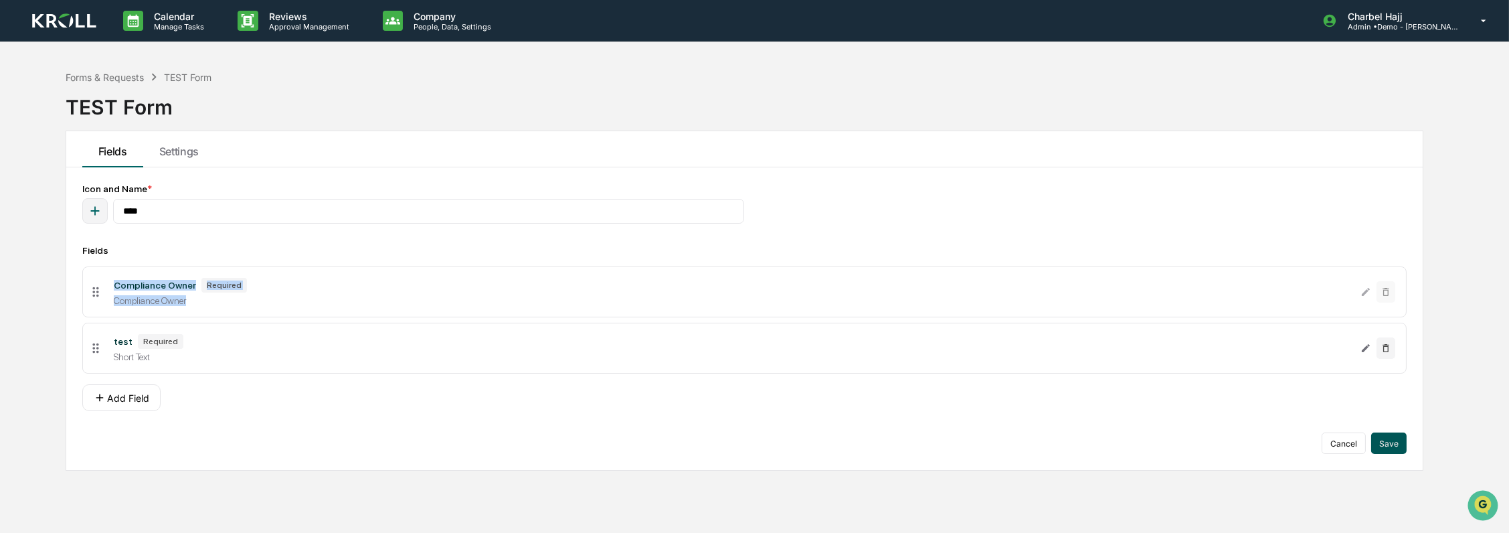
click at [1400, 443] on button "Save" at bounding box center [1388, 442] width 35 height 21
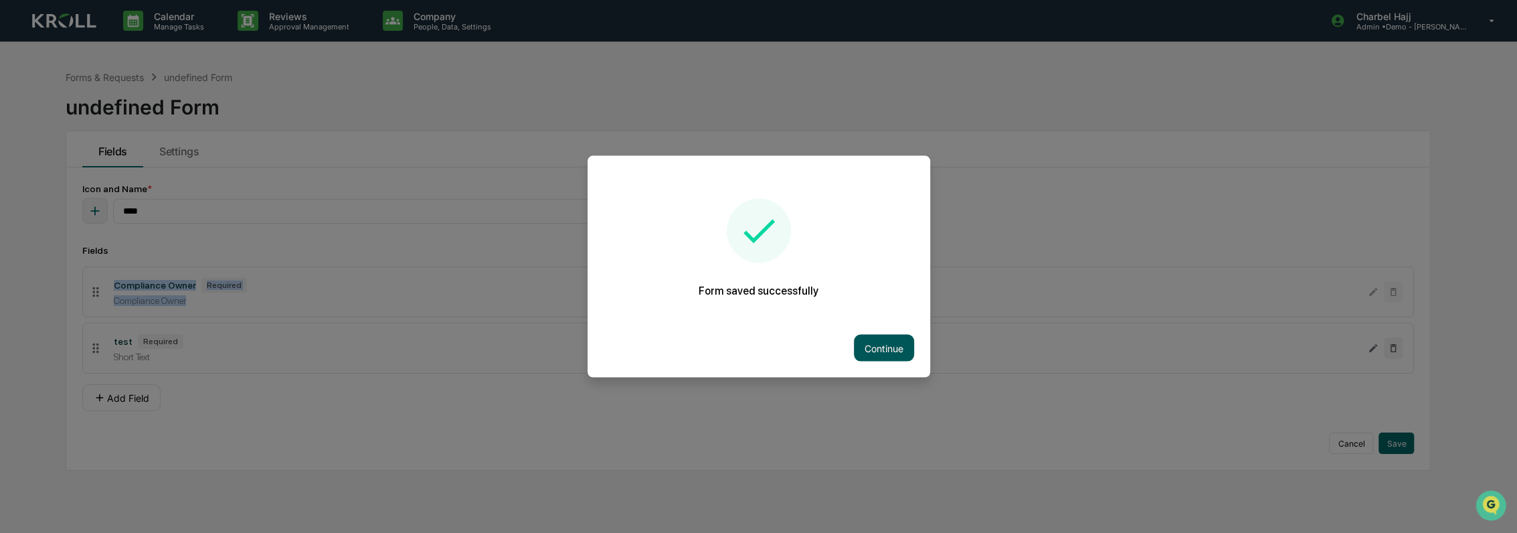
click at [860, 337] on button "Continue" at bounding box center [884, 348] width 60 height 27
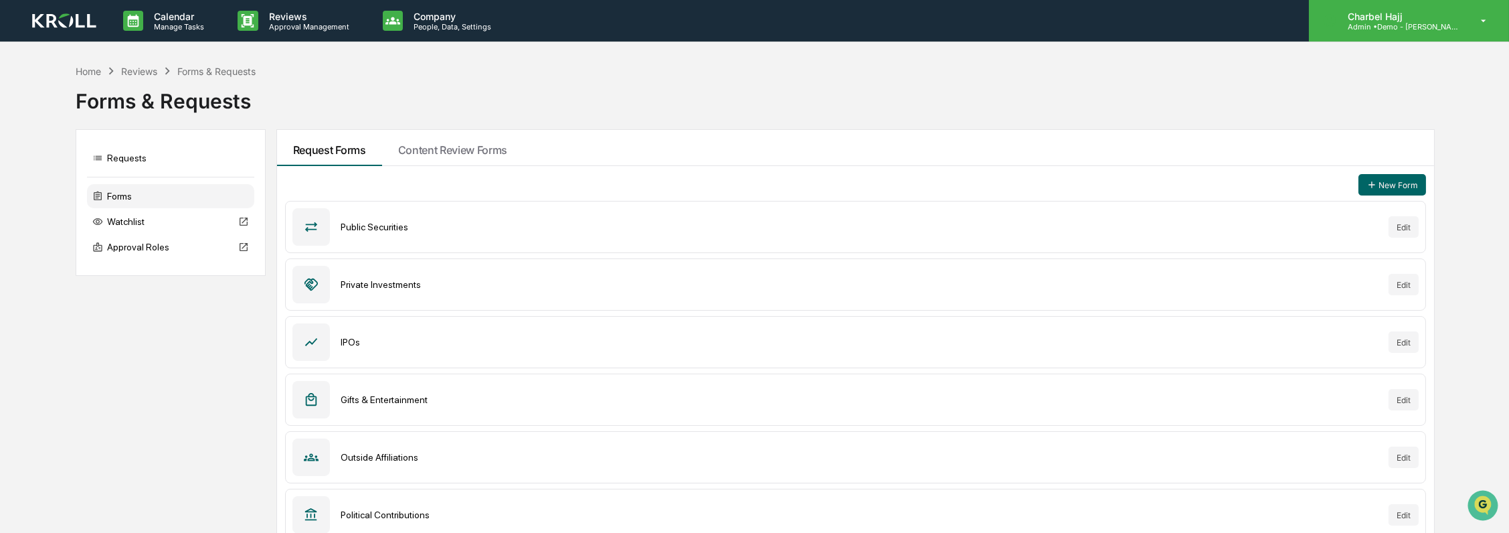
click at [1451, 34] on div "Charbel Hajj Admin • Demo - [PERSON_NAME]" at bounding box center [1409, 20] width 200 height 41
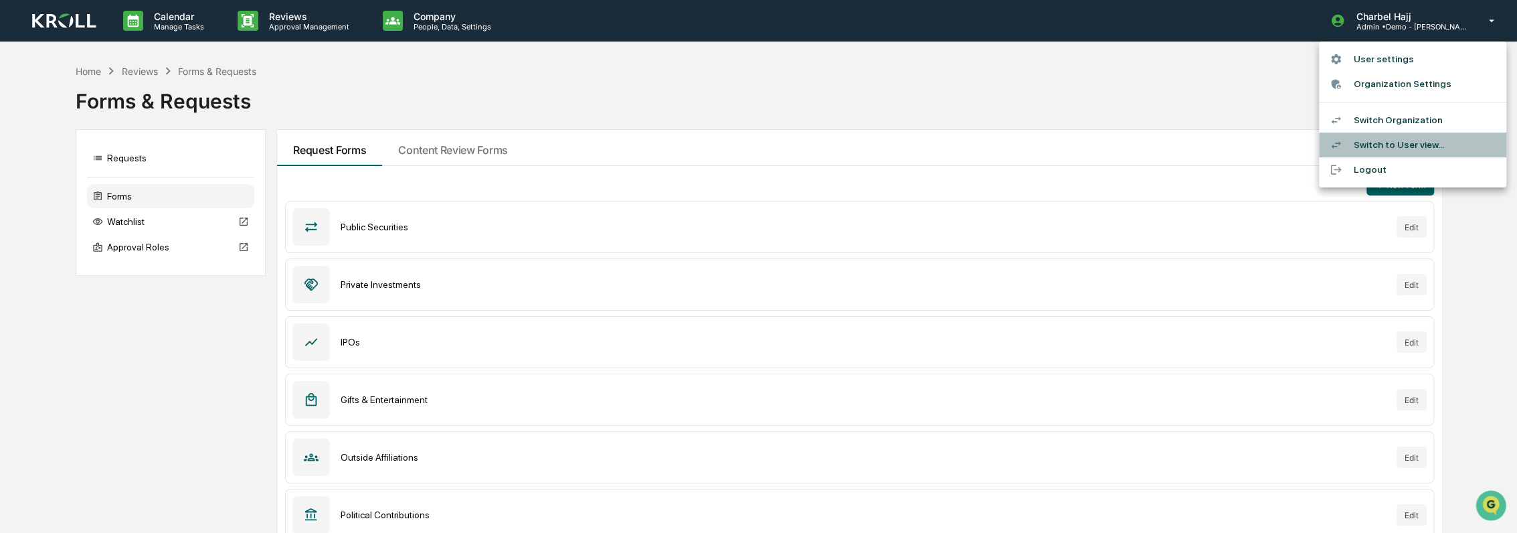
click at [1425, 145] on li "Switch to User view..." at bounding box center [1412, 144] width 187 height 25
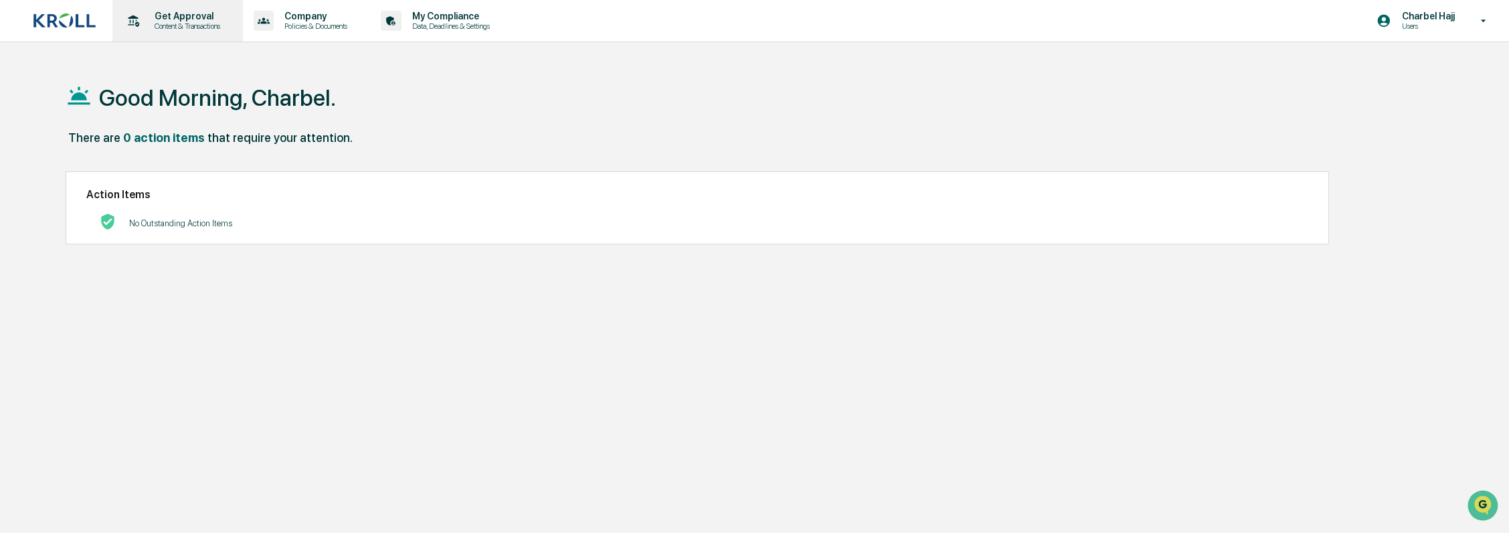
click at [203, 27] on p "Content & Transactions" at bounding box center [185, 25] width 83 height 9
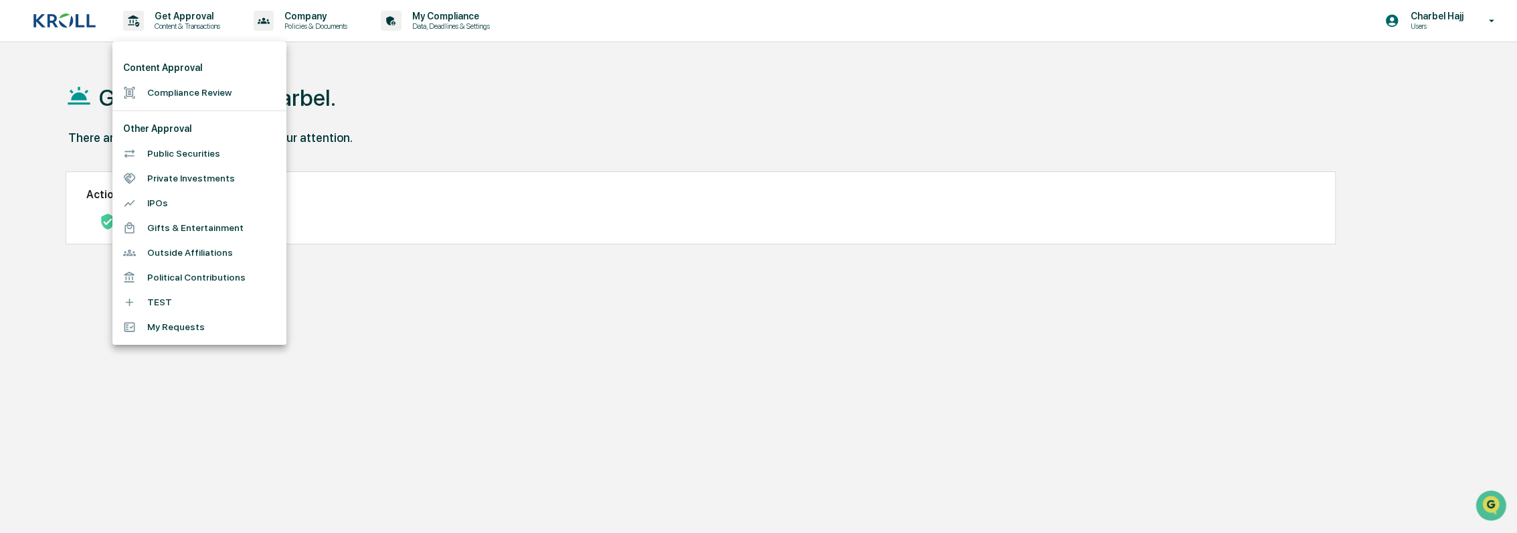
click at [191, 278] on li "Political Contributions" at bounding box center [199, 277] width 174 height 25
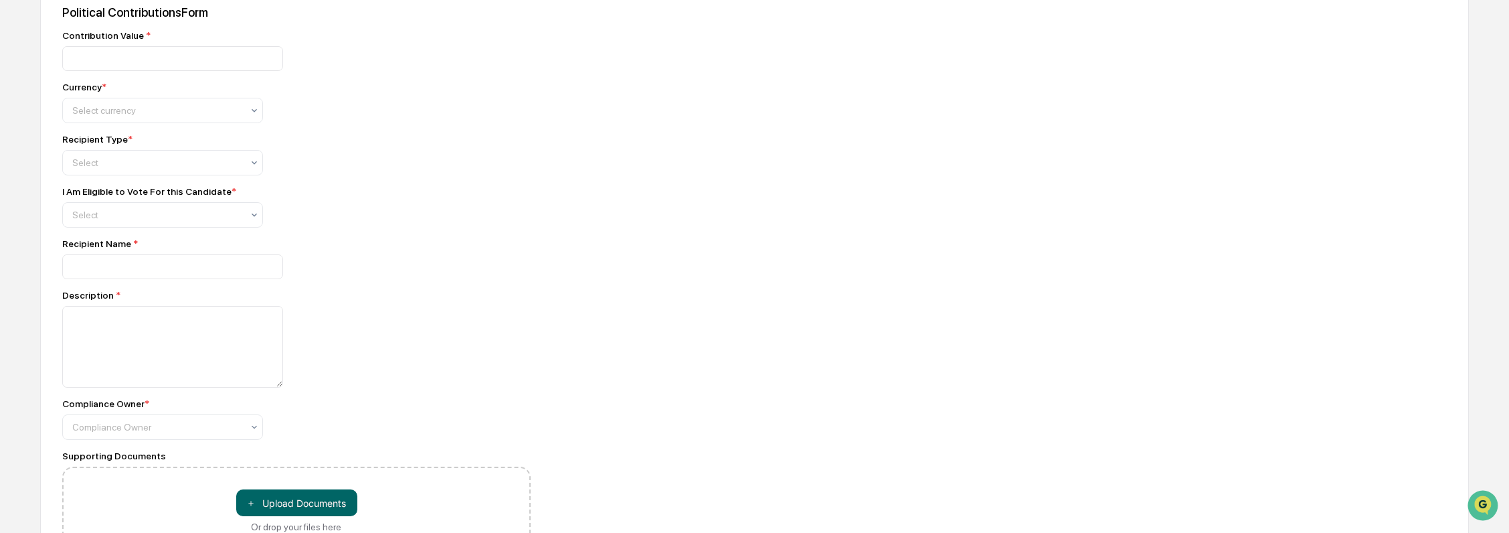
scroll to position [298, 0]
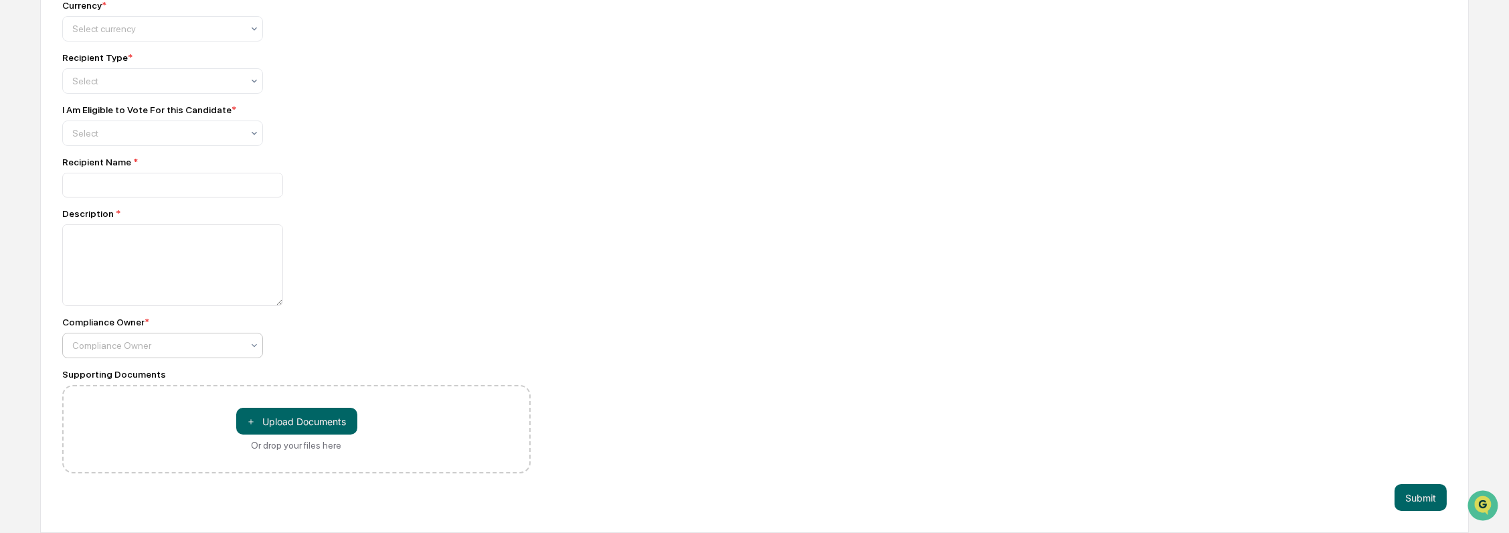
click at [210, 341] on div at bounding box center [157, 345] width 170 height 13
click at [350, 318] on div "Compliance Owner *" at bounding box center [296, 321] width 468 height 11
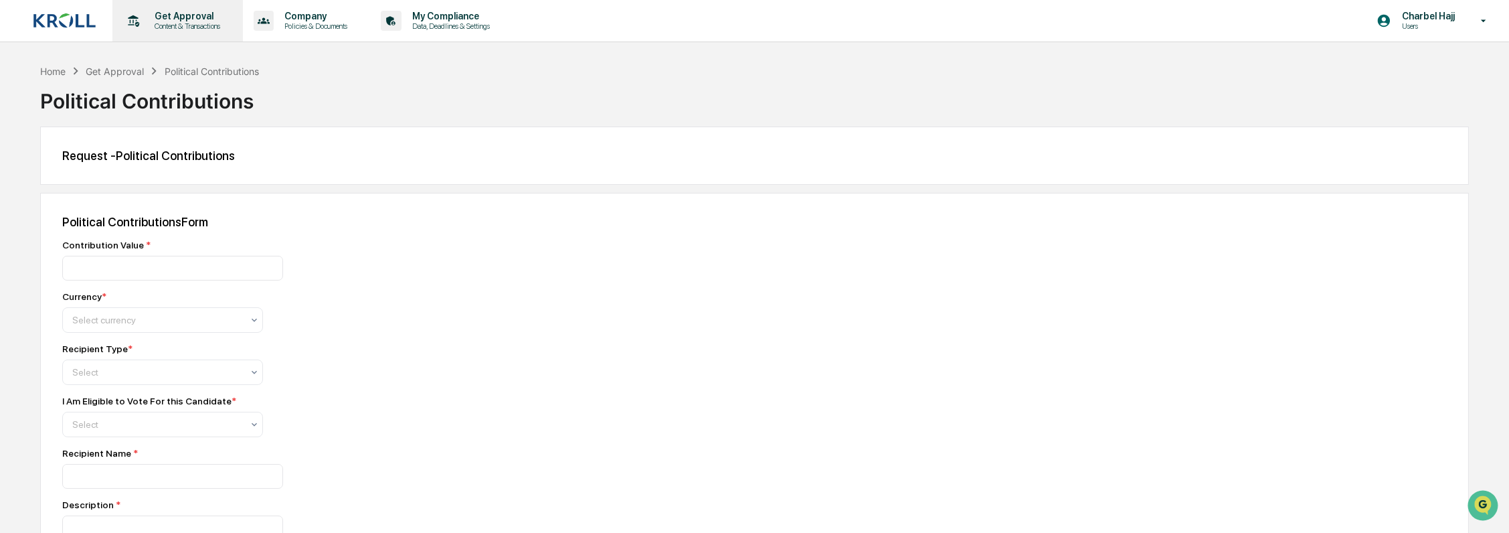
click at [193, 20] on p "Get Approval" at bounding box center [185, 16] width 83 height 11
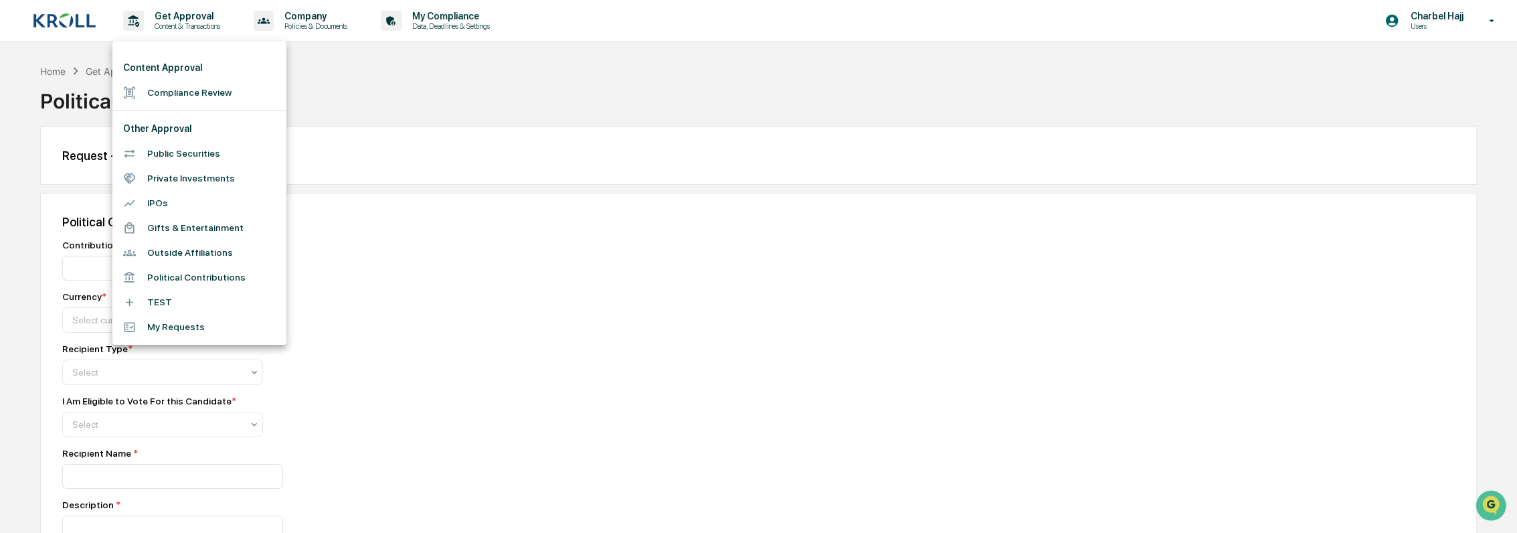
click at [200, 306] on li "TEST" at bounding box center [199, 302] width 174 height 25
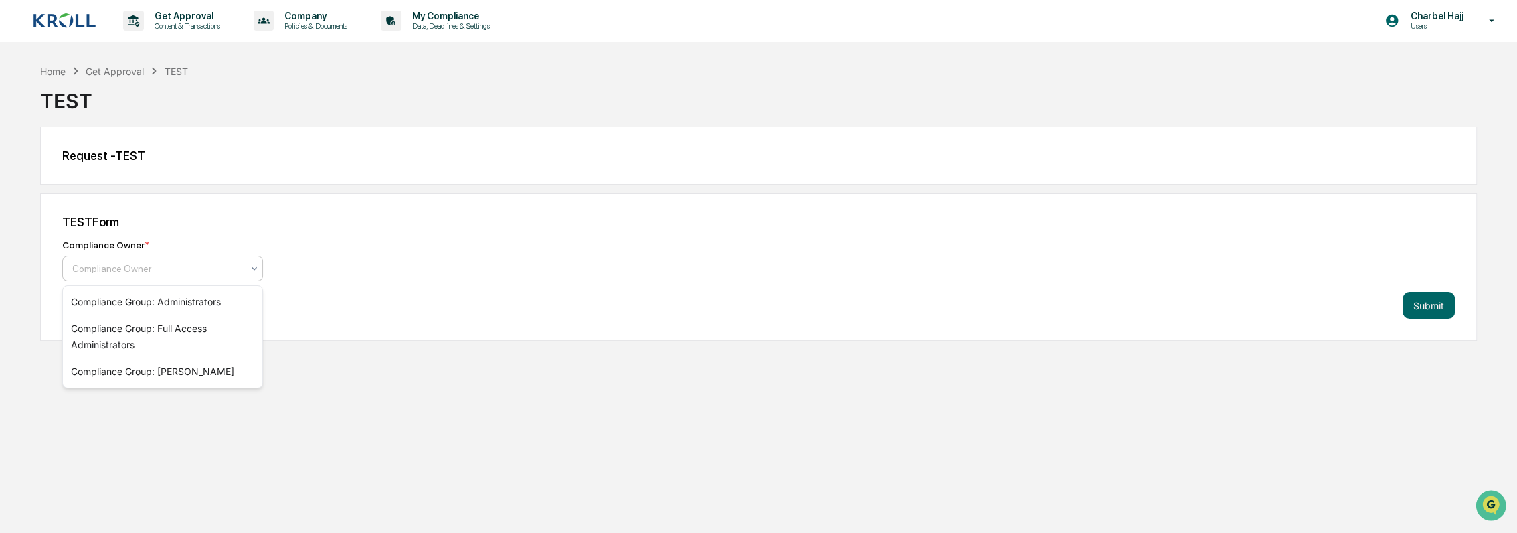
click at [200, 277] on div "Compliance Owner" at bounding box center [157, 268] width 183 height 19
click at [199, 302] on div "Compliance Group: Administrators" at bounding box center [162, 301] width 199 height 27
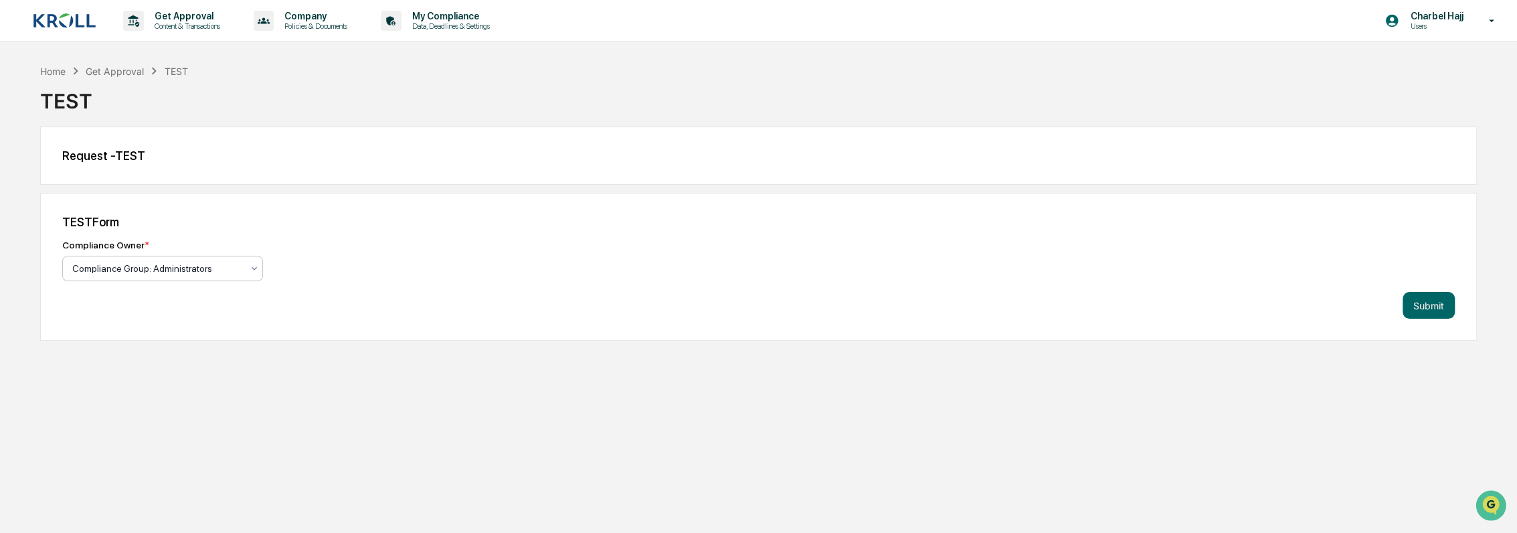
click at [208, 273] on div at bounding box center [157, 268] width 170 height 13
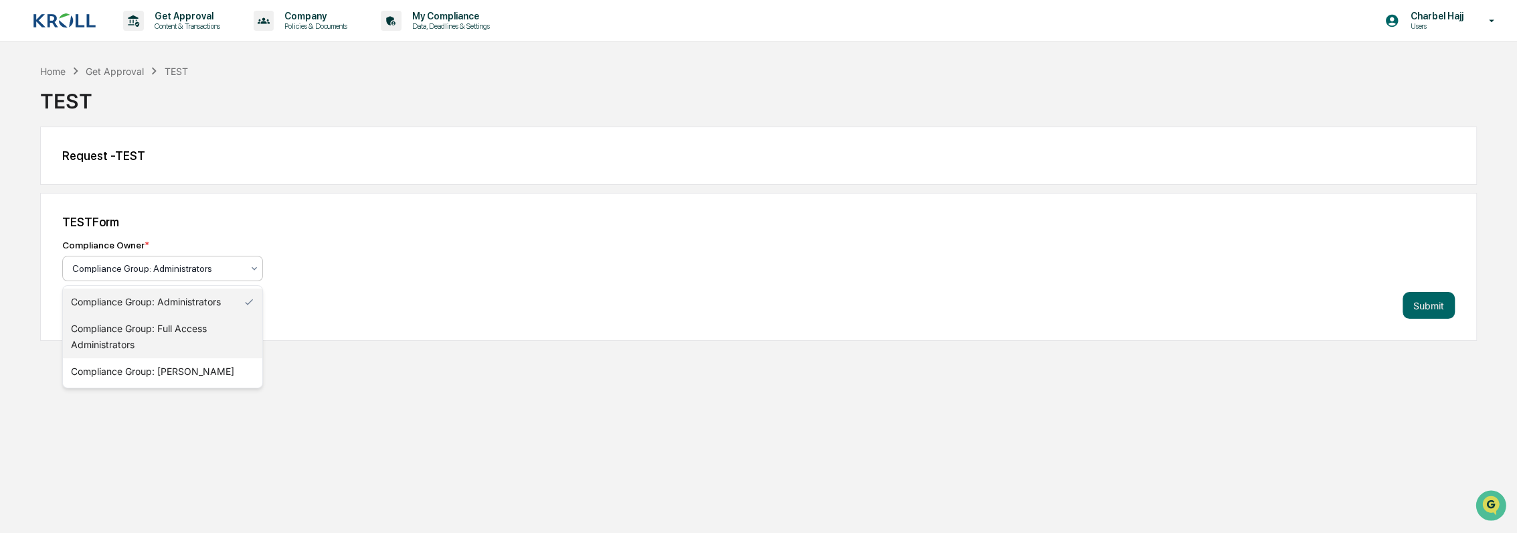
click at [193, 327] on div "Compliance Group: Full Access Administrators" at bounding box center [162, 336] width 199 height 43
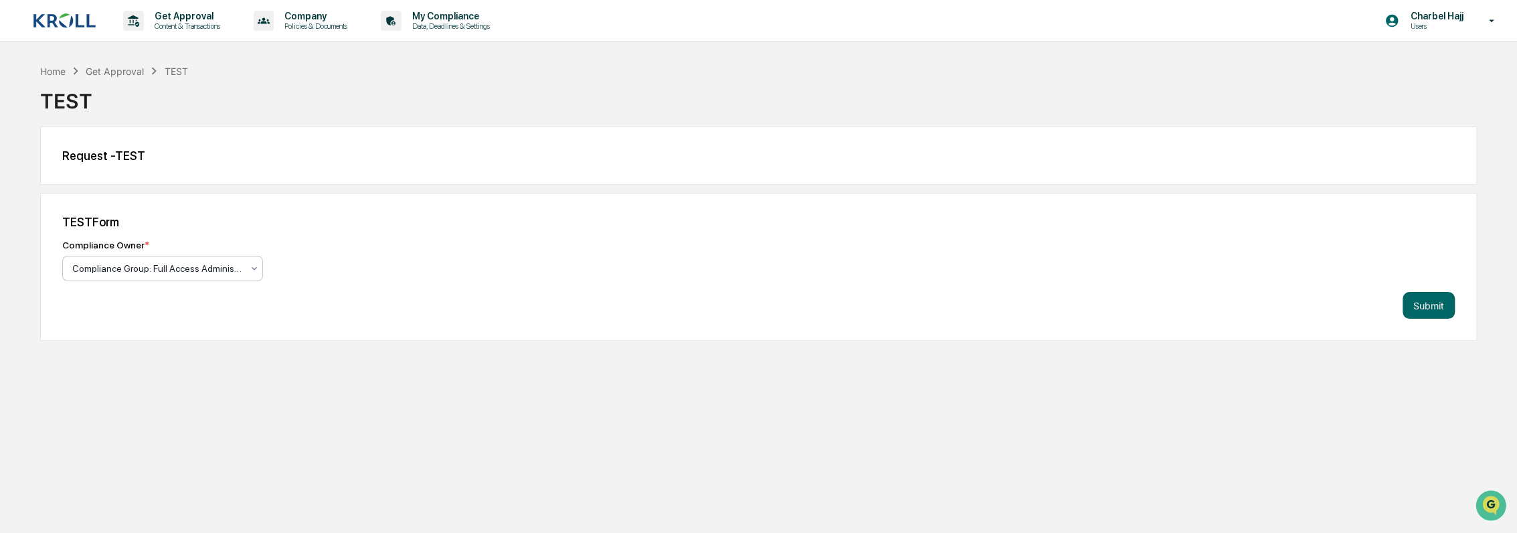
click at [203, 272] on div at bounding box center [157, 268] width 170 height 13
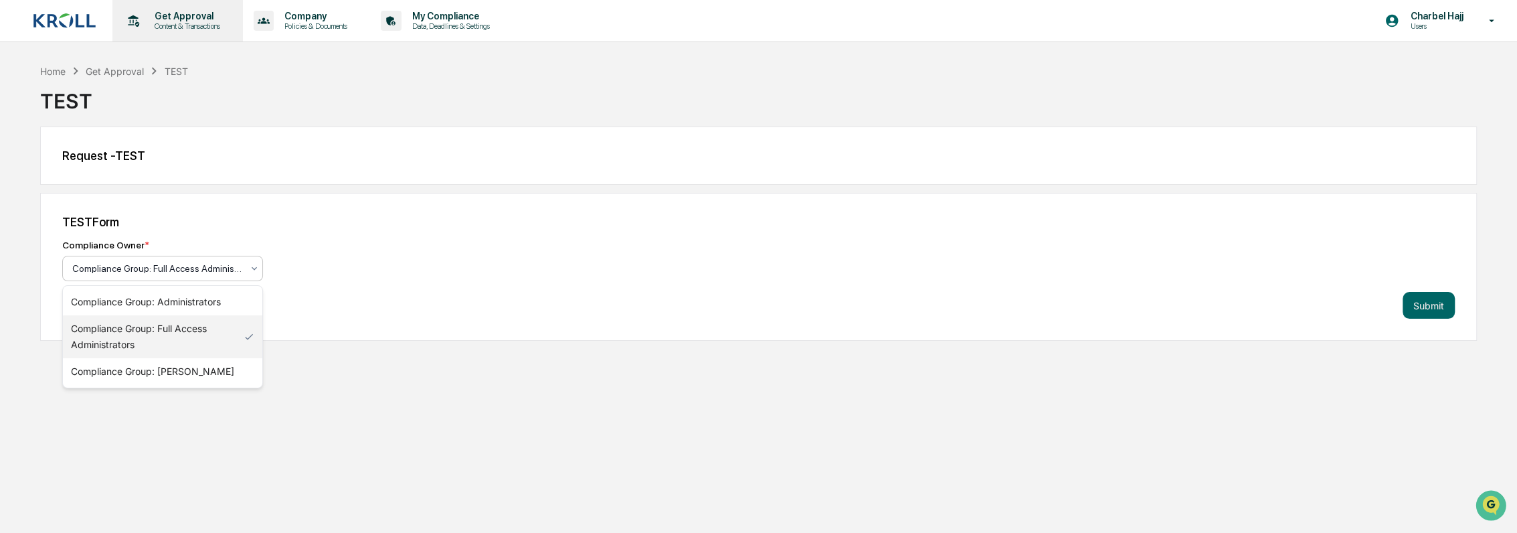
click at [168, 20] on p "Get Approval" at bounding box center [185, 16] width 83 height 11
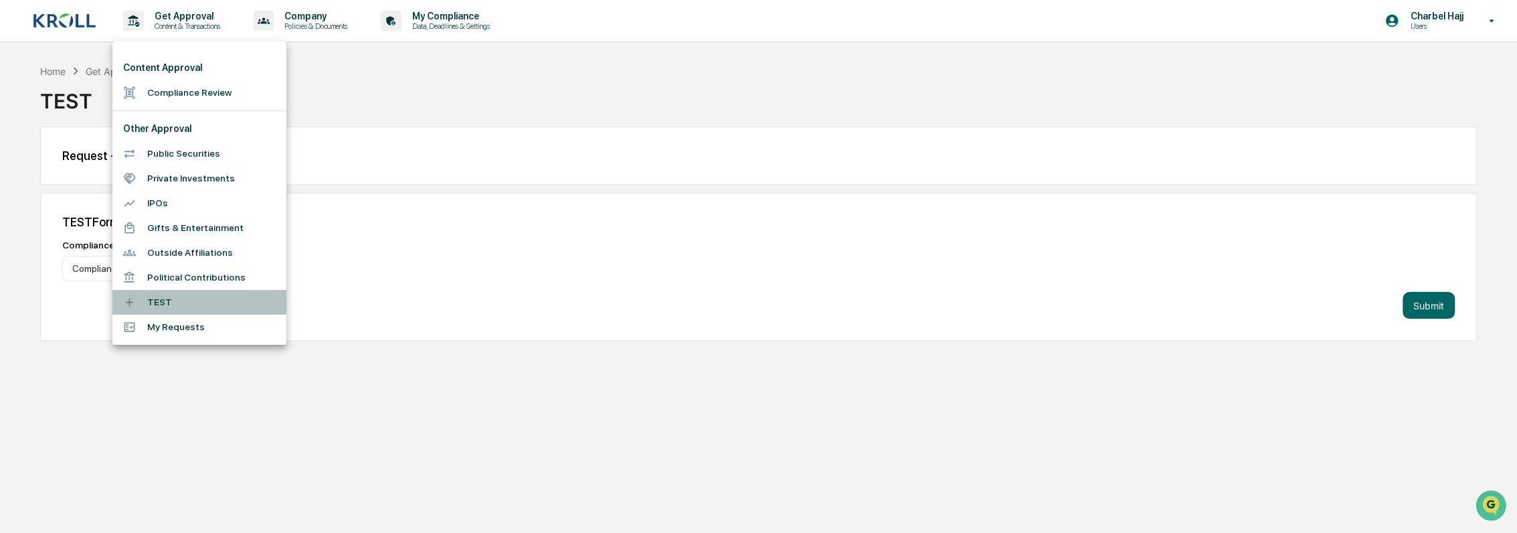
click at [250, 299] on li "TEST" at bounding box center [199, 302] width 174 height 25
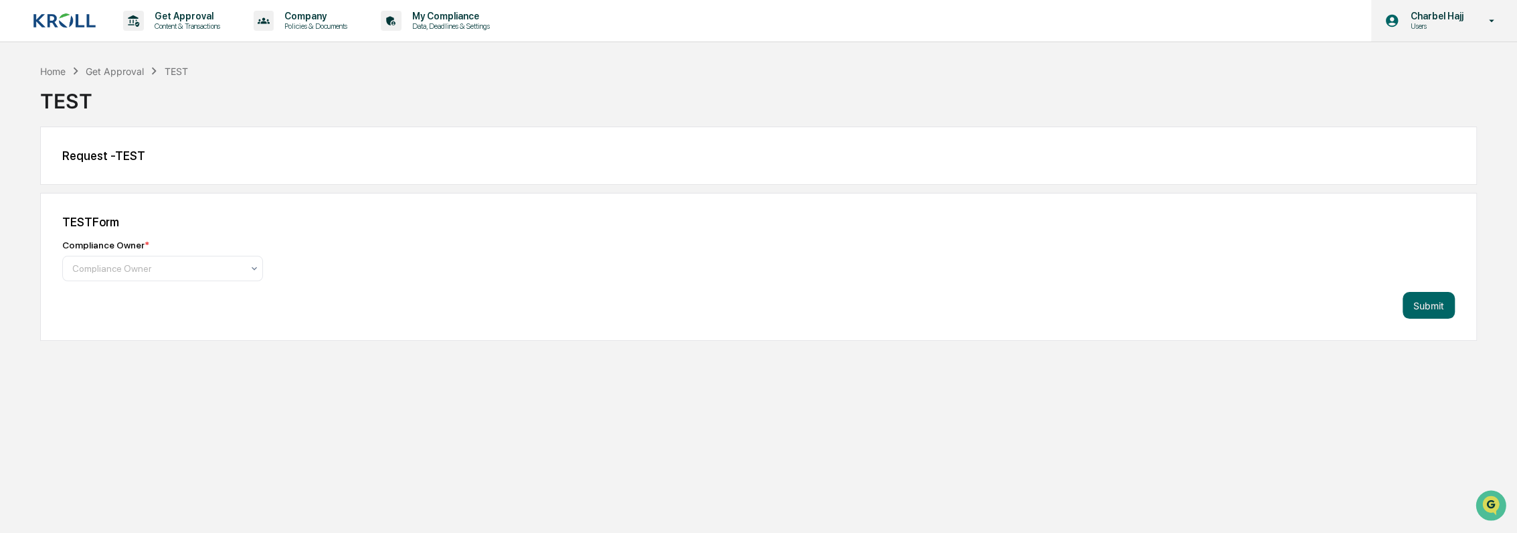
click at [1420, 19] on p "Charbel Hajj" at bounding box center [1434, 16] width 70 height 11
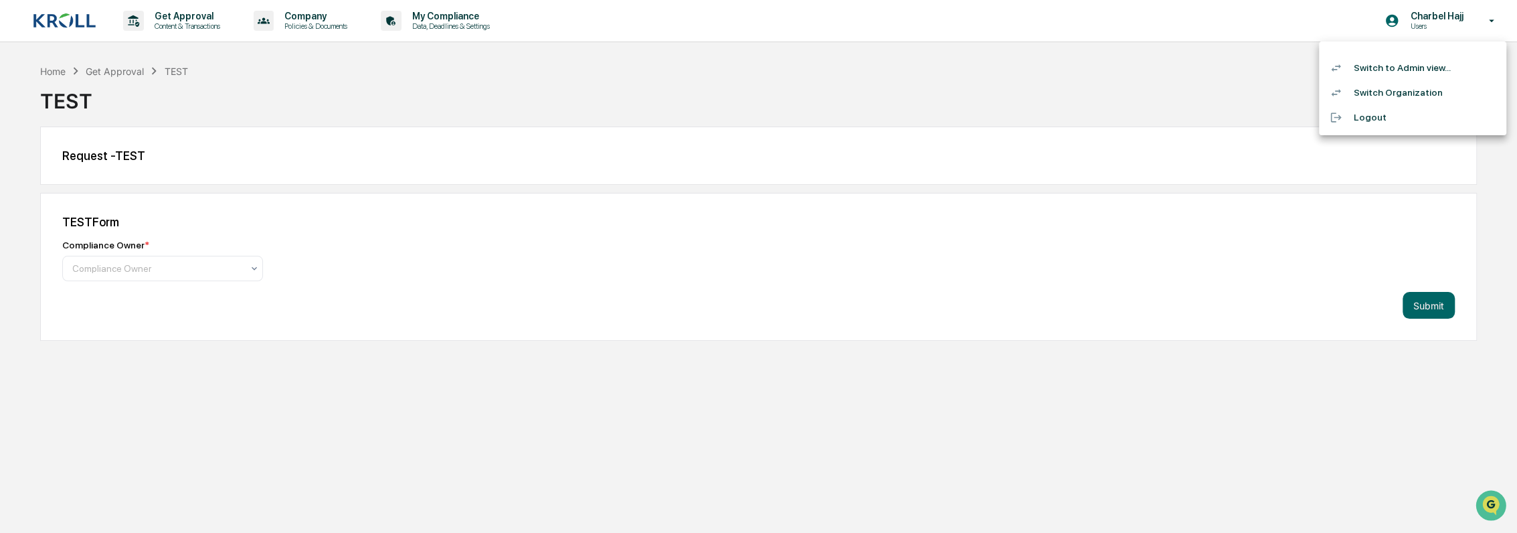
click at [1427, 87] on li "Switch Organization" at bounding box center [1412, 92] width 187 height 25
